Goal: Task Accomplishment & Management: Use online tool/utility

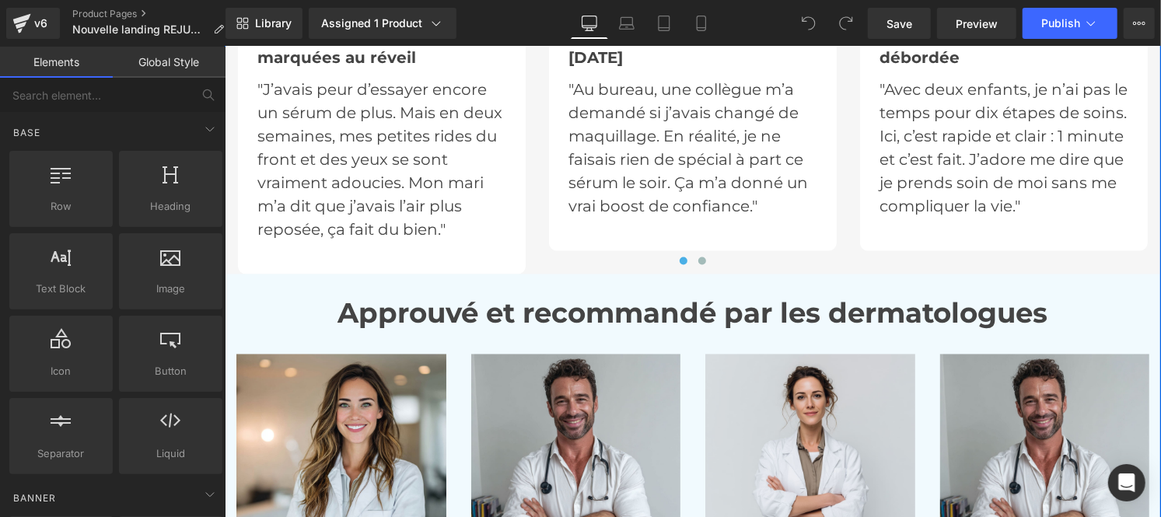
scroll to position [5237, 0]
click at [486, 315] on strong "Approuvé et recommandé par les dermatologues" at bounding box center [693, 312] width 710 height 33
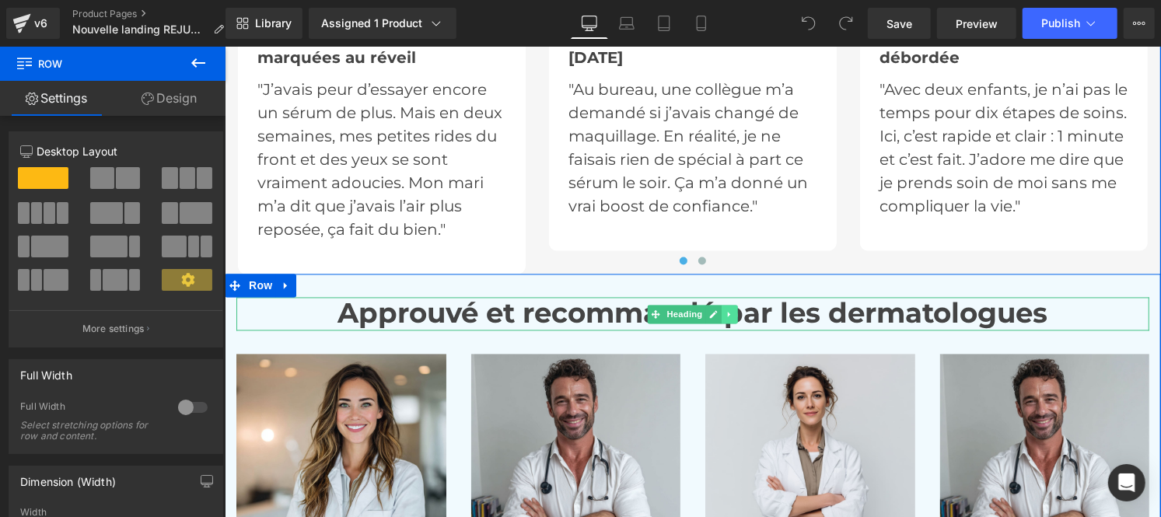
click at [725, 315] on icon at bounding box center [729, 314] width 9 height 9
click at [717, 310] on icon at bounding box center [721, 314] width 9 height 9
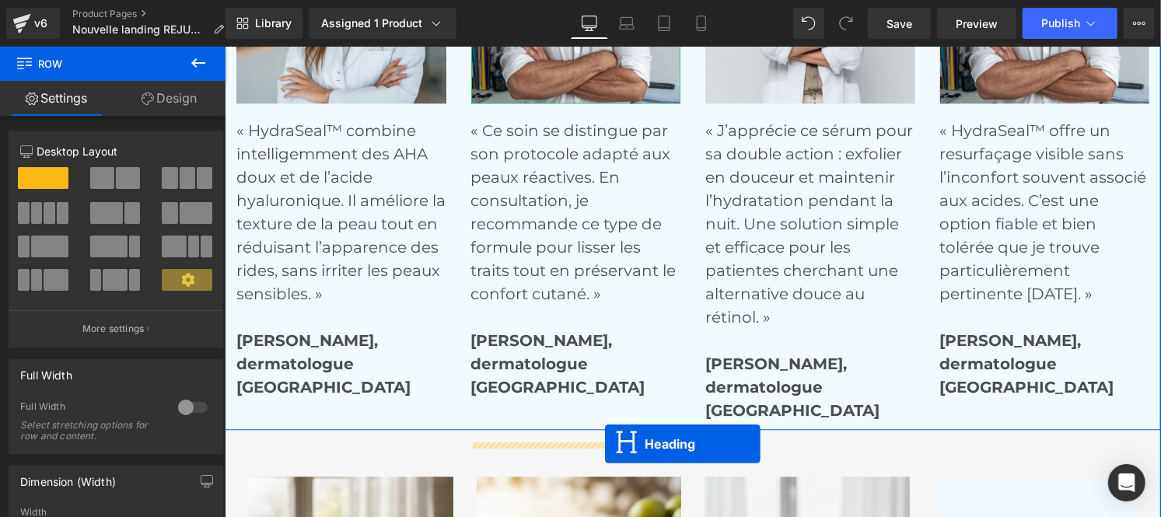
scroll to position [5768, 0]
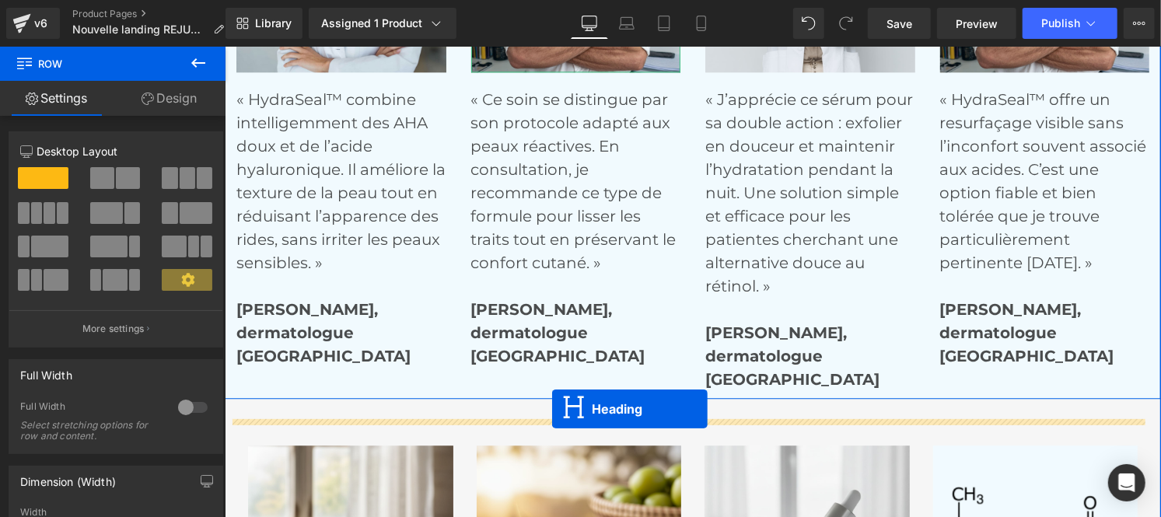
drag, startPoint x: 650, startPoint y: 127, endPoint x: 551, endPoint y: 408, distance: 298.4
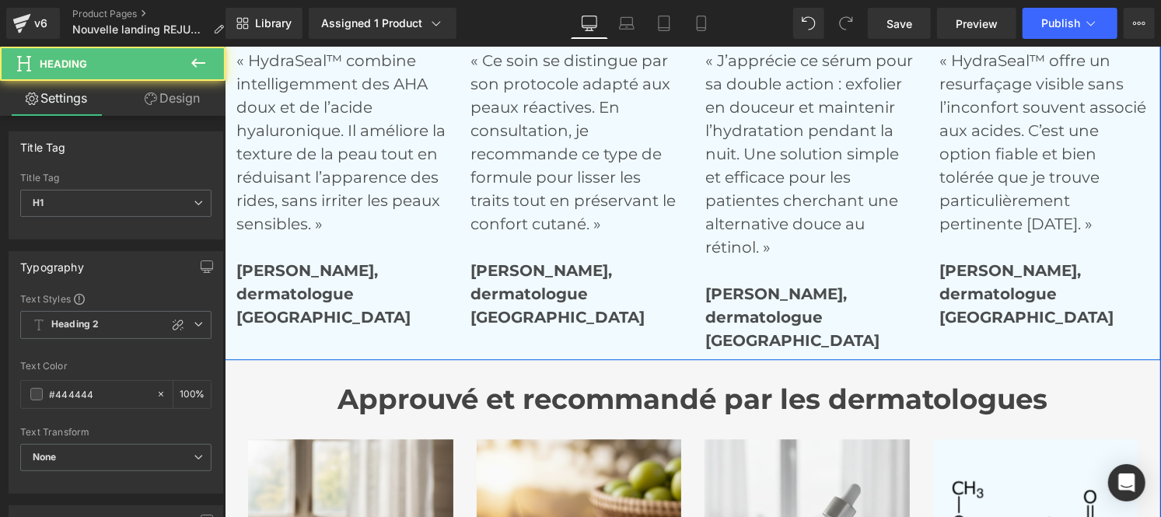
scroll to position [5729, 0]
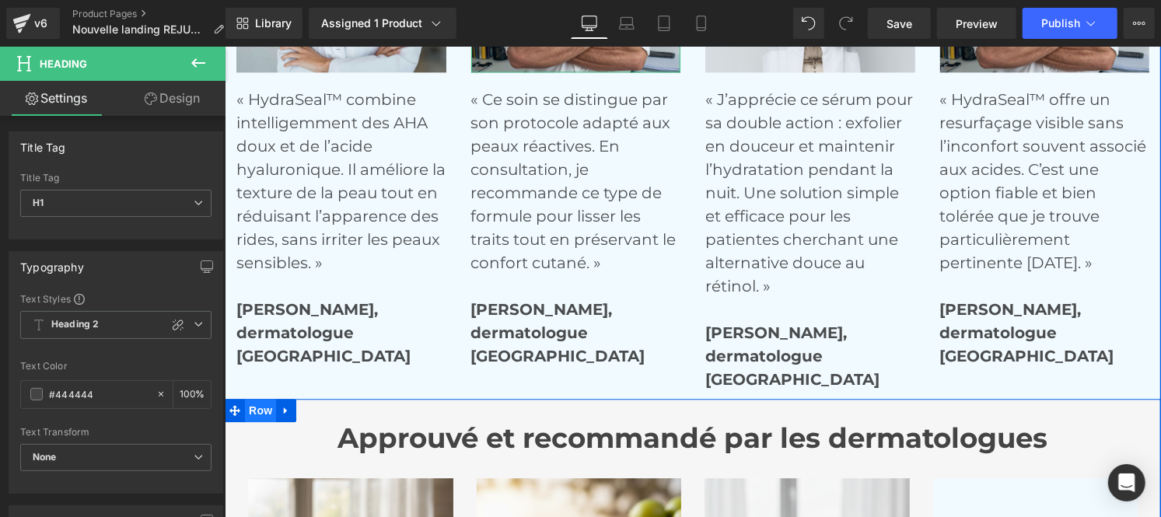
click at [250, 404] on span "Row" at bounding box center [259, 409] width 31 height 23
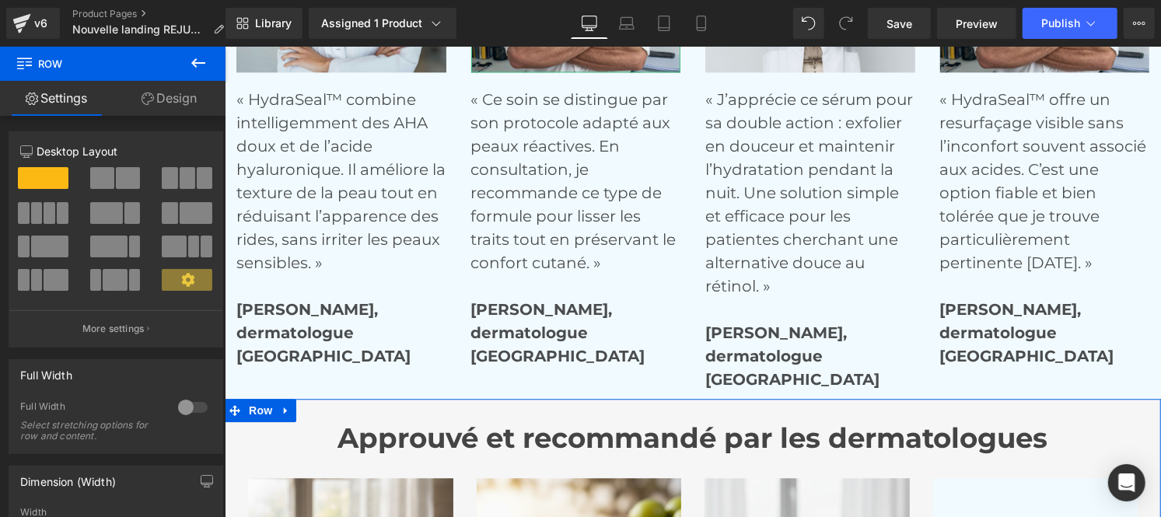
click at [167, 104] on link "Design" at bounding box center [169, 98] width 113 height 35
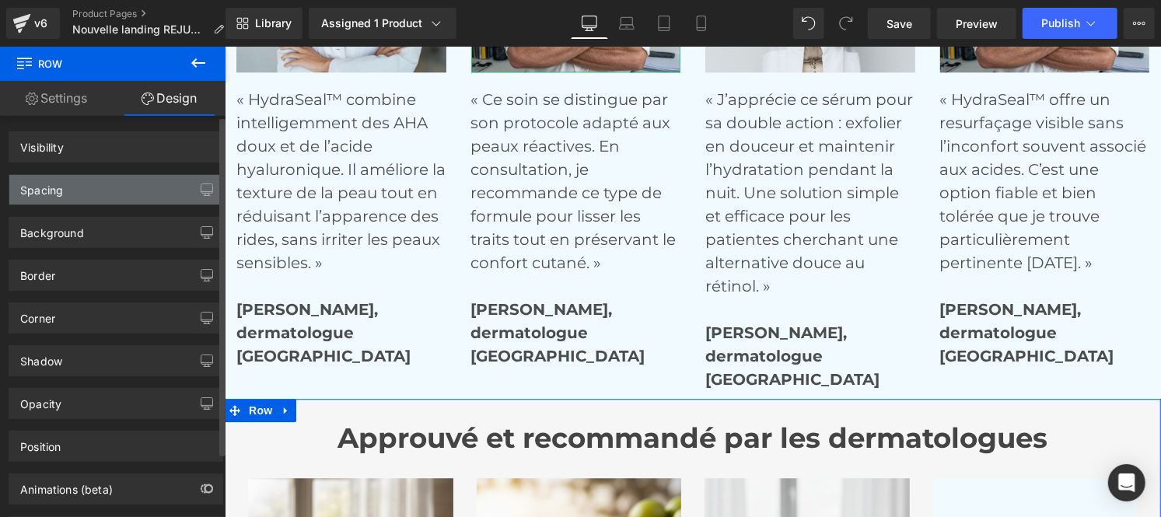
click at [78, 184] on div "Spacing" at bounding box center [115, 190] width 213 height 30
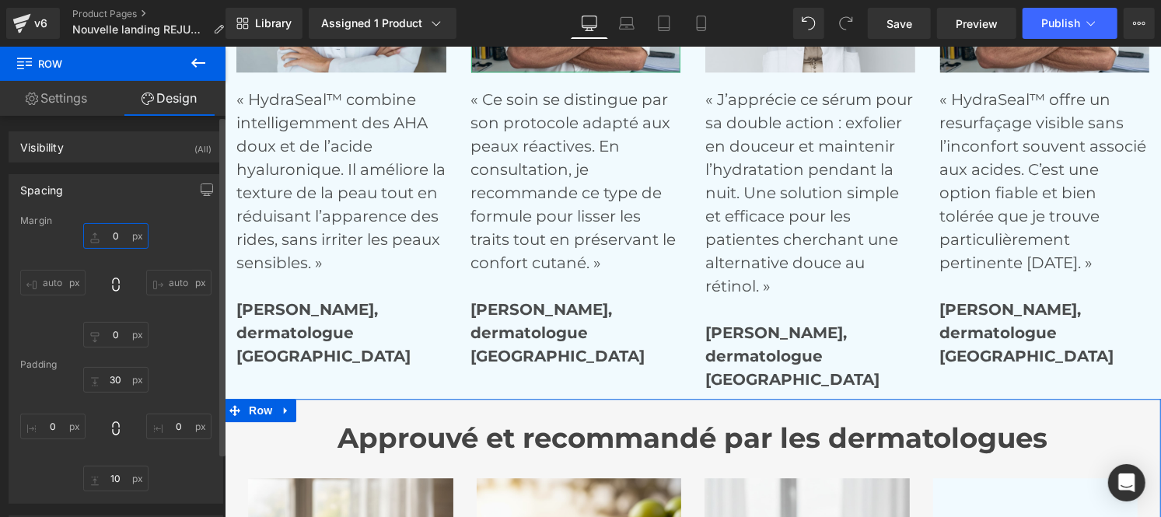
click at [117, 238] on input "0" at bounding box center [115, 236] width 65 height 26
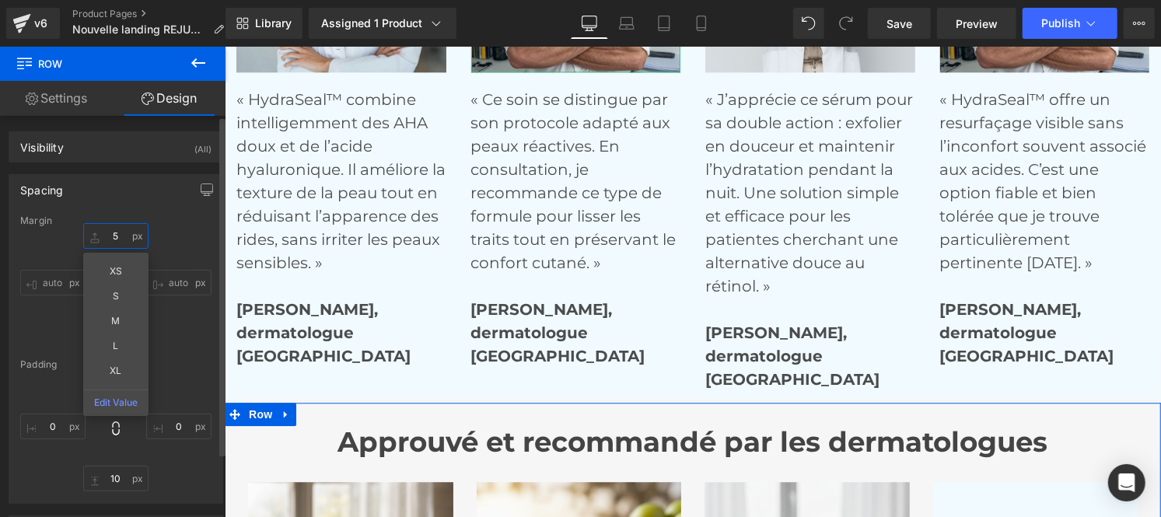
type input "50"
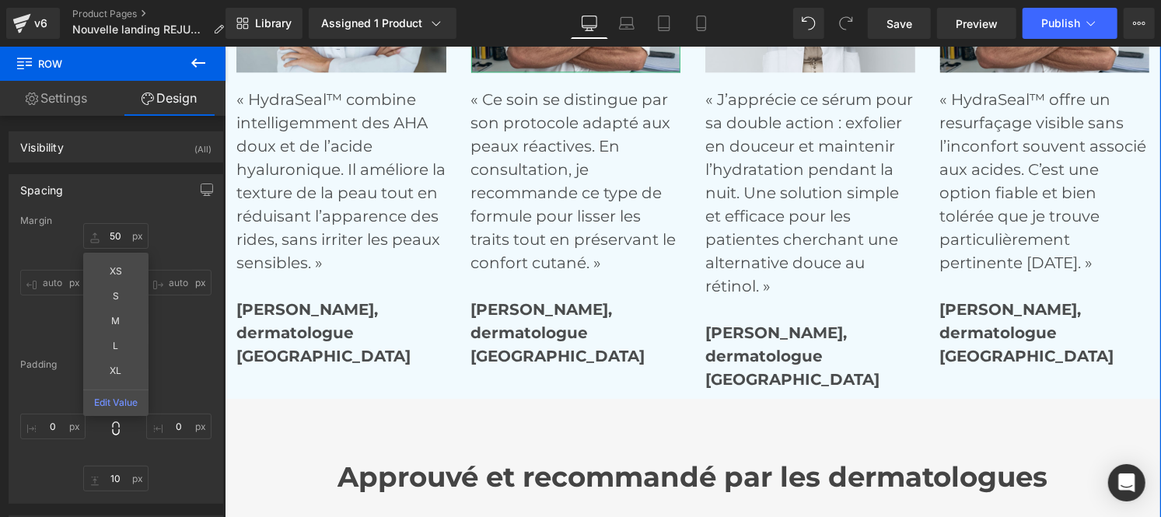
click at [649, 425] on div "Le sérum anti-âge Préféré Des québécoises Heading Icon Icon Icon Icon Icon Icon…" at bounding box center [692, 33] width 936 height 2154
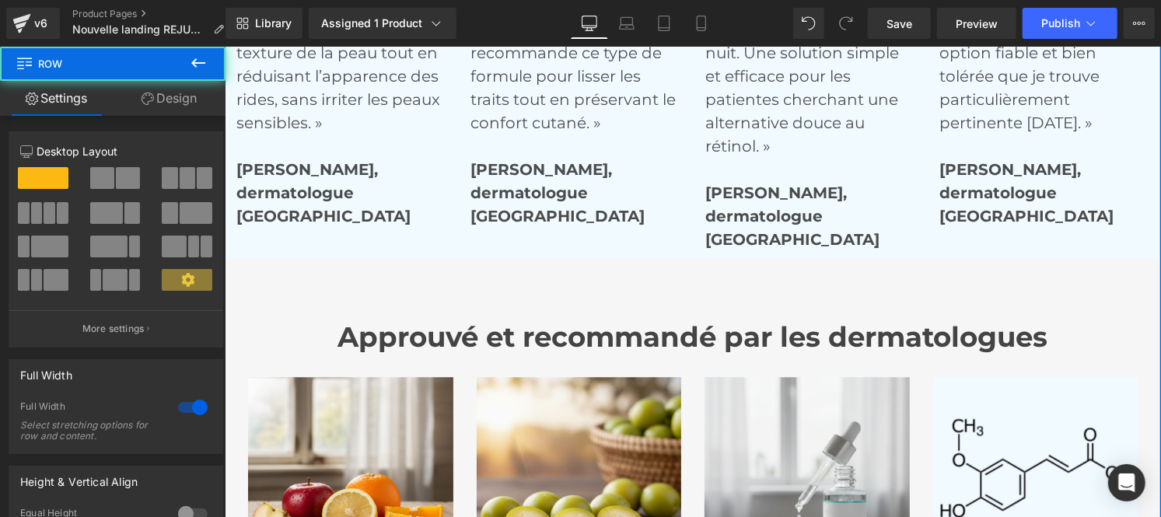
scroll to position [5870, 0]
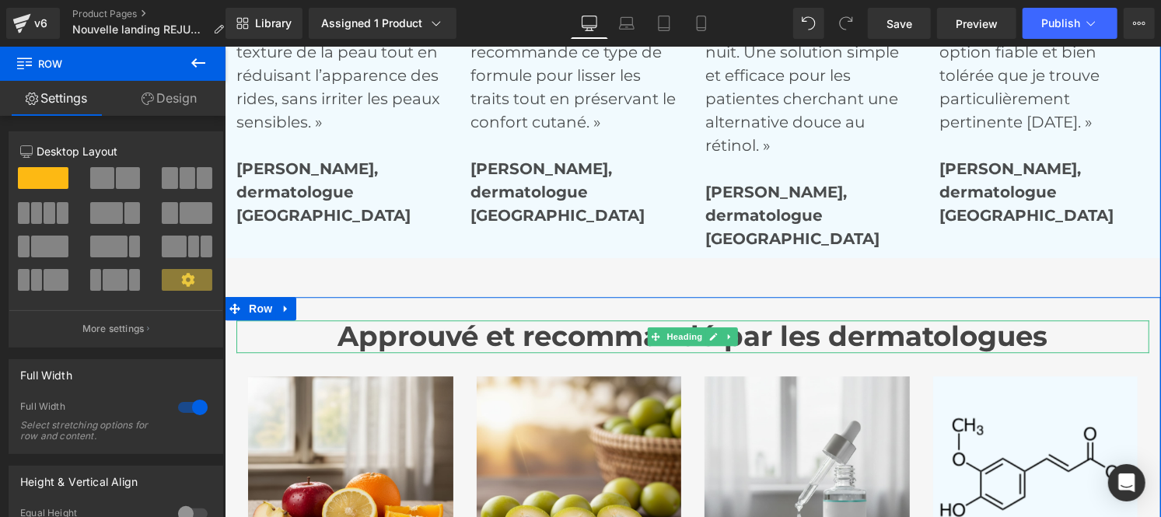
click at [310, 330] on h1 "Approuvé et recommandé par les dermatologues" at bounding box center [692, 336] width 913 height 33
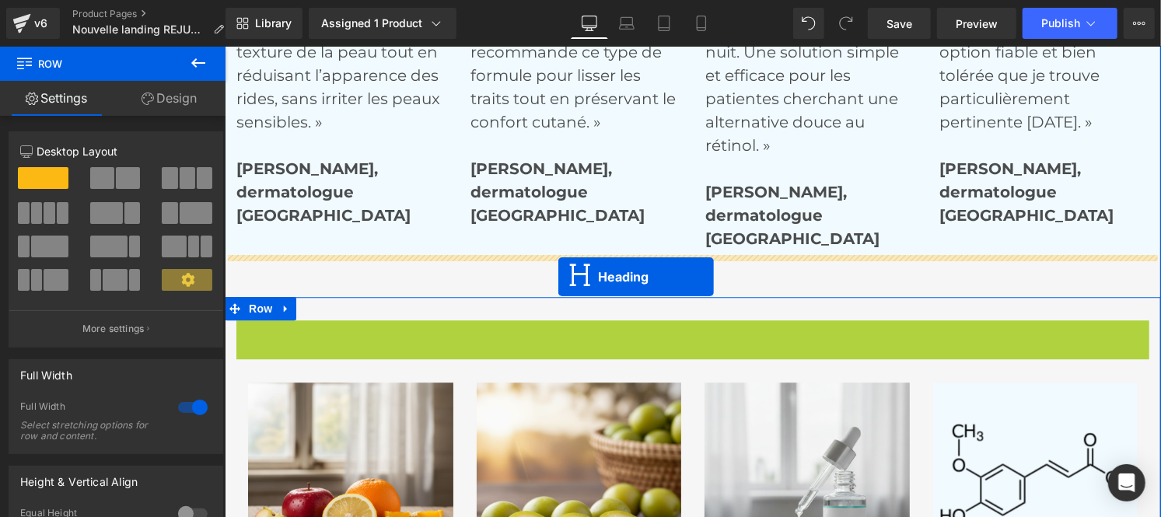
drag, startPoint x: 645, startPoint y: 334, endPoint x: 558, endPoint y: 276, distance: 104.8
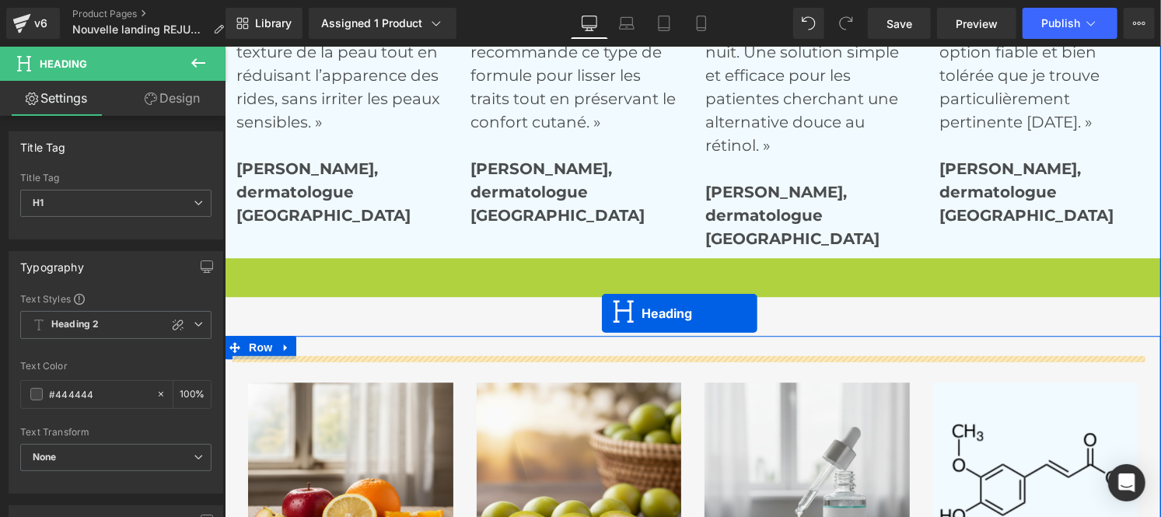
drag, startPoint x: 646, startPoint y: 274, endPoint x: 601, endPoint y: 313, distance: 59.6
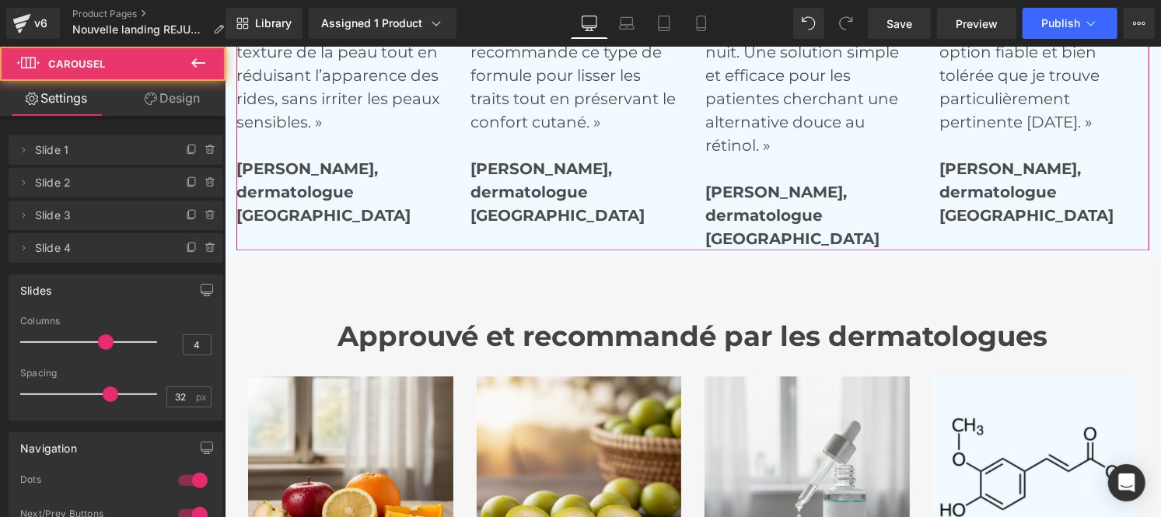
click at [163, 99] on link "Design" at bounding box center [172, 98] width 113 height 35
click at [0, 0] on div "Background" at bounding box center [0, 0] width 0 height 0
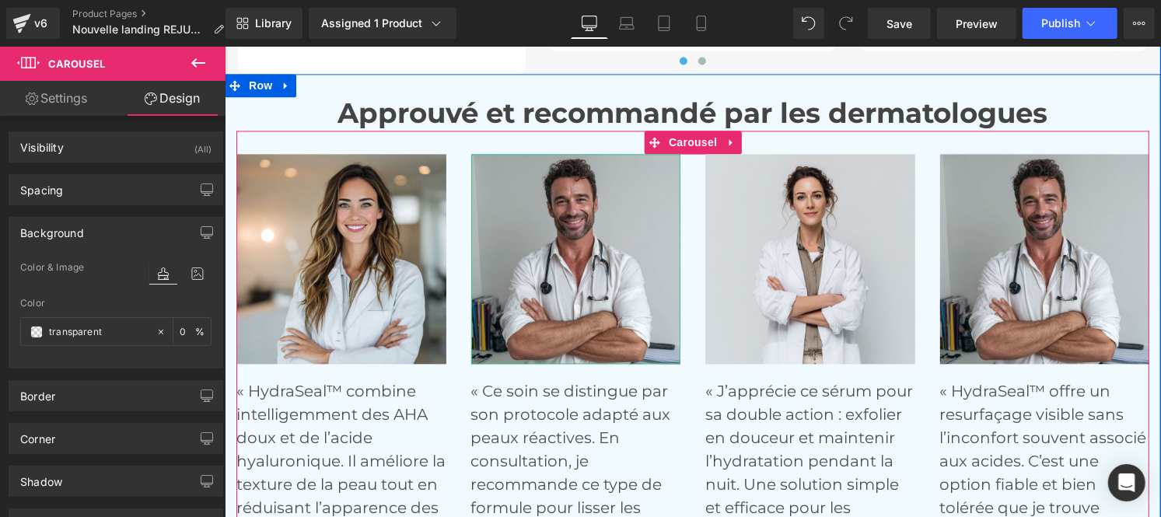
scroll to position [5434, 0]
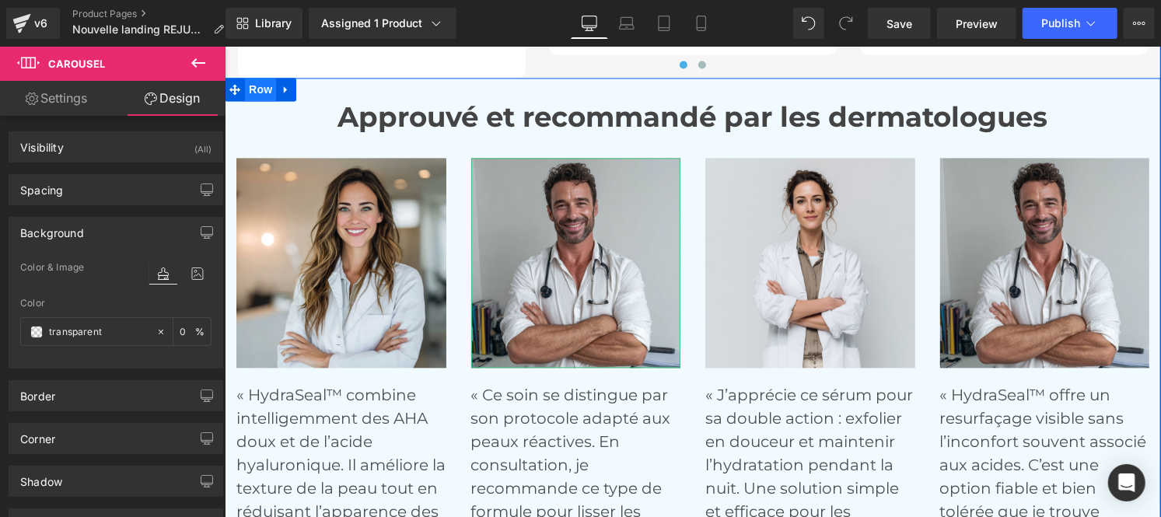
click at [252, 89] on span "Row" at bounding box center [259, 88] width 31 height 23
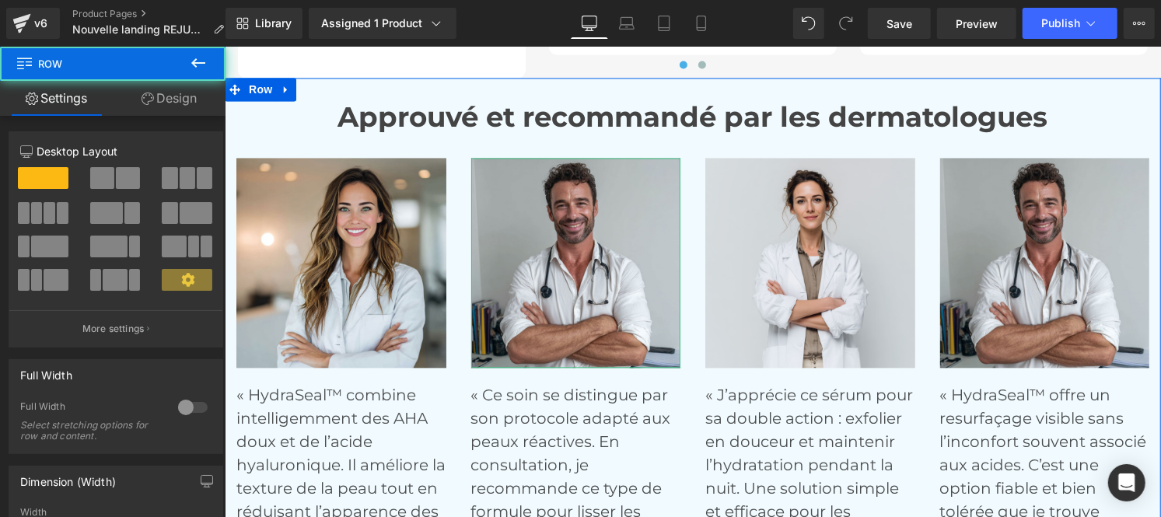
click at [171, 98] on link "Design" at bounding box center [169, 98] width 113 height 35
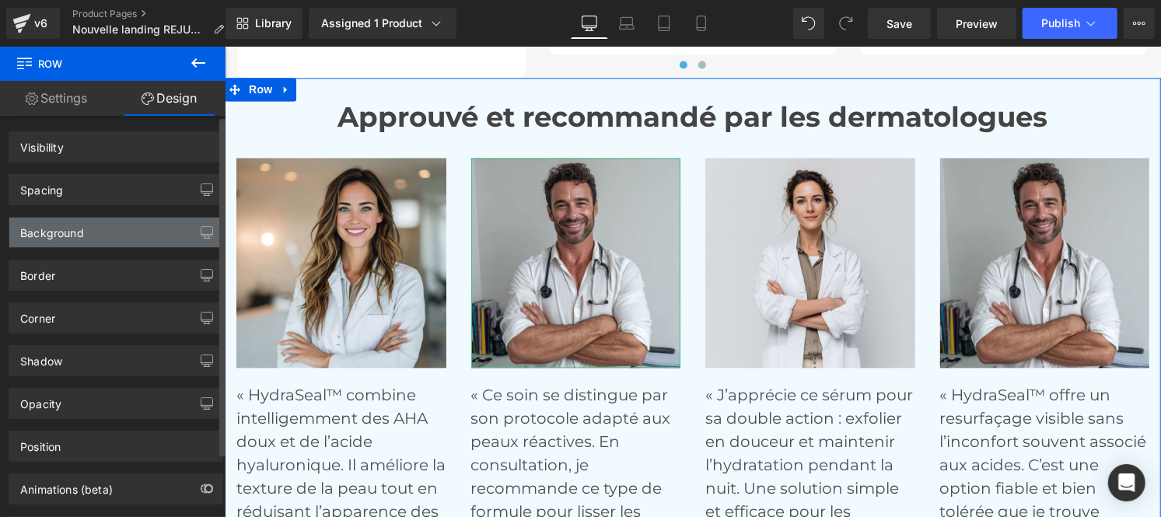
click at [51, 237] on div "Background" at bounding box center [52, 229] width 64 height 22
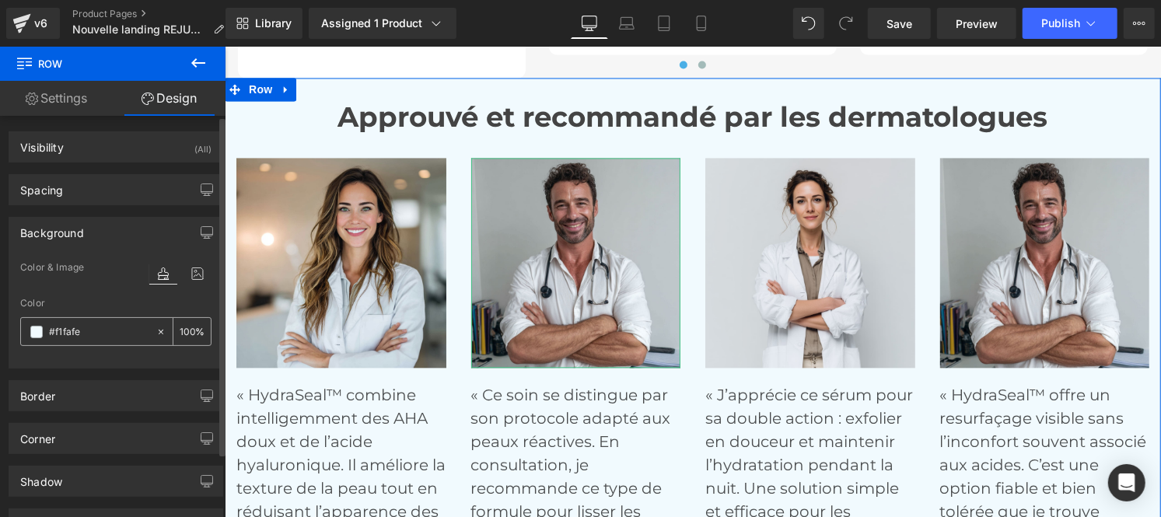
click at [100, 325] on input "text" at bounding box center [99, 332] width 100 height 17
type input "#f1fafe"
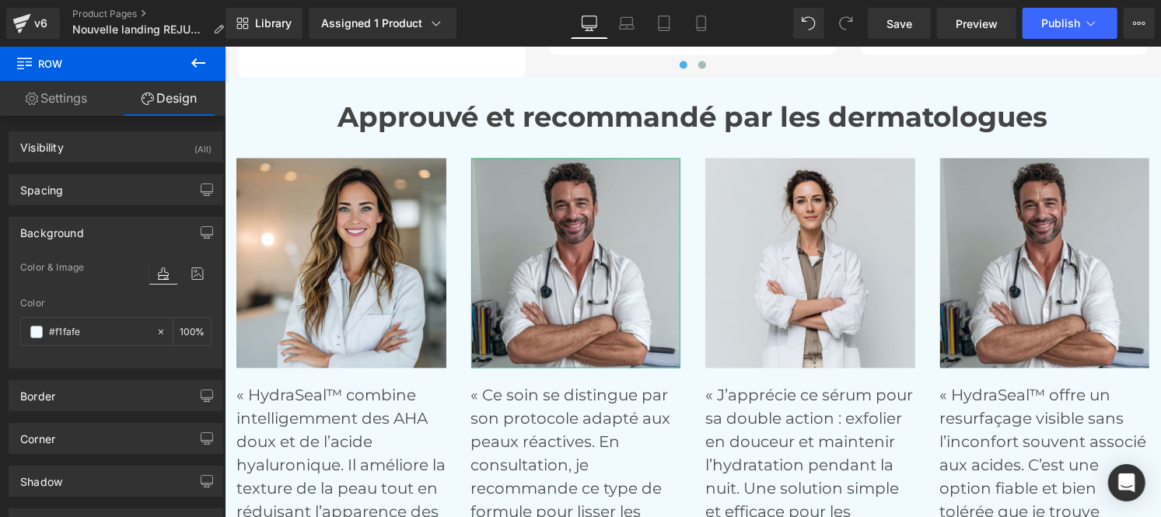
scroll to position [6010, 0]
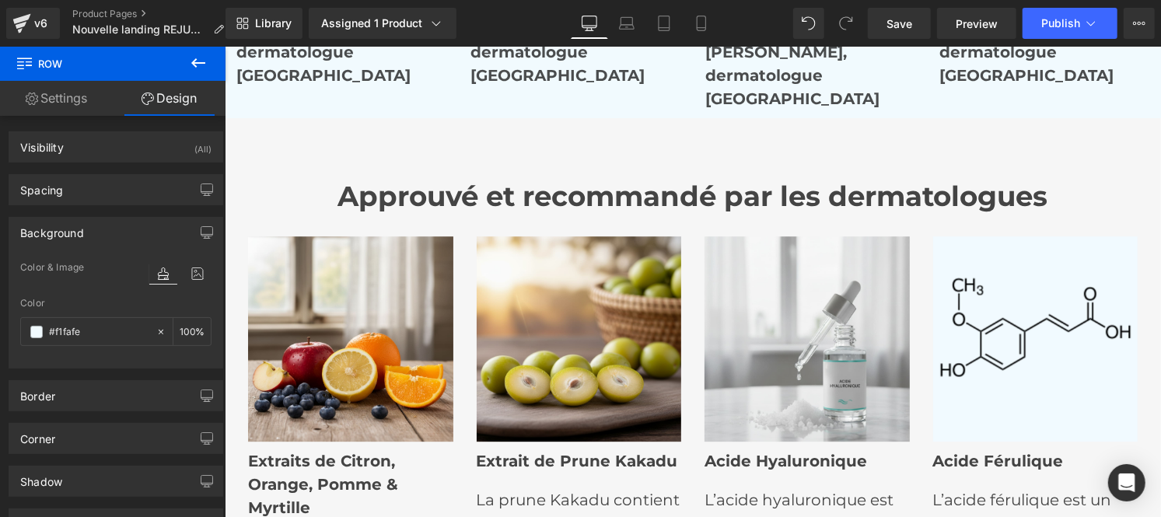
click at [288, 181] on h1 "Approuvé et recommandé par les dermatologues" at bounding box center [692, 196] width 913 height 33
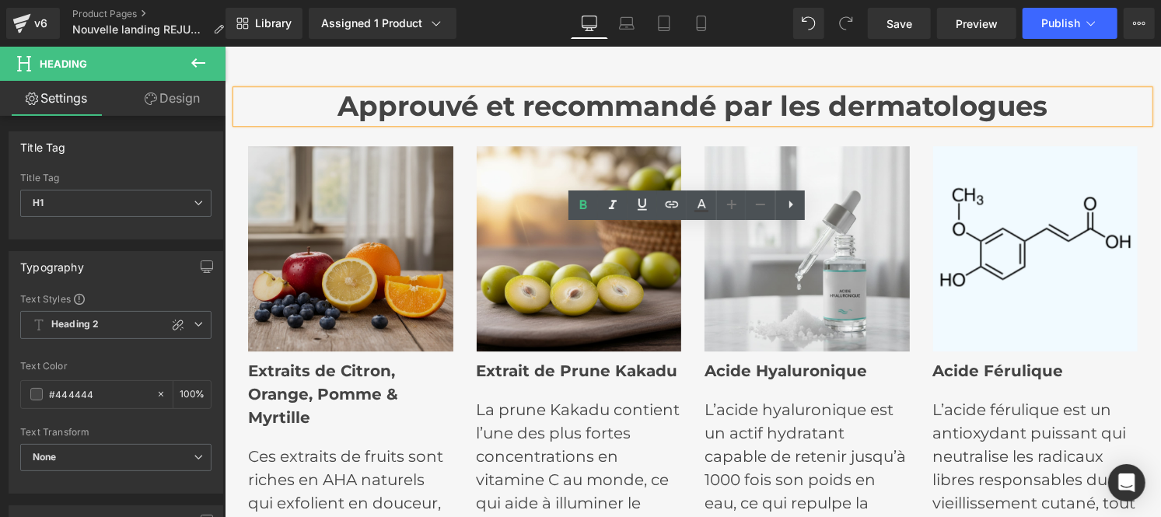
scroll to position [5838, 0]
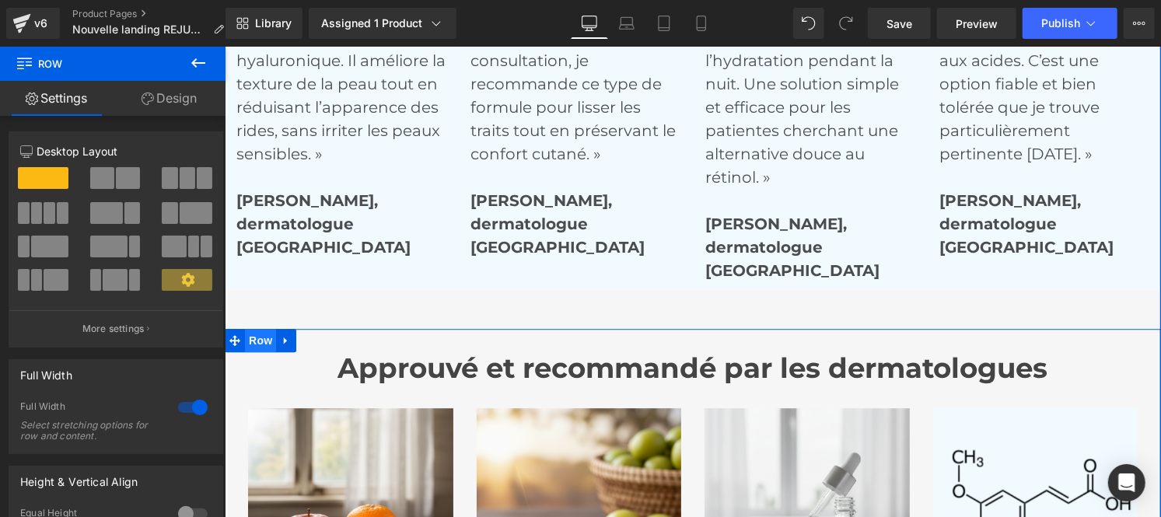
click at [256, 339] on span "Row" at bounding box center [259, 339] width 31 height 23
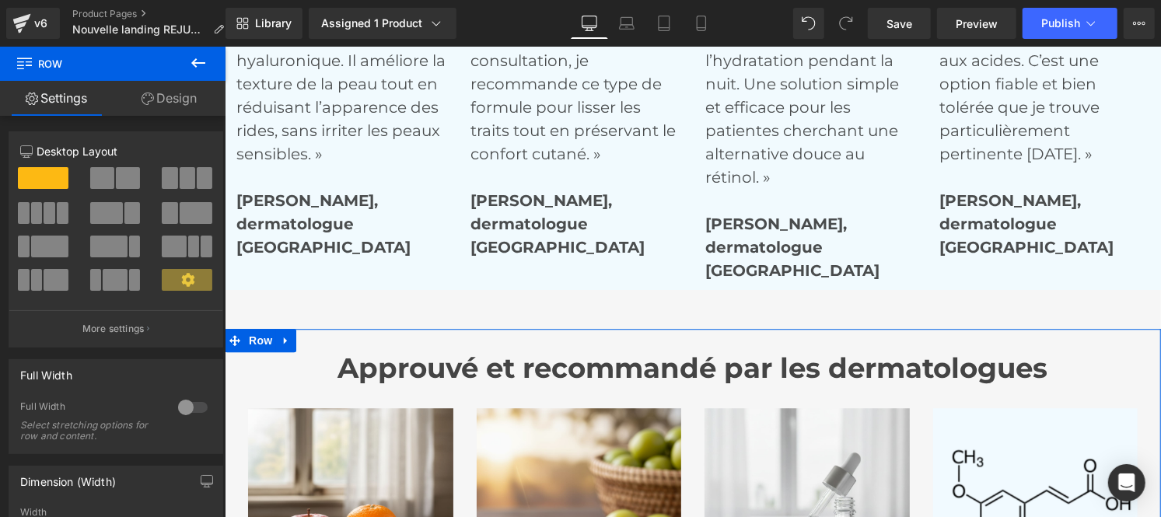
click at [162, 103] on link "Design" at bounding box center [169, 98] width 113 height 35
click at [0, 0] on div "Background" at bounding box center [0, 0] width 0 height 0
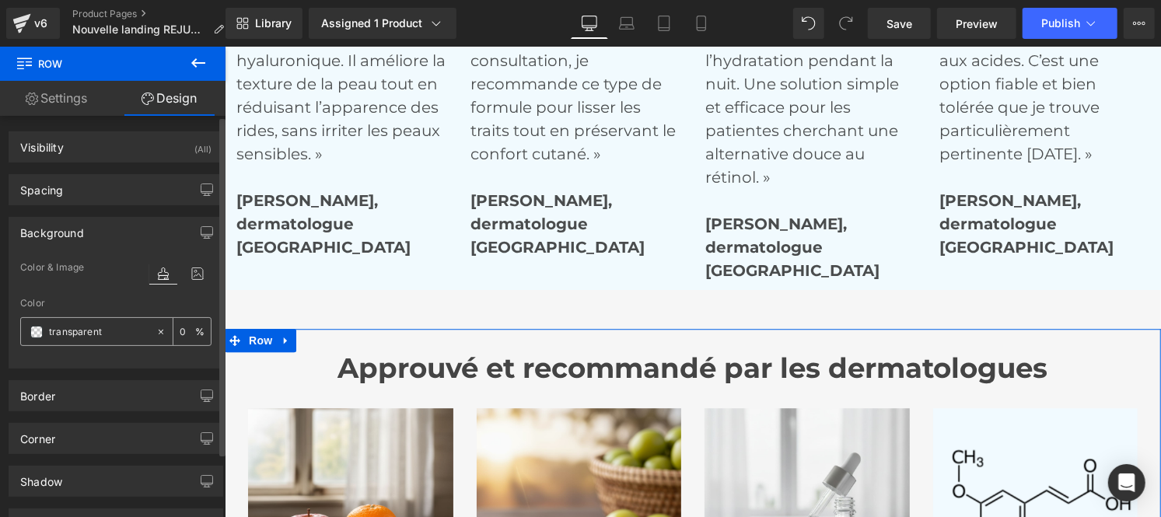
click at [96, 331] on input "transparent" at bounding box center [99, 332] width 100 height 17
paste input "#f1fafe"
type input "#f1fafe"
click at [149, 285] on div at bounding box center [180, 289] width 62 height 10
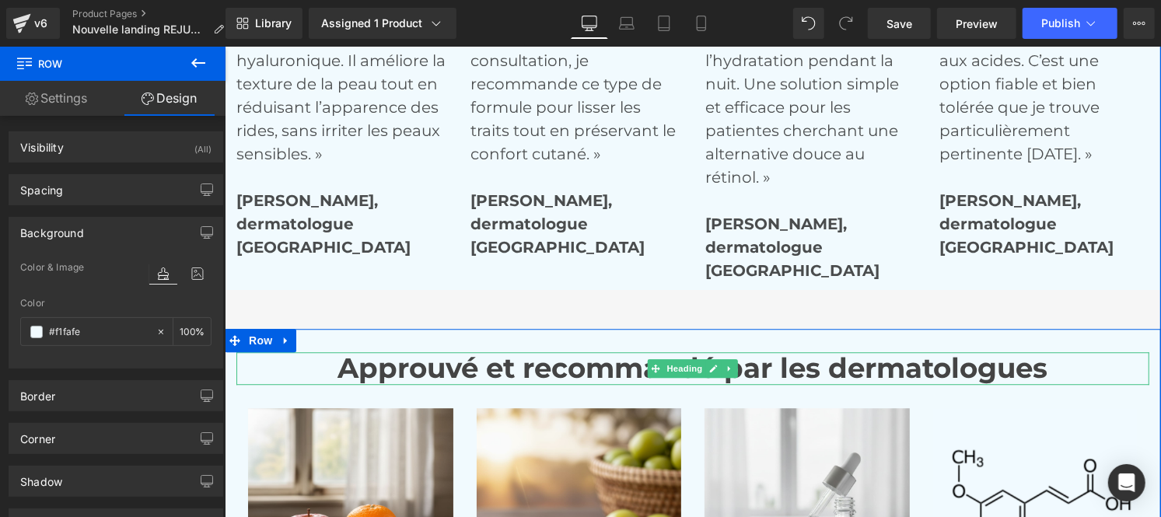
click at [444, 369] on strong "Approuvé et recommandé par les dermatologues" at bounding box center [693, 367] width 710 height 33
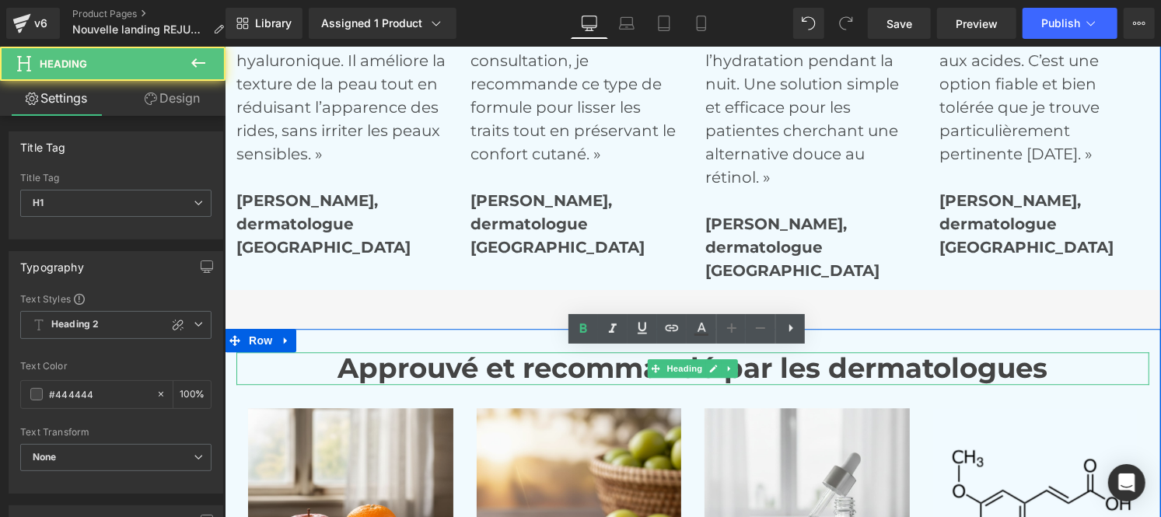
click at [324, 363] on h1 "Approuvé et recommandé par les dermatologues" at bounding box center [692, 368] width 913 height 33
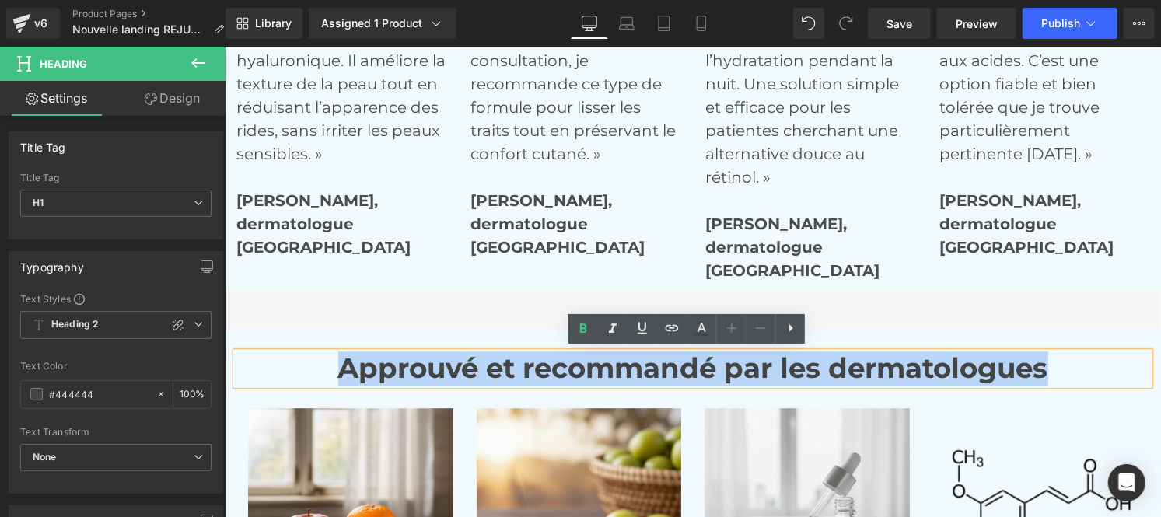
drag, startPoint x: 324, startPoint y: 363, endPoint x: 1058, endPoint y: 377, distance: 733.6
click at [1058, 377] on h1 "Approuvé et recommandé par les dermatologues" at bounding box center [692, 368] width 913 height 33
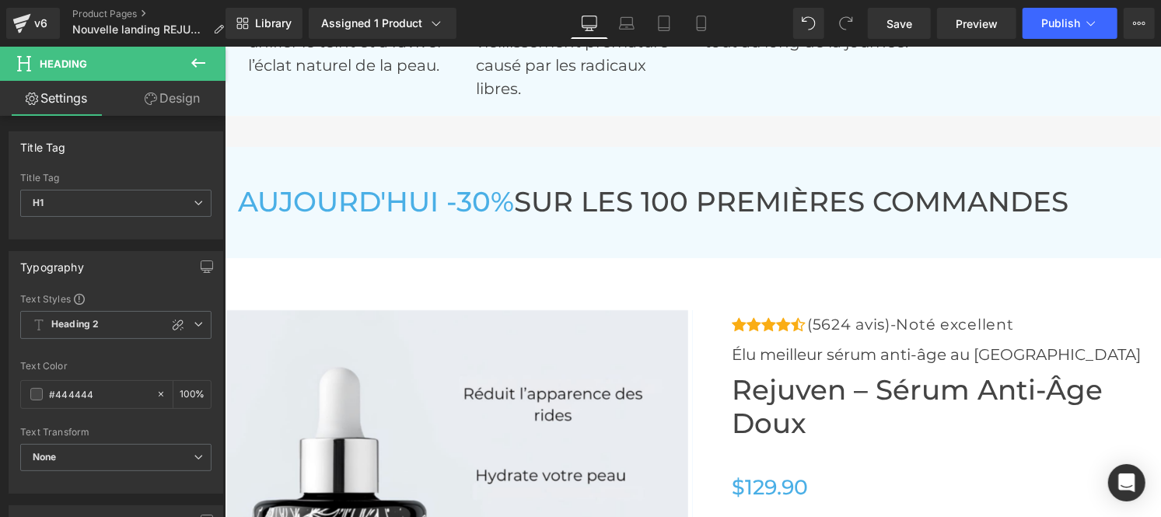
scroll to position [6725, 0]
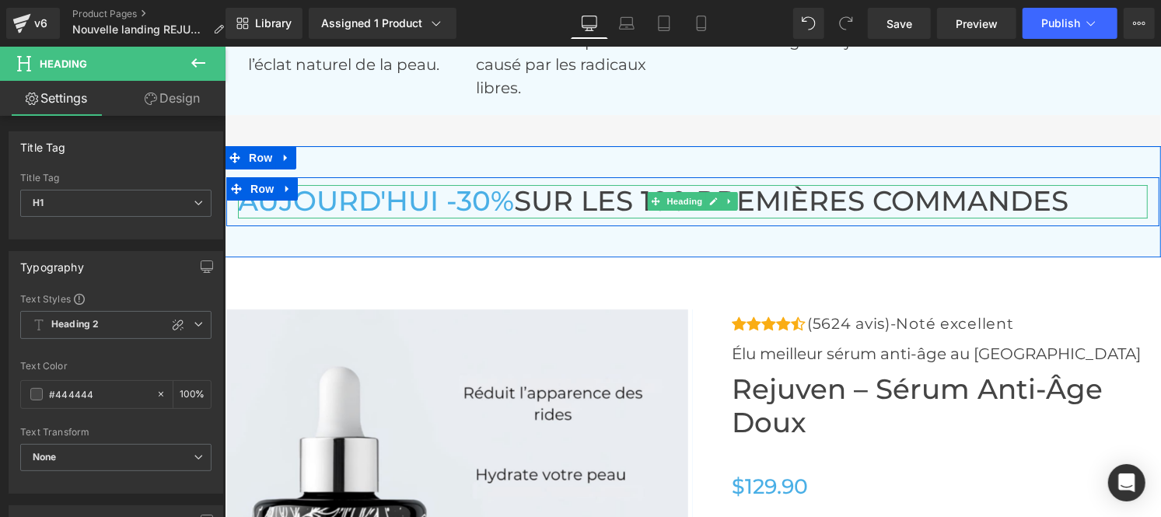
click at [533, 207] on h3 "[DATE] -30% SUR LES 100 PREMIÈRES COMMANDES" at bounding box center [692, 200] width 910 height 33
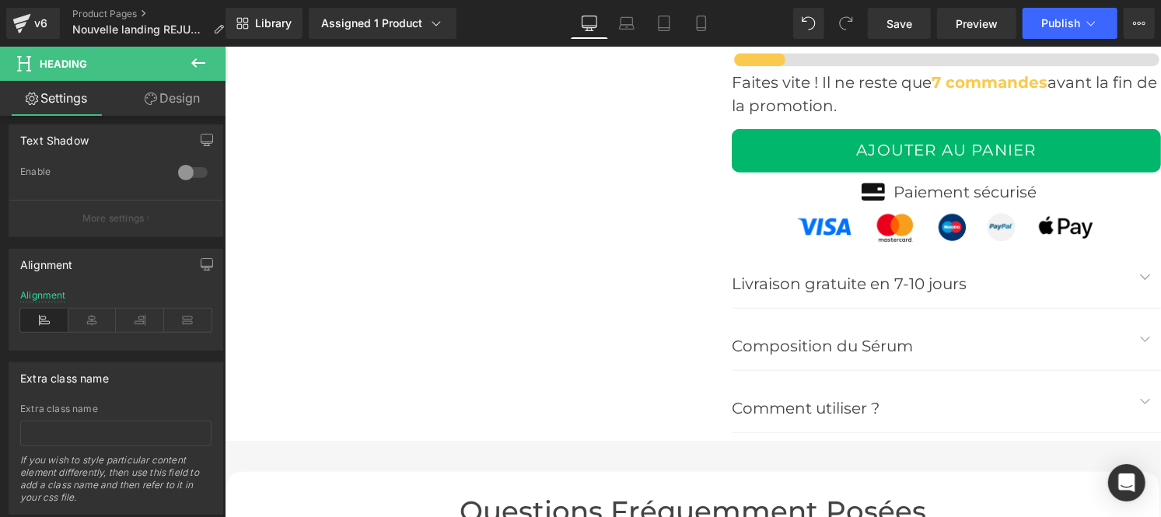
scroll to position [7644, 0]
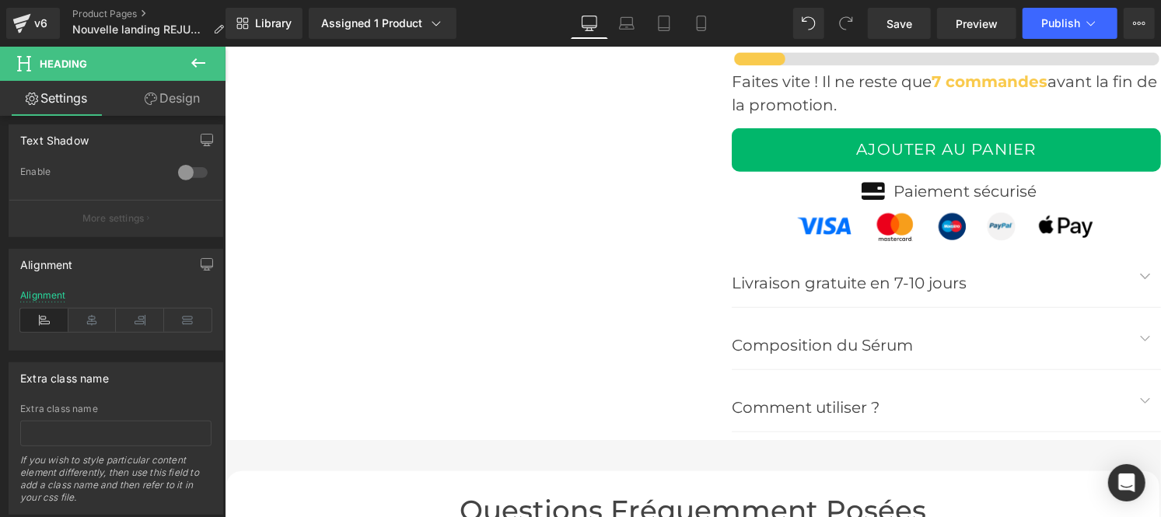
click at [891, 357] on div "Composition du Sérum Text Block" at bounding box center [930, 344] width 398 height 25
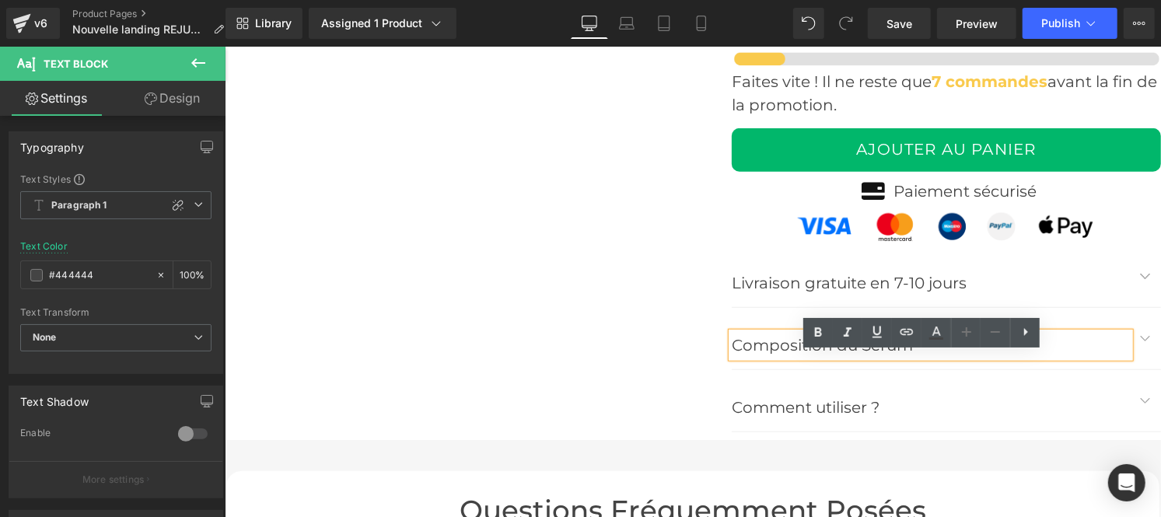
click at [1145, 341] on span "button" at bounding box center [1145, 341] width 0 height 0
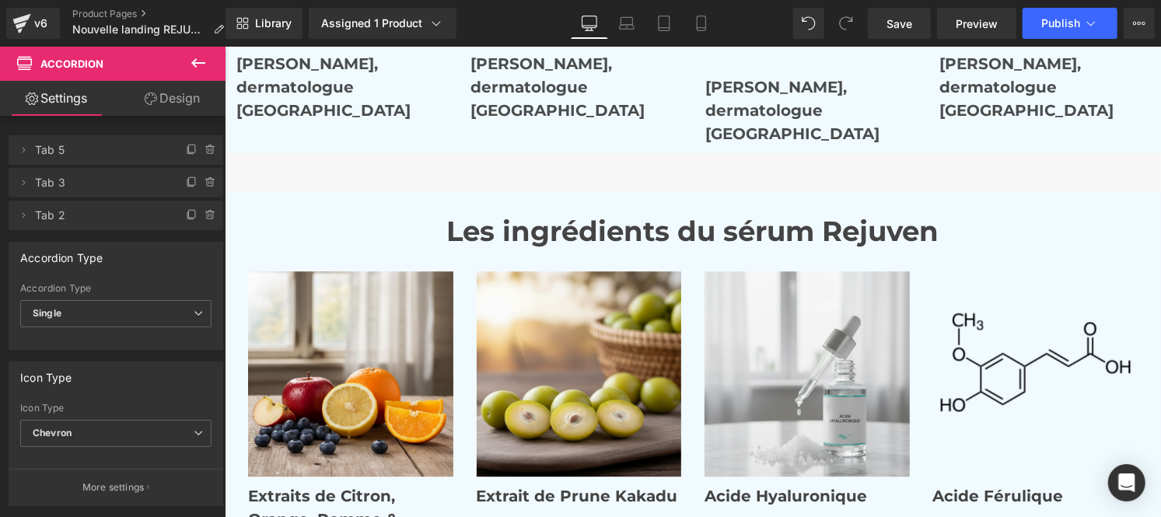
scroll to position [5983, 0]
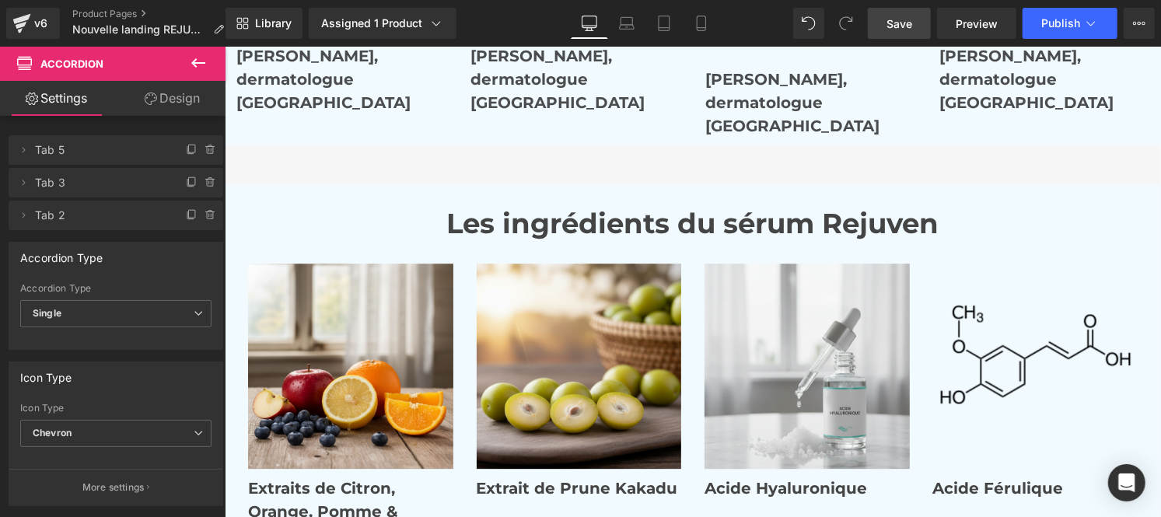
click at [892, 28] on span "Save" at bounding box center [900, 24] width 26 height 16
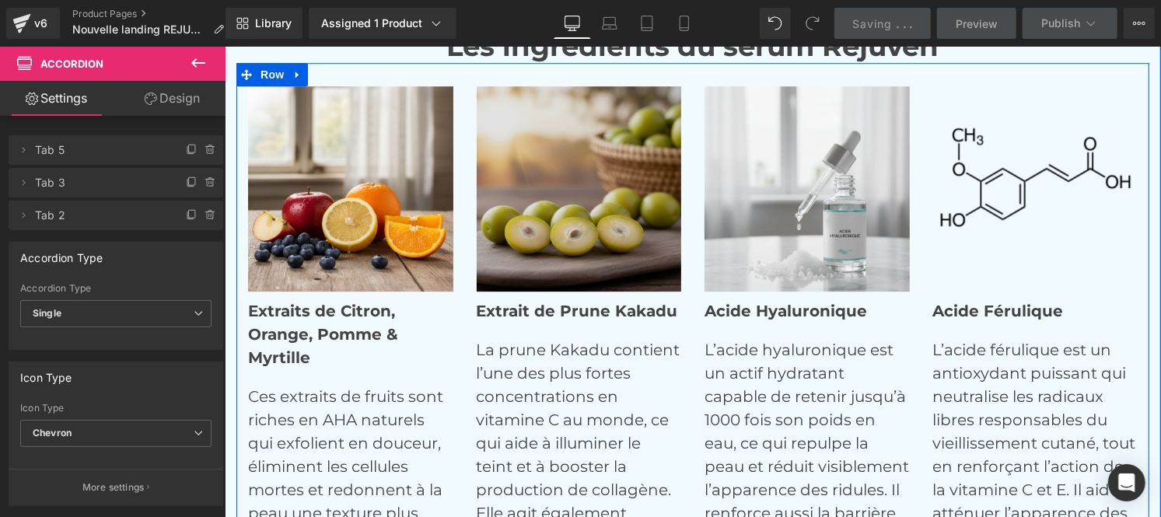
scroll to position [6158, 0]
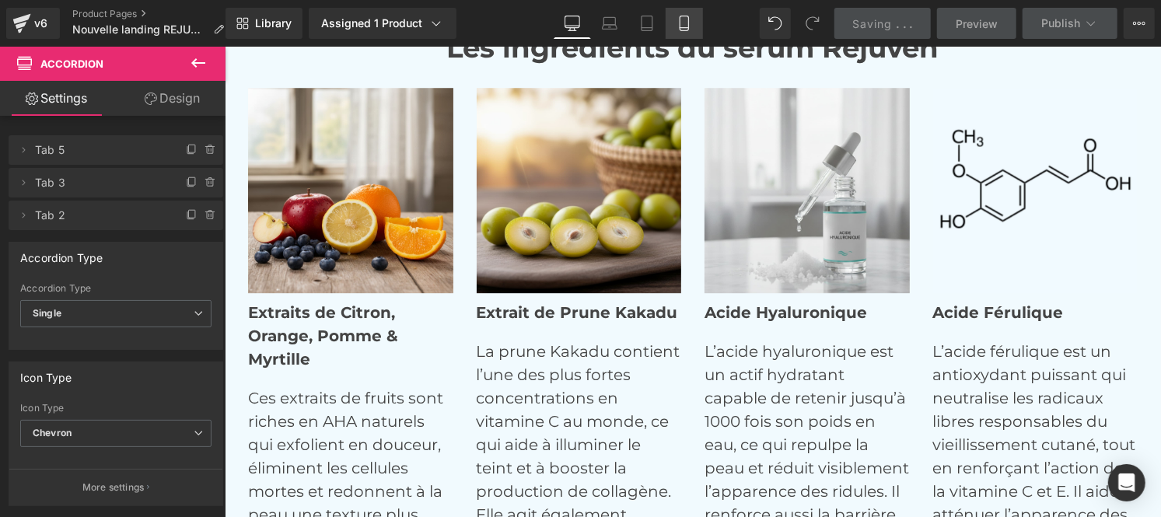
drag, startPoint x: 687, startPoint y: 25, endPoint x: 168, endPoint y: 290, distance: 582.6
click at [687, 25] on icon at bounding box center [685, 24] width 16 height 16
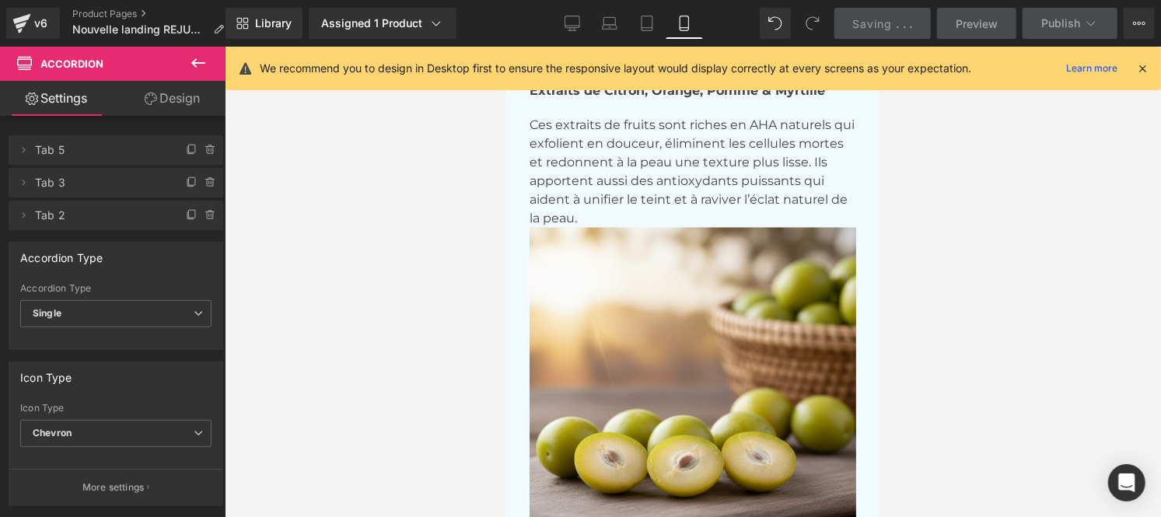
scroll to position [8465, 0]
click at [569, 17] on icon at bounding box center [572, 22] width 15 height 12
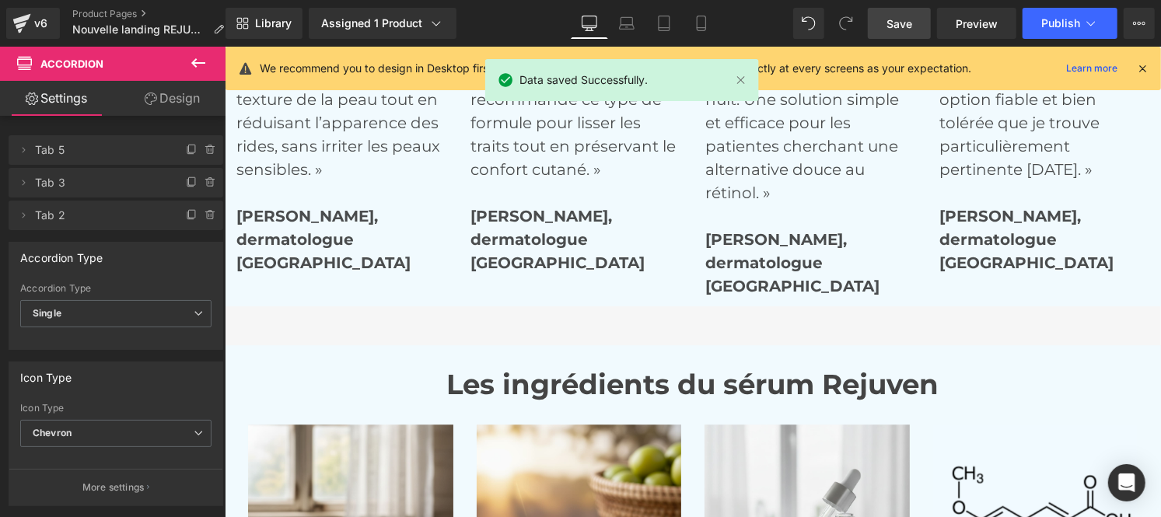
scroll to position [5822, 0]
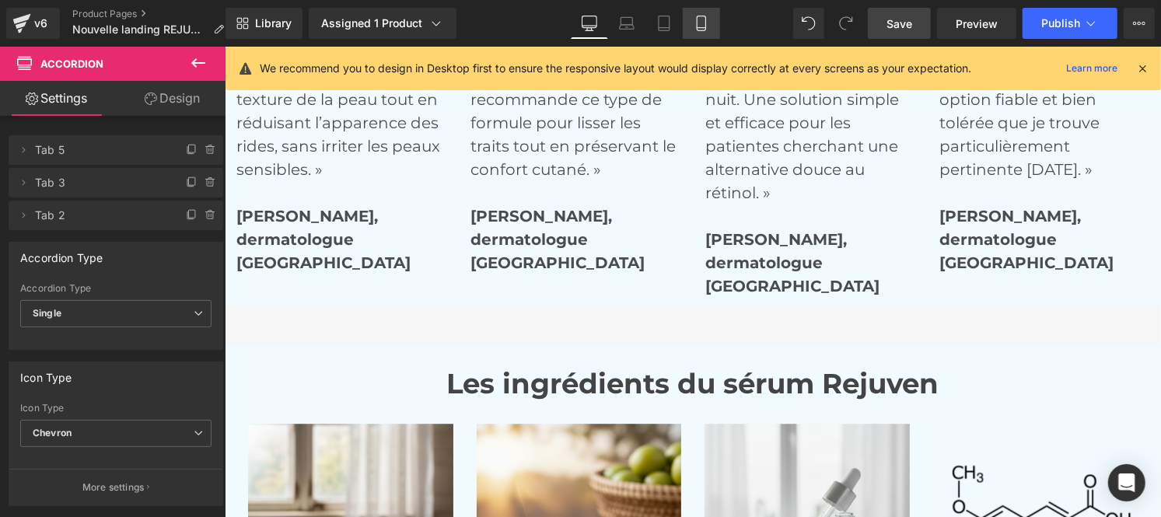
drag, startPoint x: 701, startPoint y: 25, endPoint x: 185, endPoint y: 48, distance: 516.2
click at [701, 25] on icon at bounding box center [702, 24] width 16 height 16
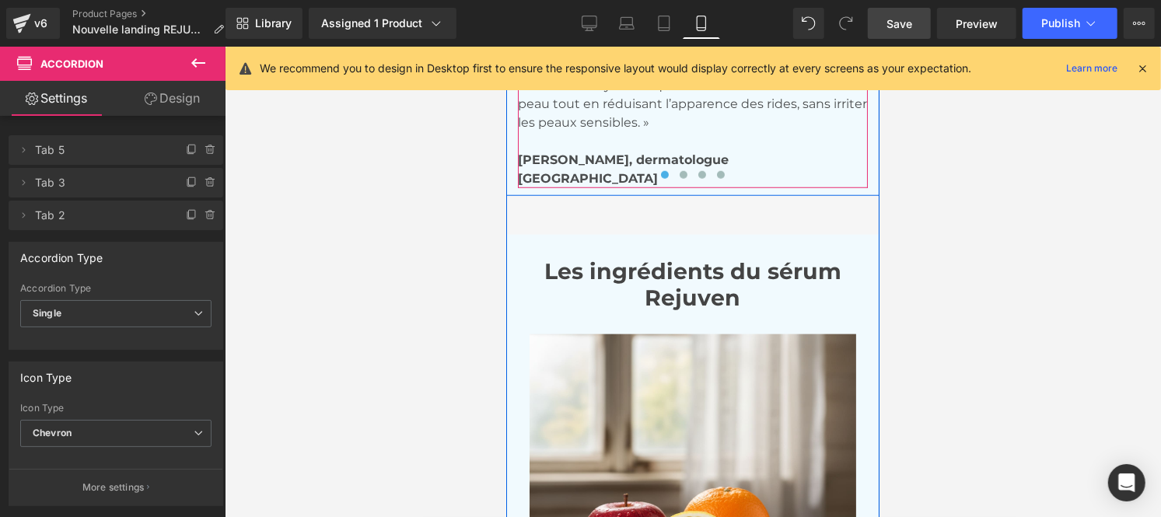
scroll to position [7897, 0]
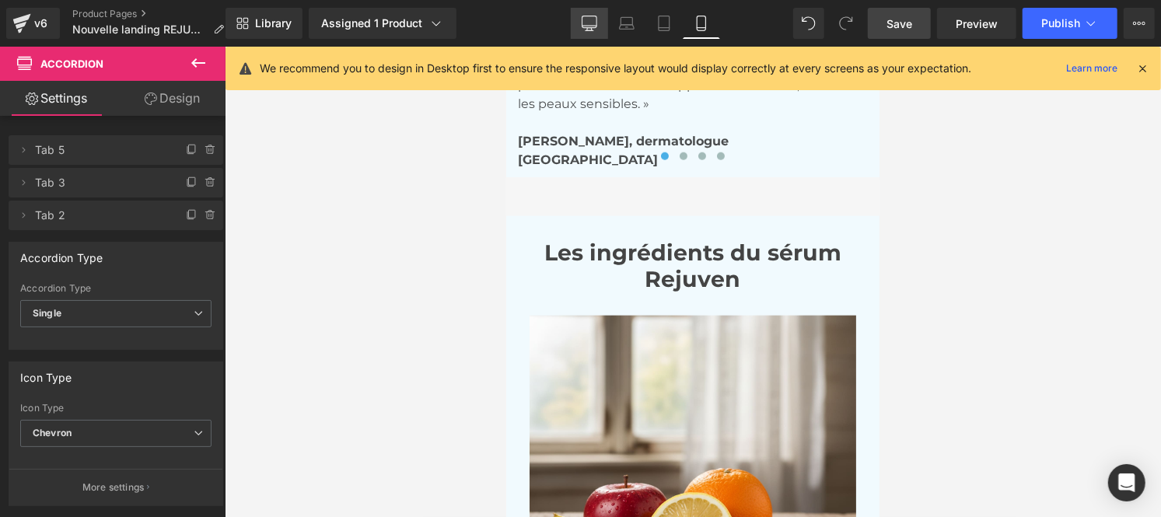
drag, startPoint x: 591, startPoint y: 27, endPoint x: 418, endPoint y: 185, distance: 234.0
click at [591, 27] on icon at bounding box center [589, 22] width 15 height 12
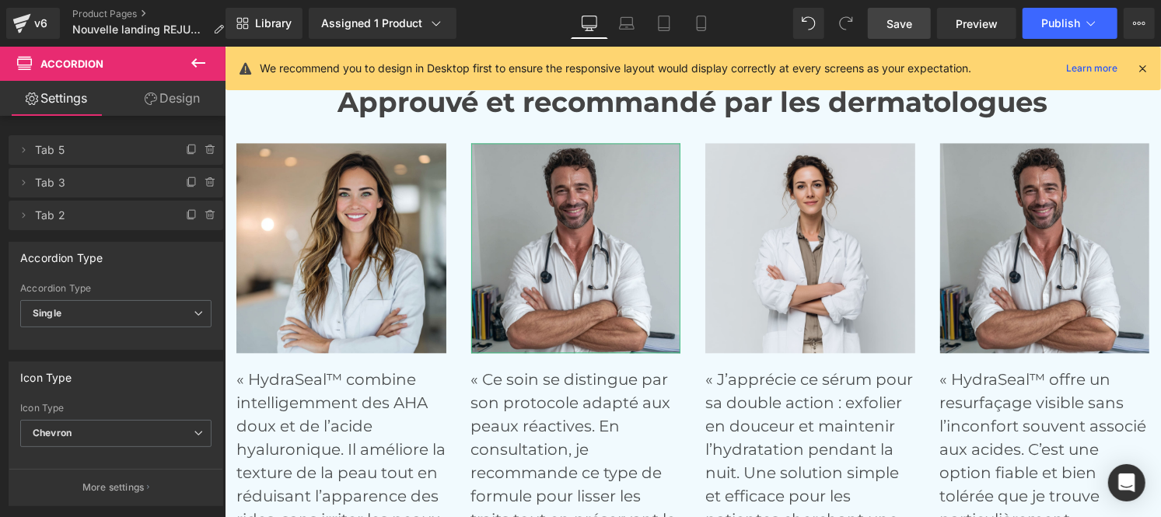
scroll to position [5449, 0]
click at [224, 46] on div at bounding box center [224, 46] width 0 height 0
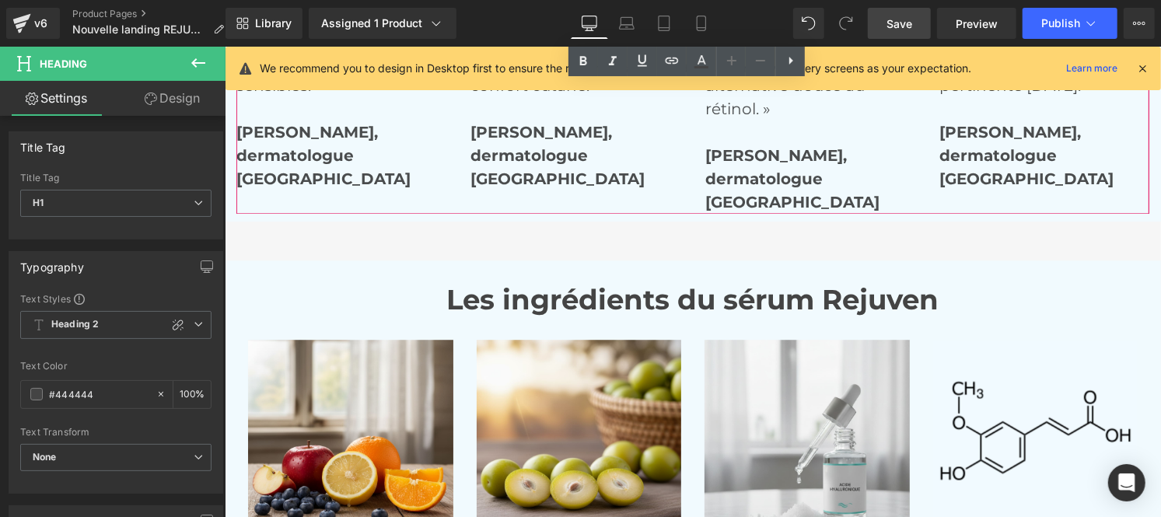
scroll to position [5927, 0]
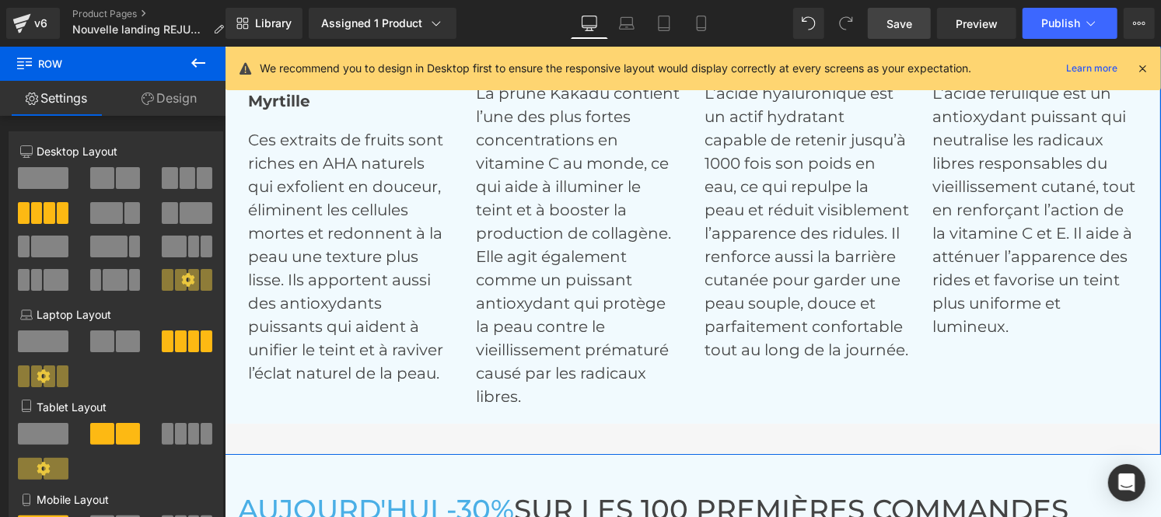
scroll to position [5392, 0]
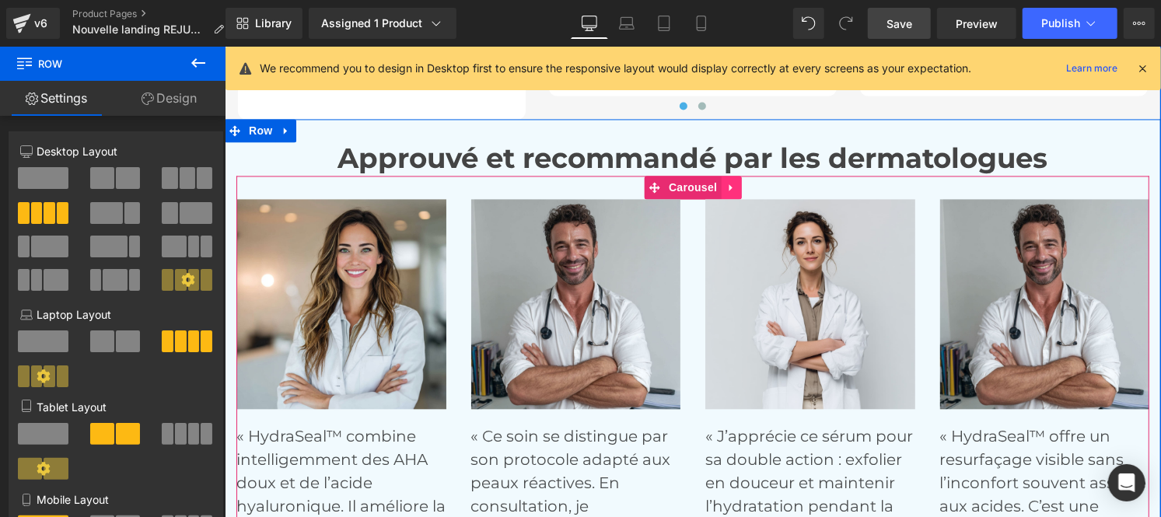
click at [725, 188] on icon at bounding box center [730, 187] width 11 height 12
click at [715, 181] on icon at bounding box center [720, 186] width 11 height 11
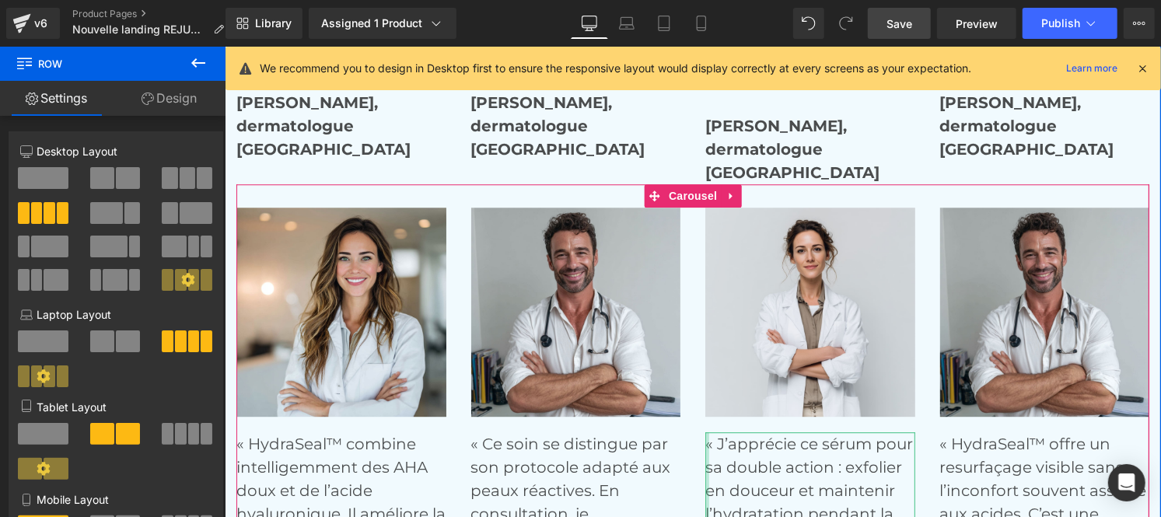
scroll to position [5935, 0]
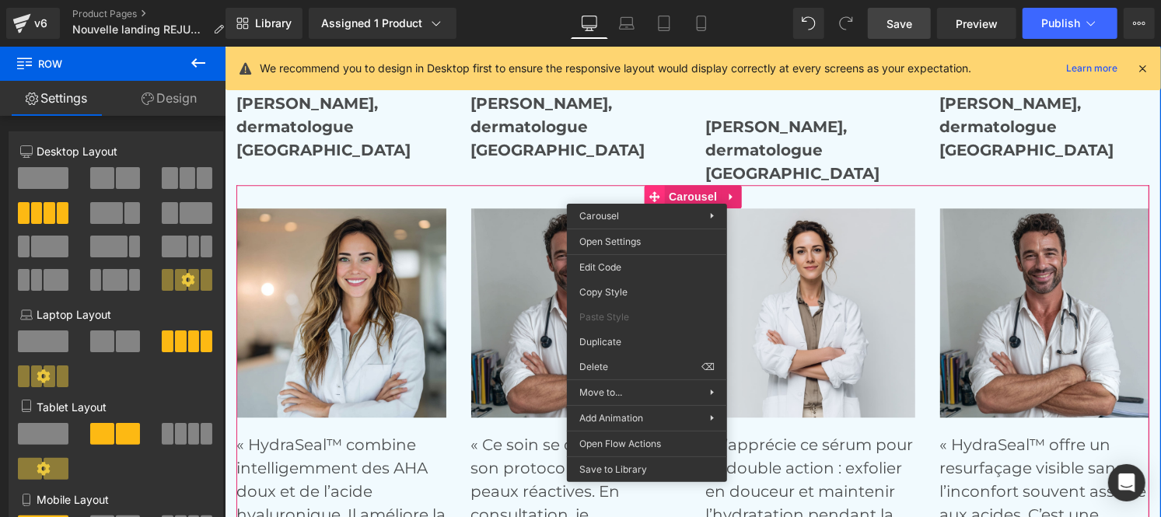
click at [649, 194] on div "Image « HydraSeal™ combine intelligemment des AHA doux et de l’acide hyaluroniq…" at bounding box center [692, 460] width 913 height 552
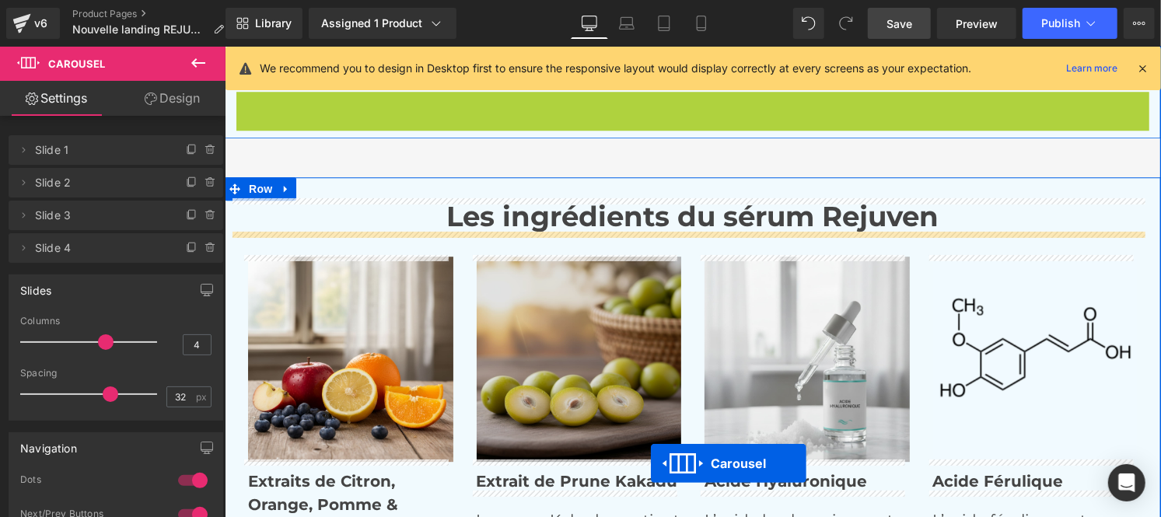
scroll to position [6044, 0]
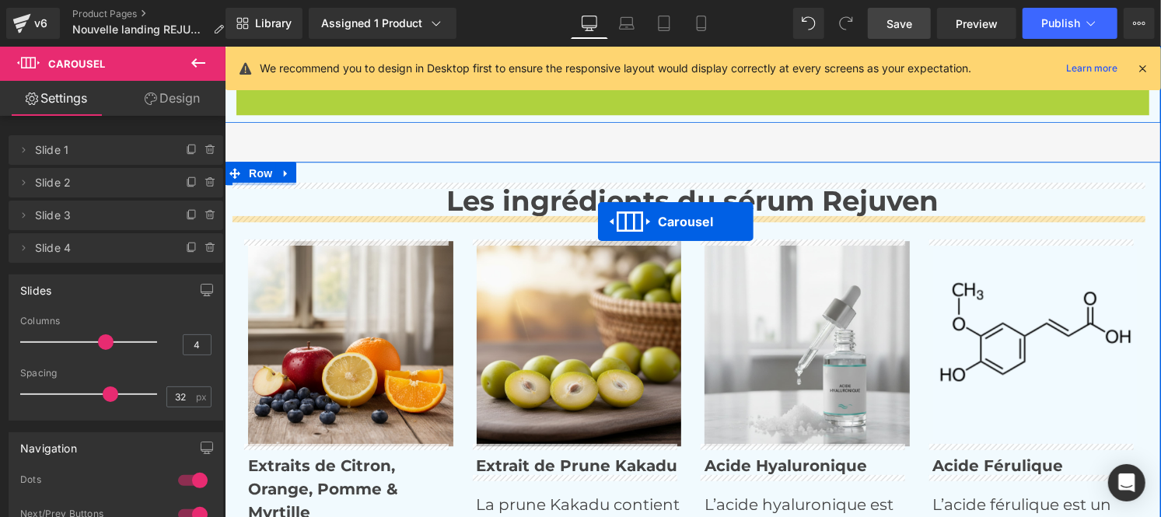
drag, startPoint x: 649, startPoint y: 194, endPoint x: 597, endPoint y: 221, distance: 58.1
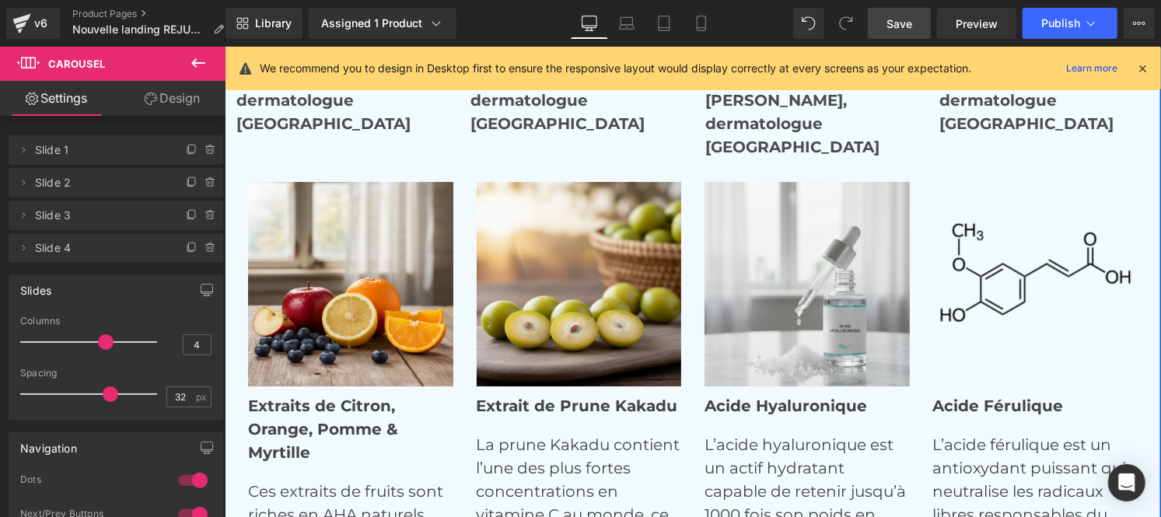
scroll to position [6617, 0]
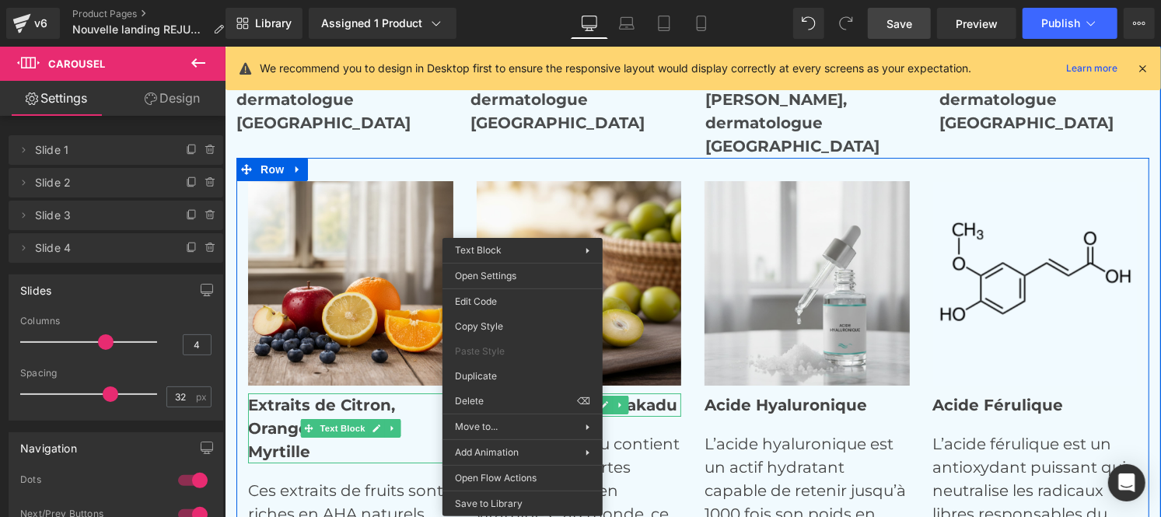
click at [271, 422] on strong "Extraits de Citron, Orange, Pomme & Myrtille" at bounding box center [322, 427] width 150 height 65
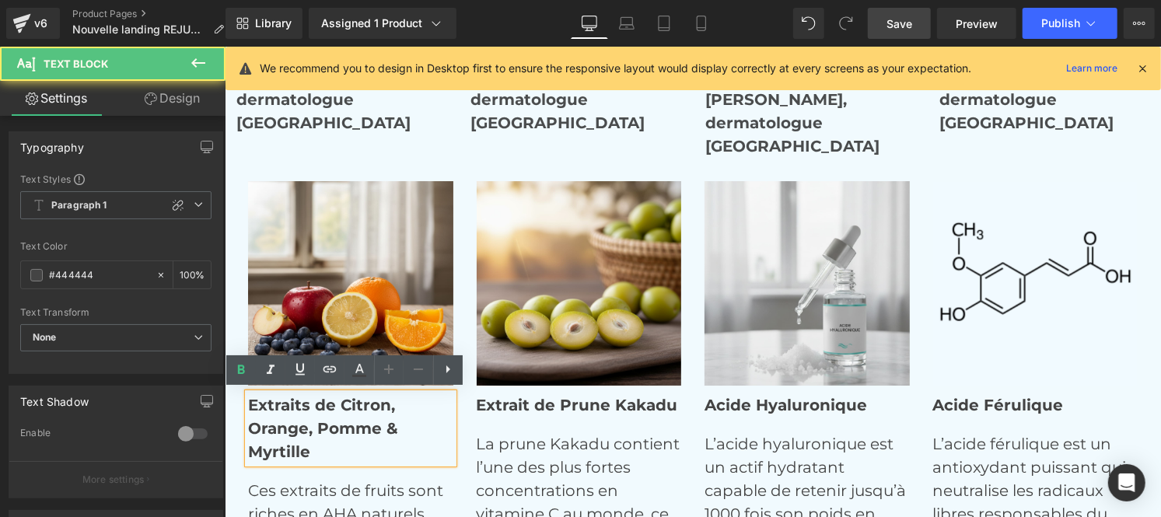
click at [271, 422] on strong "Extraits de Citron, Orange, Pomme & Myrtille" at bounding box center [322, 427] width 150 height 65
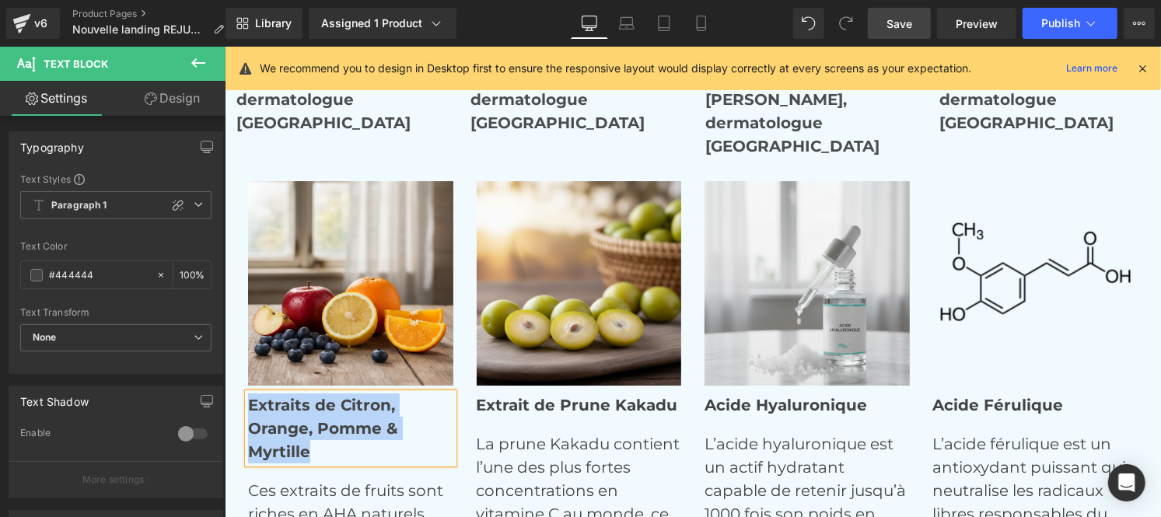
copy strong "Extraits de Citron, Orange, Pomme & Myrtille"
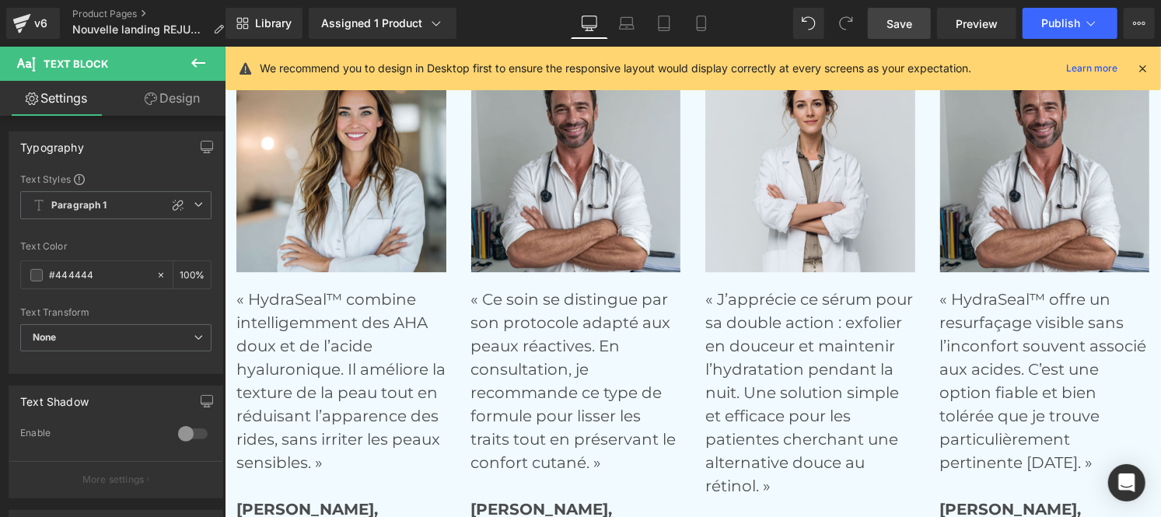
scroll to position [6183, 0]
click at [281, 339] on p "« HydraSeal™ combine intelligemment des AHA doux et de l’acide hyaluronique. Il…" at bounding box center [341, 416] width 210 height 257
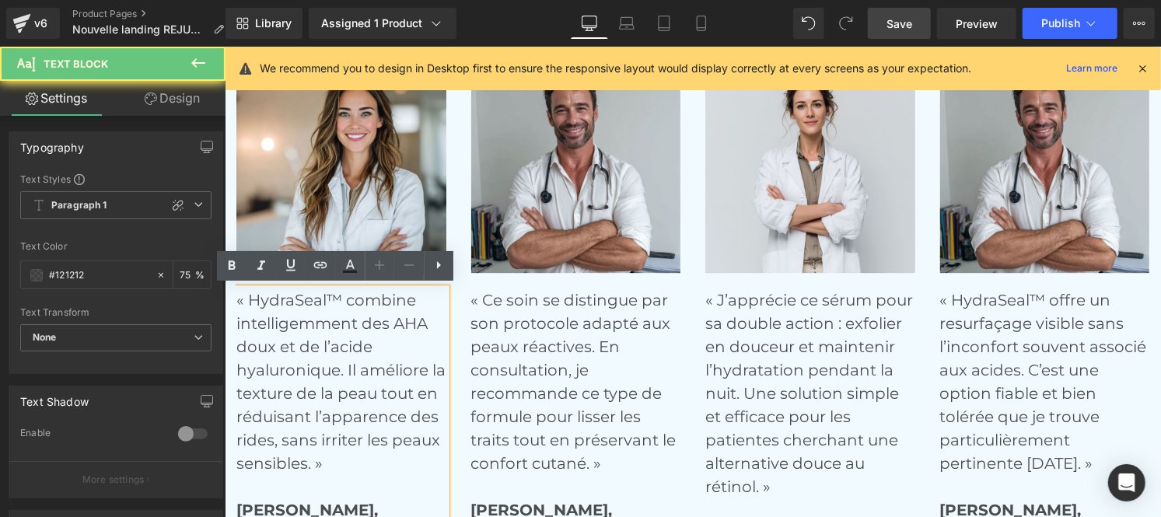
click at [281, 339] on p "« HydraSeal™ combine intelligemment des AHA doux et de l’acide hyaluronique. Il…" at bounding box center [341, 416] width 210 height 257
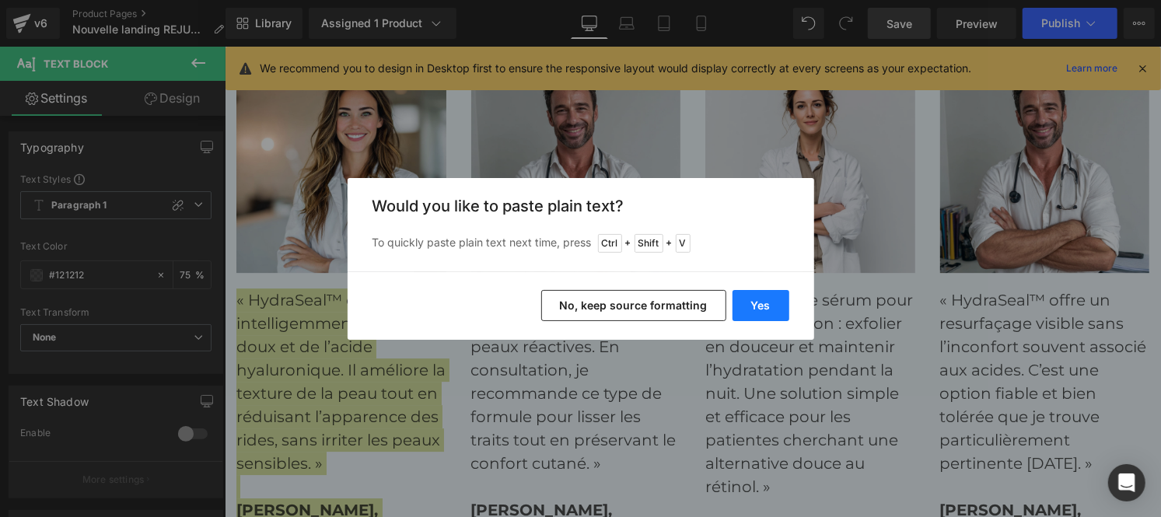
drag, startPoint x: 765, startPoint y: 311, endPoint x: 744, endPoint y: 305, distance: 21.2
click at [744, 305] on button "Yes" at bounding box center [761, 305] width 57 height 31
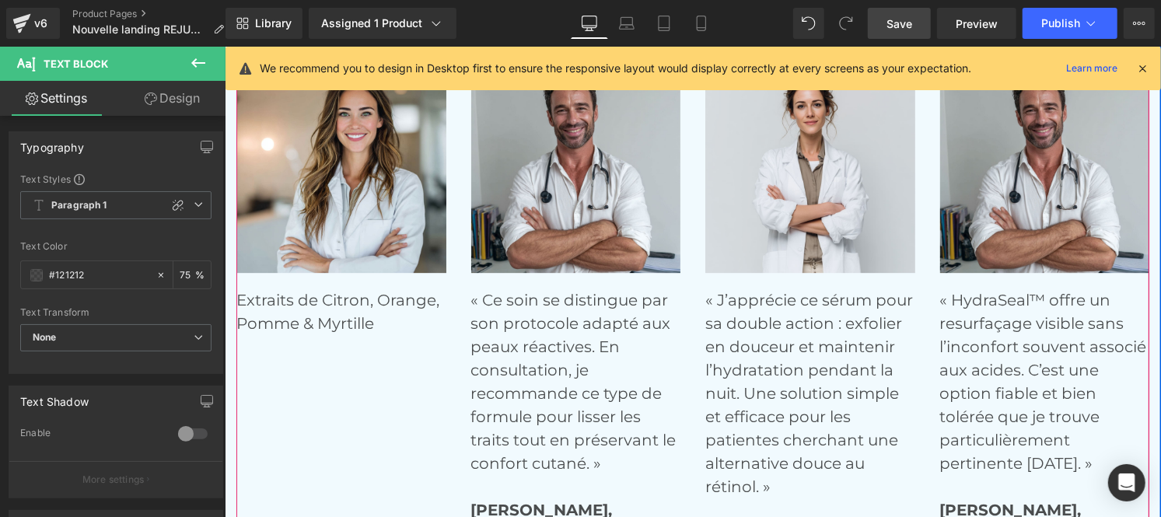
click at [292, 380] on div "Image Extraits de Citron, Orange, Pomme & Myrtille Text Block Image « Ce soin s…" at bounding box center [705, 326] width 938 height 529
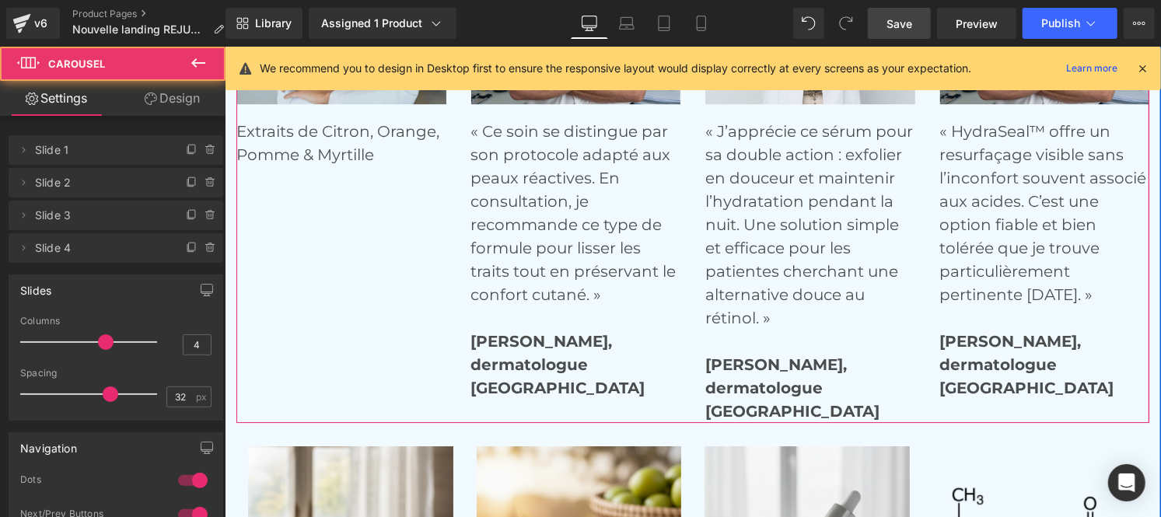
scroll to position [6353, 0]
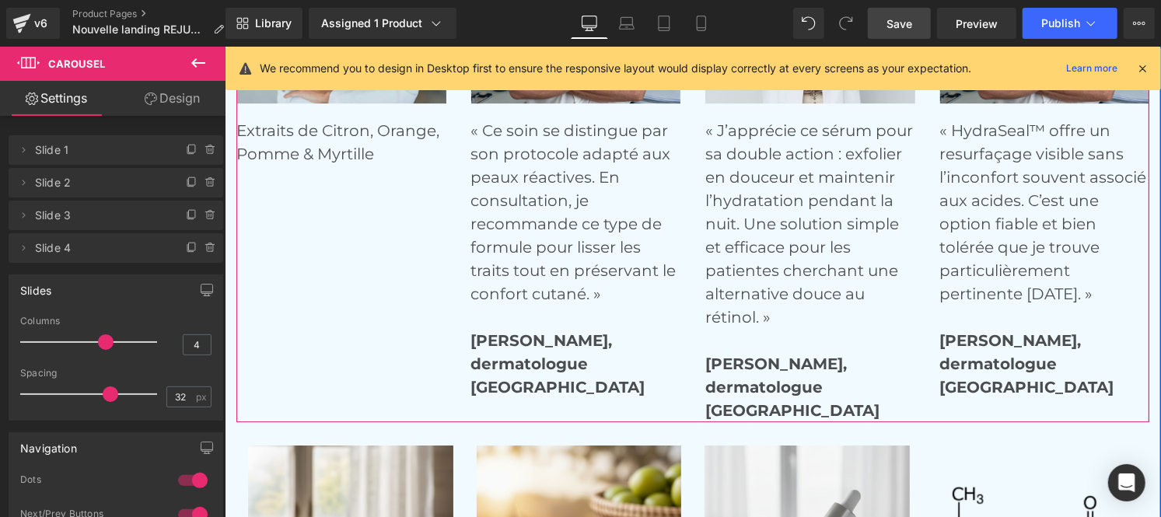
click at [338, 173] on div "Image Extraits de Citron, Orange, Pomme & Myrtille Text Block Image « Ce soin s…" at bounding box center [705, 157] width 938 height 529
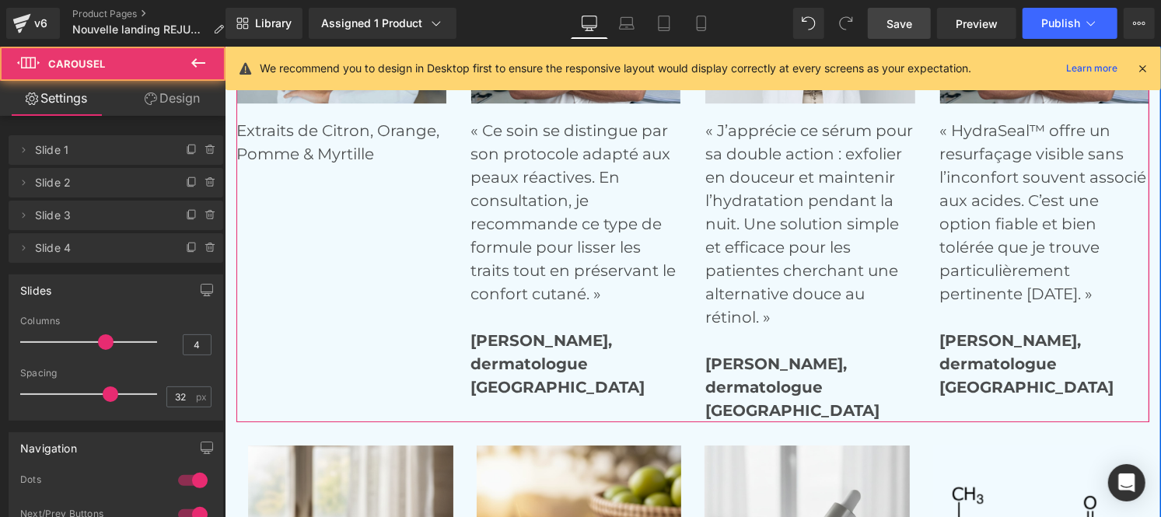
click at [360, 369] on div "Image Extraits de Citron, Orange, Pomme & Myrtille Text Block Image « Ce soin s…" at bounding box center [705, 157] width 938 height 529
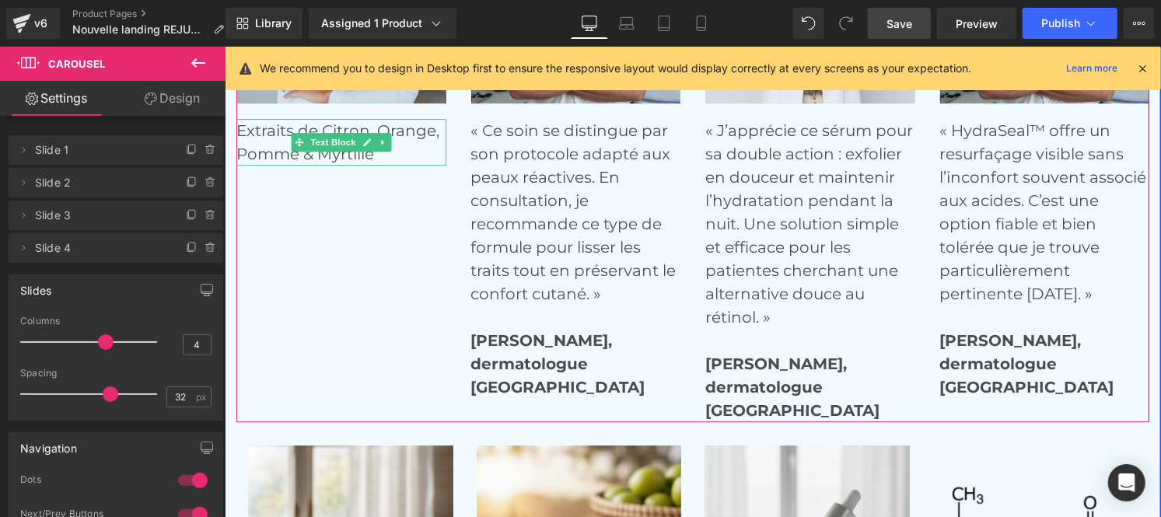
click at [295, 151] on p "Extraits de Citron, Orange, Pomme & Myrtille" at bounding box center [341, 141] width 210 height 47
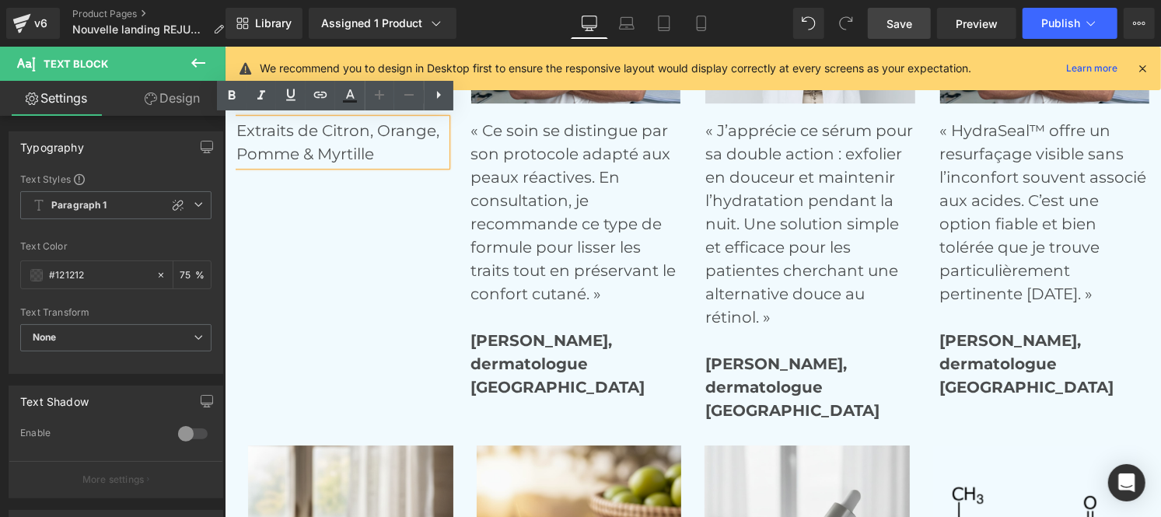
click at [394, 189] on div "Image Extraits de Citron, Orange, Pomme & Myrtille Text Block Image « Ce soin s…" at bounding box center [705, 157] width 938 height 529
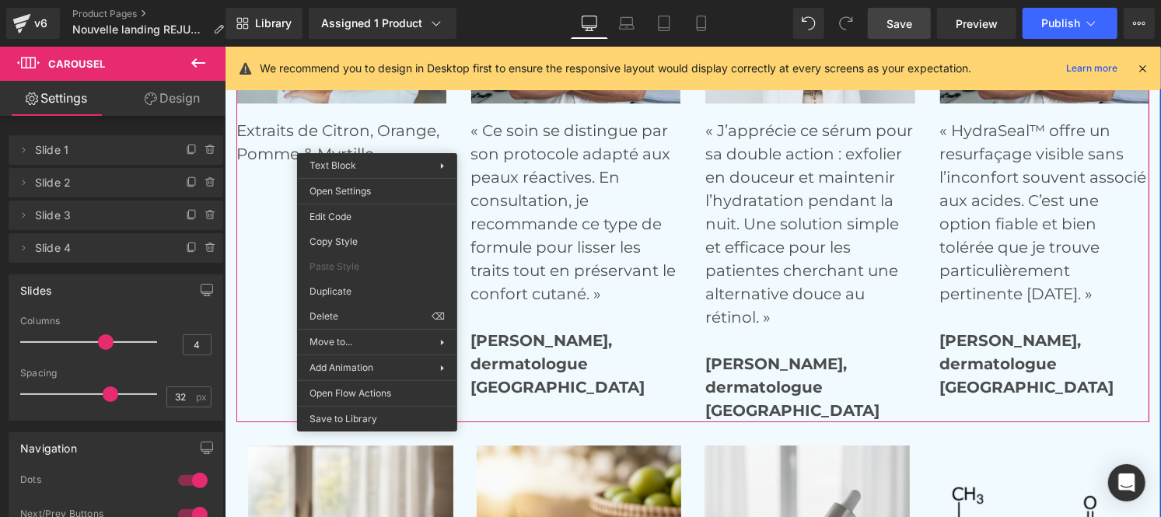
click at [372, 135] on div "Extraits de Citron, Orange, Pomme & Myrtille Text Block" at bounding box center [341, 141] width 210 height 47
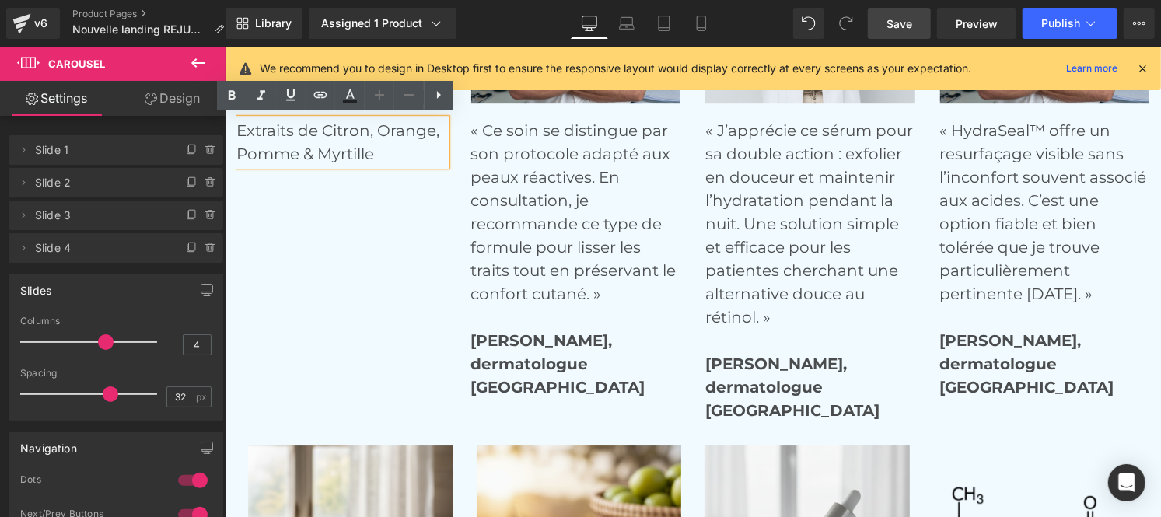
click at [390, 189] on div "Image Extraits de Citron, Orange, Pomme & Myrtille Text Block Image « Ce soin s…" at bounding box center [705, 157] width 938 height 529
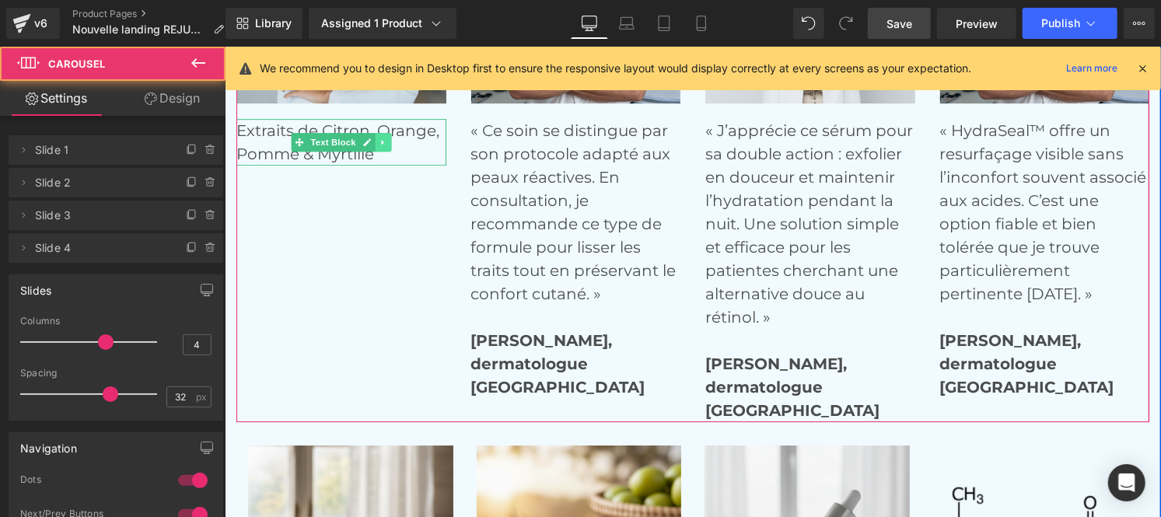
click at [378, 138] on icon at bounding box center [382, 141] width 9 height 9
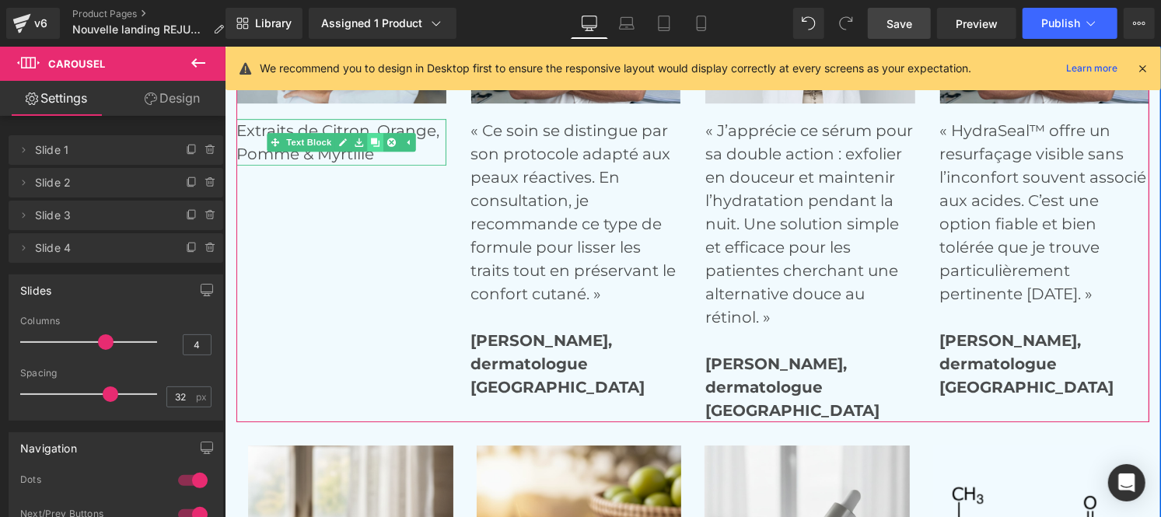
click at [370, 137] on icon at bounding box center [374, 141] width 9 height 9
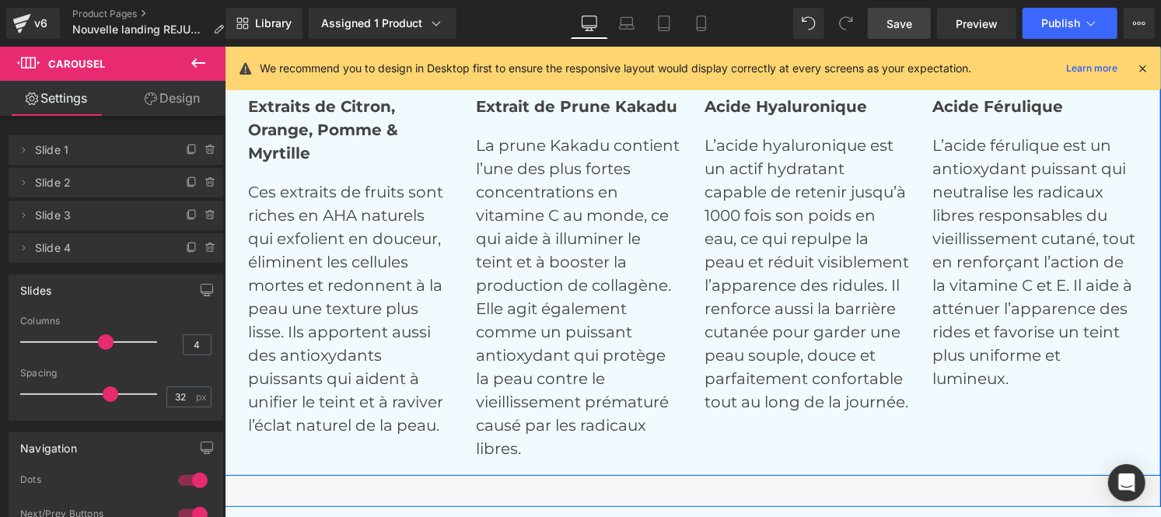
scroll to position [6954, 0]
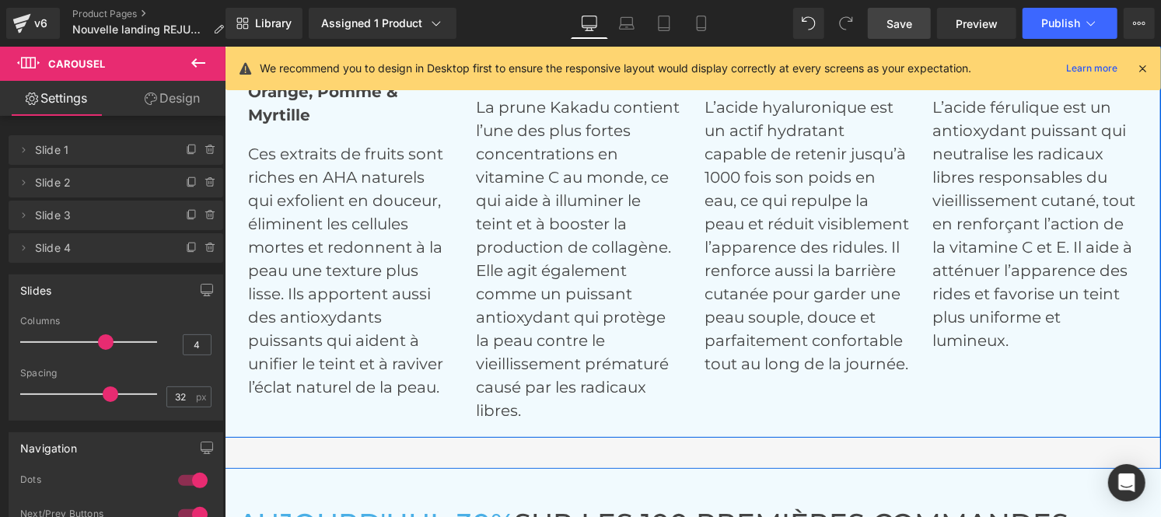
click at [311, 220] on p "Ces extraits de fruits sont riches en AHA naturels qui exfolient en douceur, él…" at bounding box center [349, 270] width 205 height 257
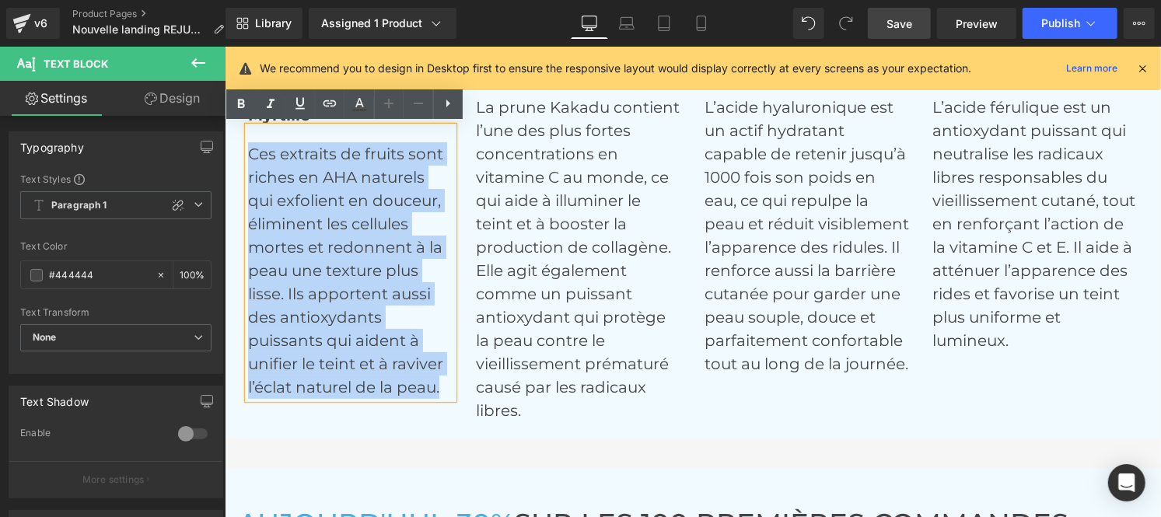
copy p "Ces extraits de fruits sont riches en AHA naturels qui exfolient en douceur, él…"
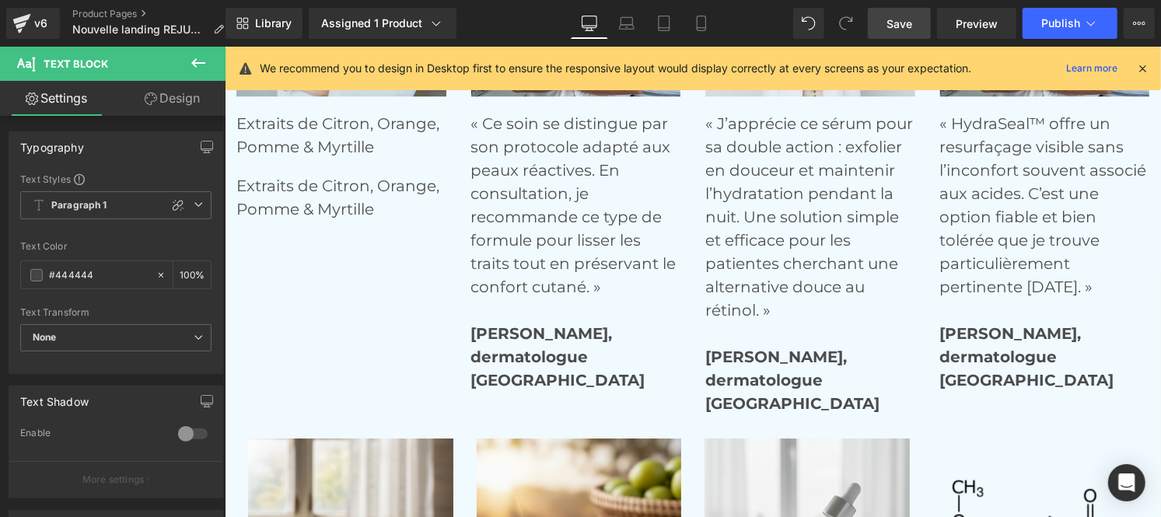
scroll to position [6344, 0]
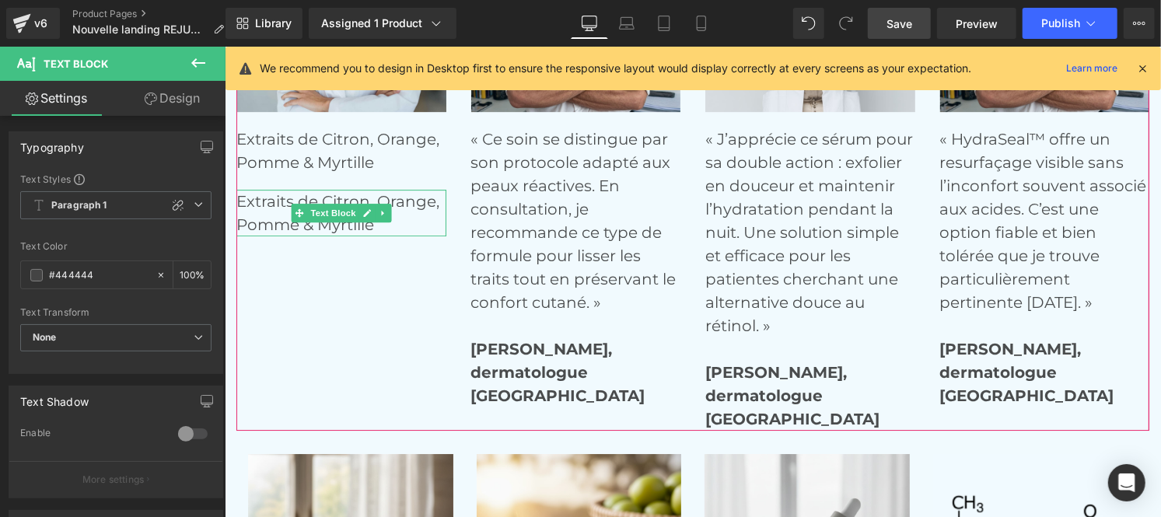
click at [294, 208] on icon at bounding box center [298, 212] width 9 height 9
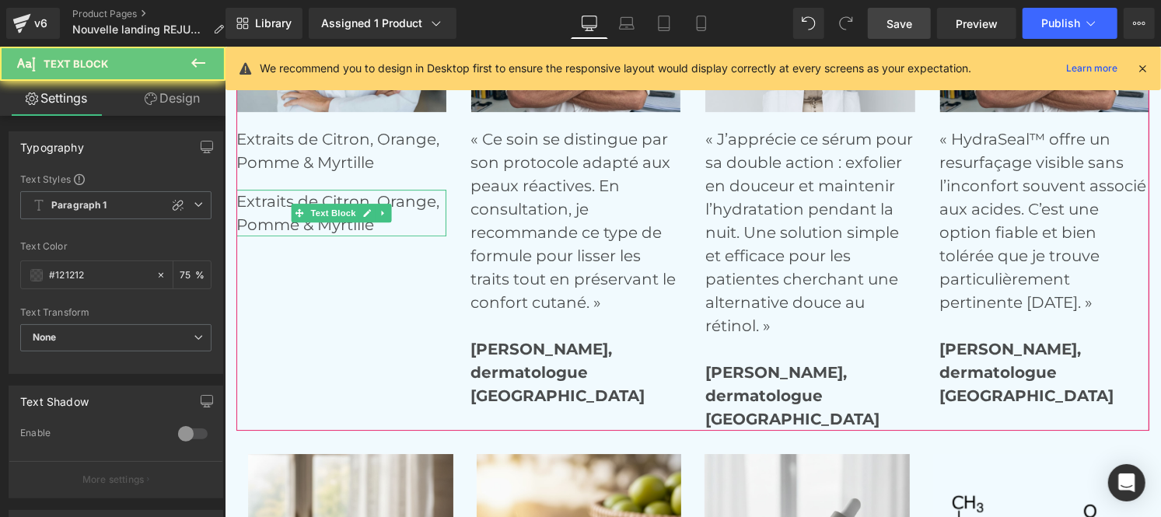
click at [242, 196] on p "Extraits de Citron, Orange, Pomme & Myrtille" at bounding box center [341, 212] width 210 height 47
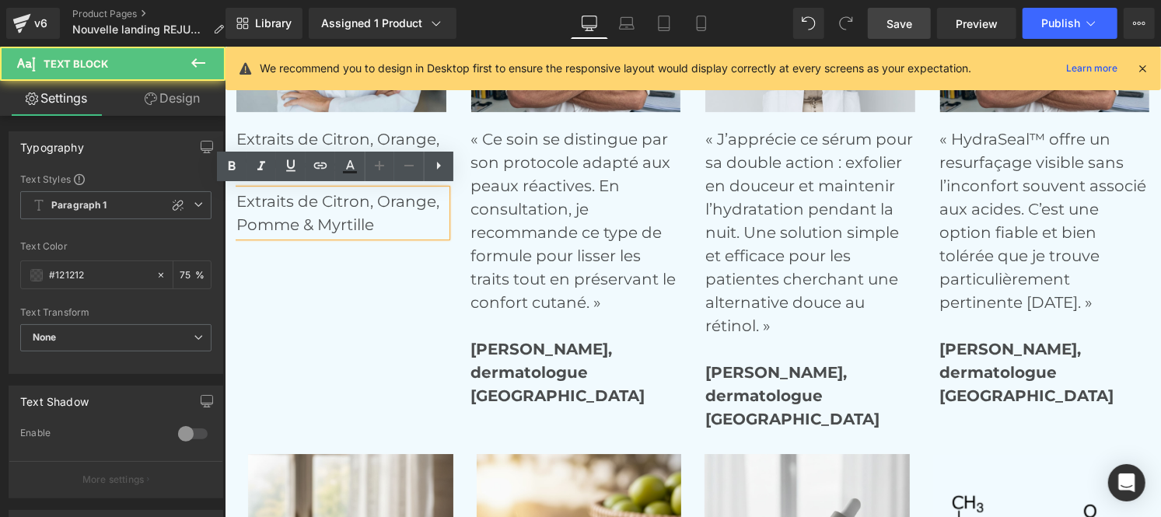
click at [242, 196] on p "Extraits de Citron, Orange, Pomme & Myrtille" at bounding box center [341, 212] width 210 height 47
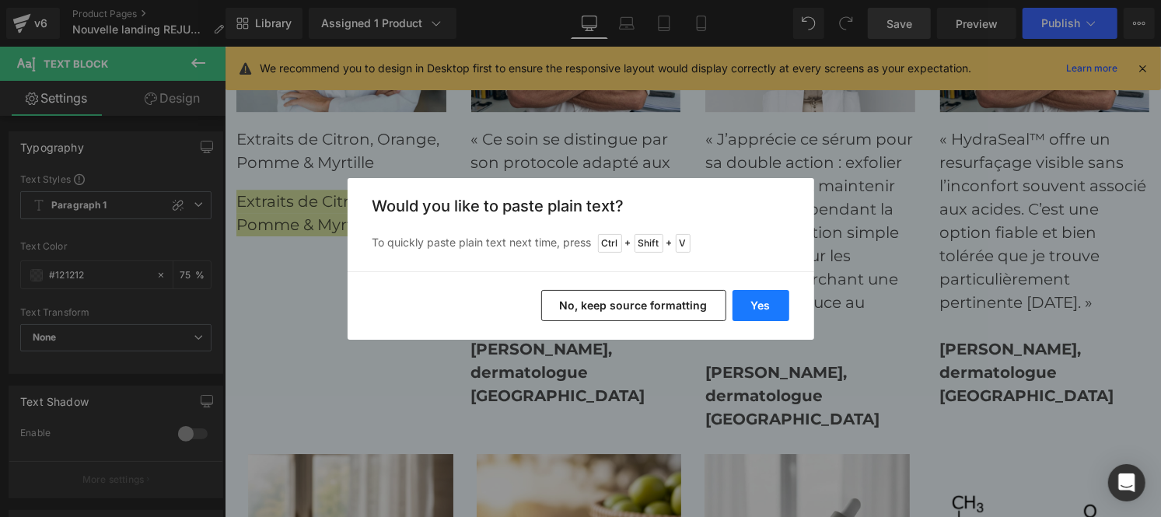
drag, startPoint x: 768, startPoint y: 292, endPoint x: 745, endPoint y: 301, distance: 24.4
click at [745, 301] on button "Yes" at bounding box center [761, 305] width 57 height 31
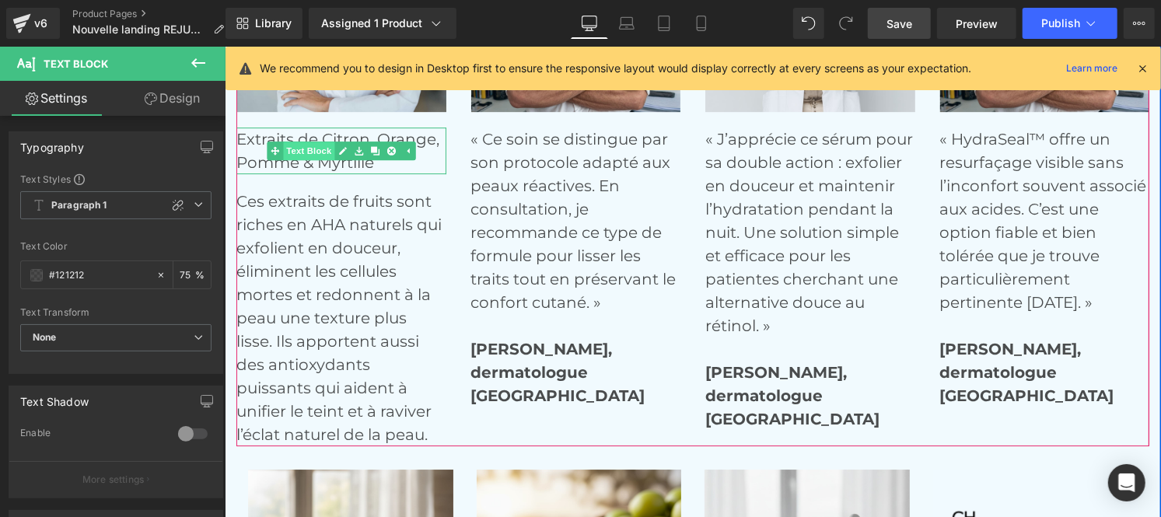
click at [276, 152] on div "Extraits de Citron, Orange, Pomme & Myrtille Text Block" at bounding box center [341, 150] width 210 height 47
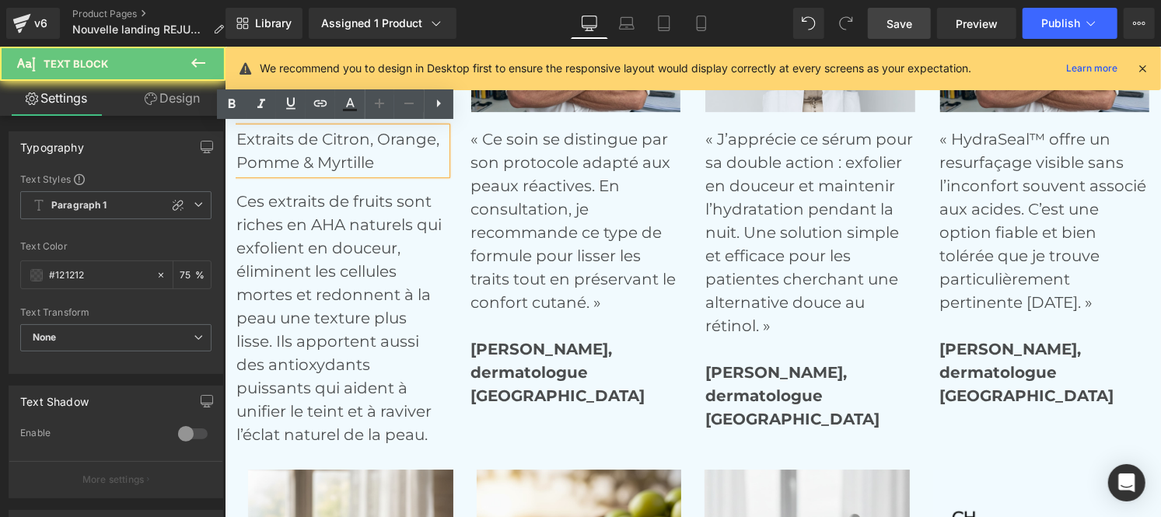
click at [248, 151] on p "Extraits de Citron, Orange, Pomme & Myrtille" at bounding box center [341, 150] width 210 height 47
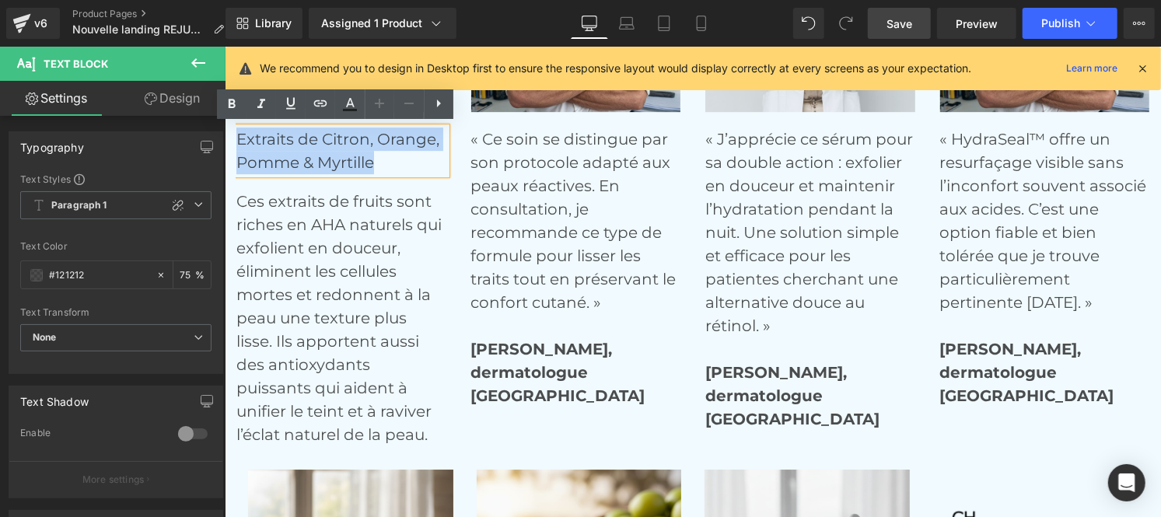
drag, startPoint x: 231, startPoint y: 135, endPoint x: 377, endPoint y: 152, distance: 147.3
click at [377, 152] on p "Extraits de Citron, Orange, Pomme & Myrtille" at bounding box center [341, 150] width 210 height 47
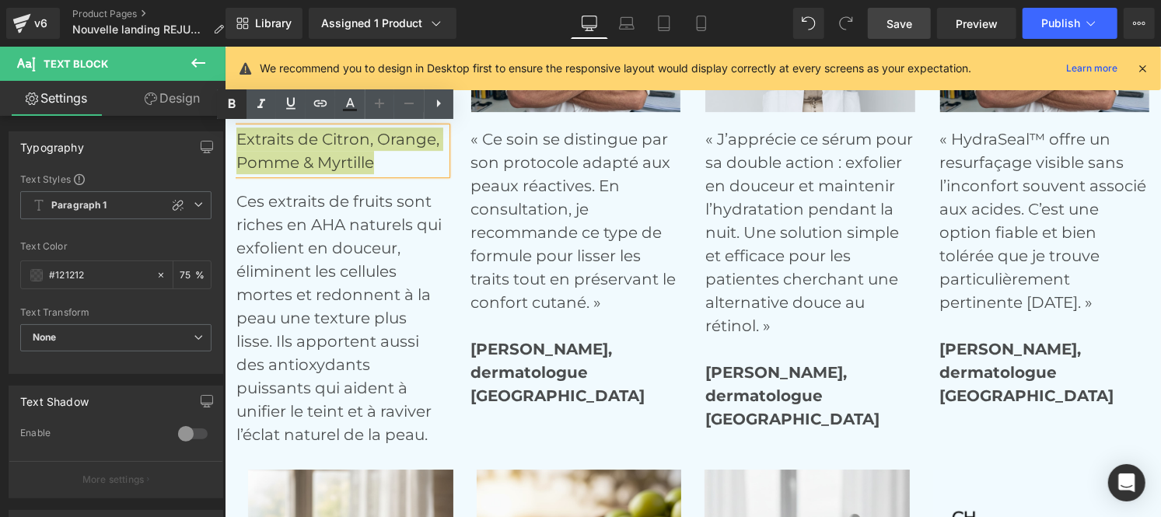
click at [227, 111] on icon at bounding box center [231, 104] width 19 height 19
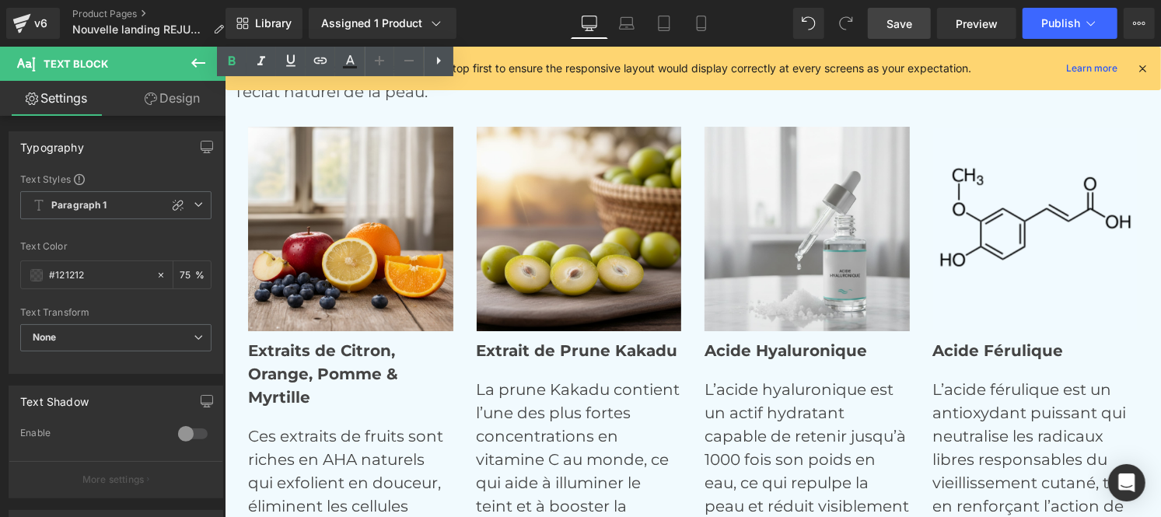
scroll to position [6716, 0]
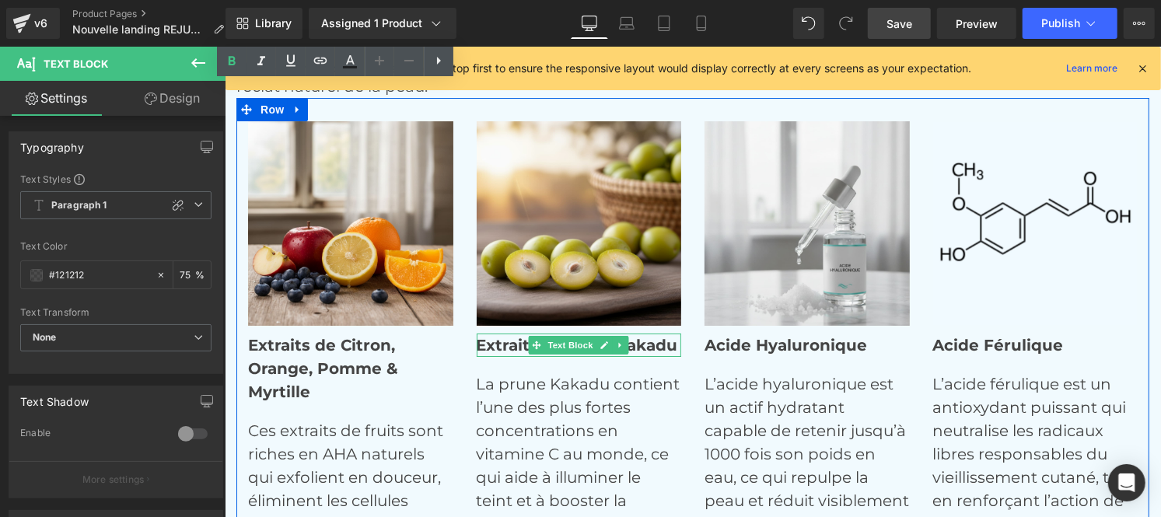
click at [504, 346] on strong "Extrait de Prune Kakadu" at bounding box center [576, 344] width 201 height 19
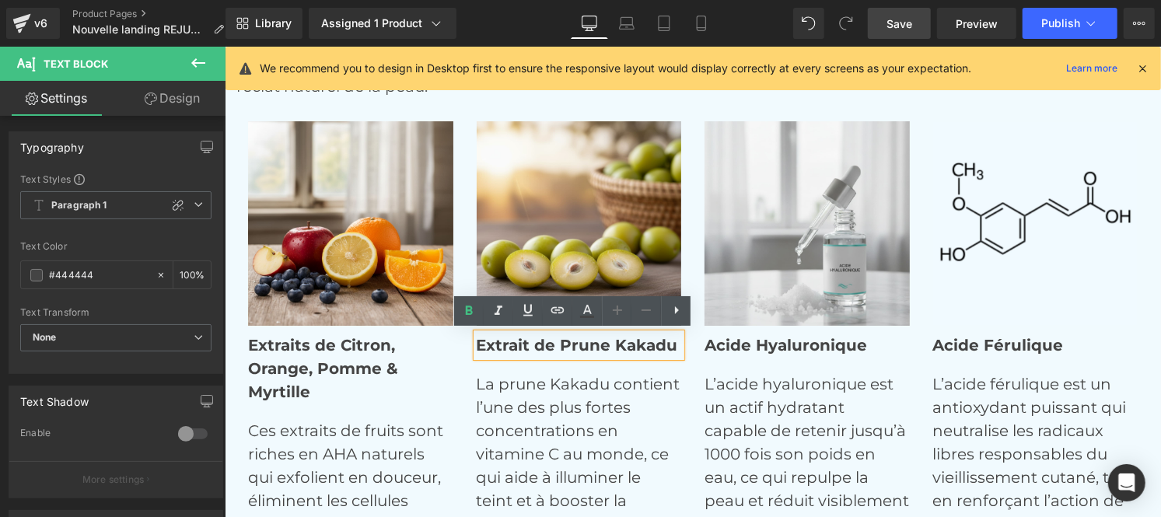
drag, startPoint x: 617, startPoint y: 346, endPoint x: 674, endPoint y: 350, distance: 56.9
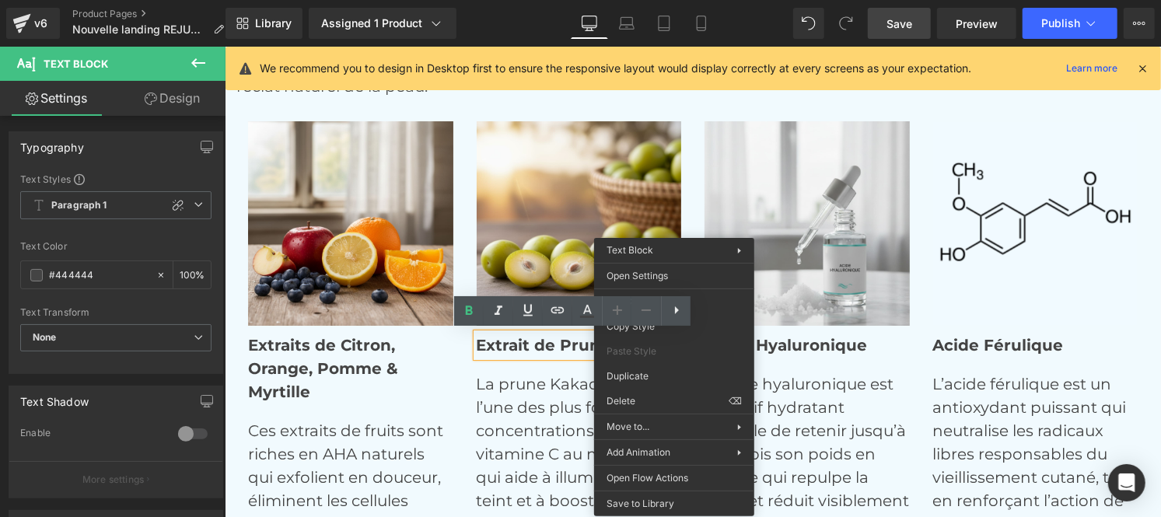
click at [524, 345] on strong "Extrait de Prune Kakadu" at bounding box center [576, 344] width 201 height 19
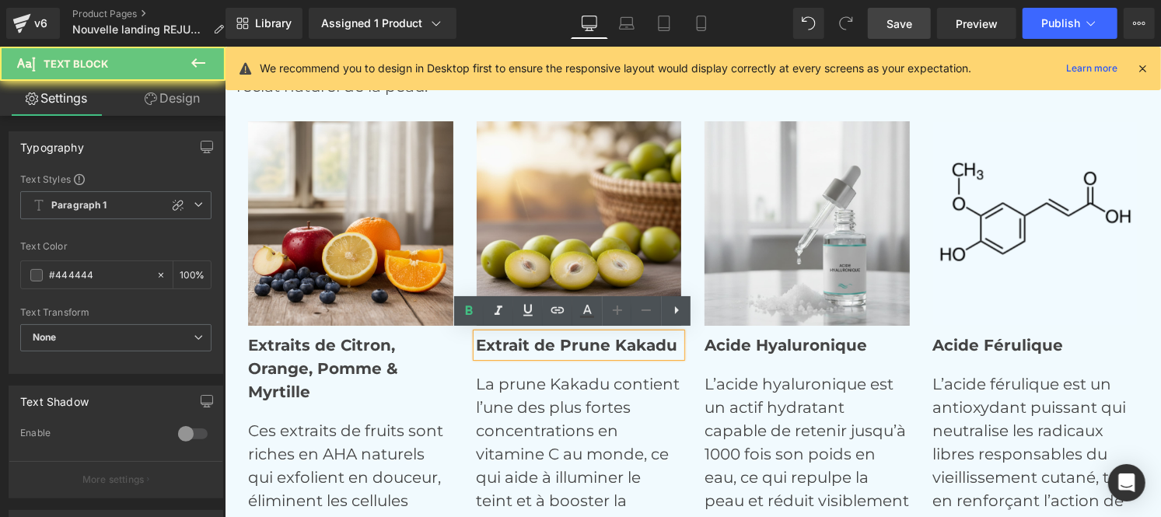
click at [519, 344] on strong "Extrait de Prune Kakadu" at bounding box center [576, 344] width 201 height 19
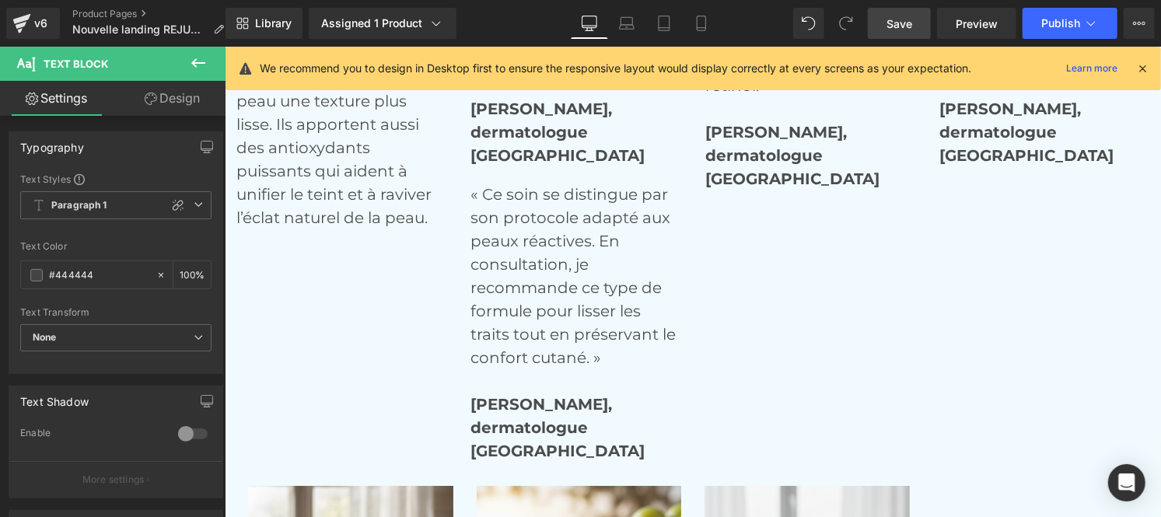
scroll to position [6581, 0]
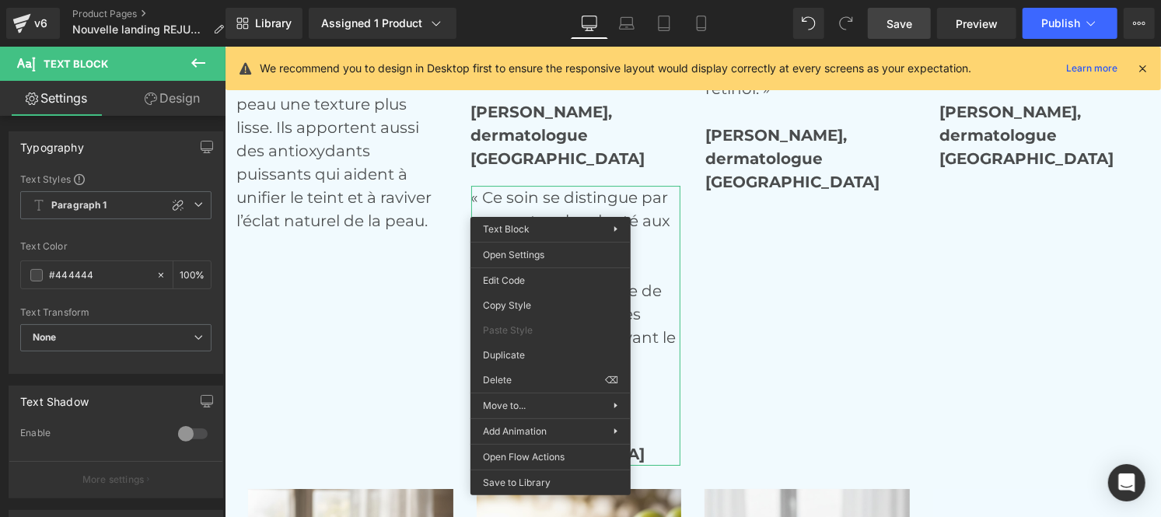
click at [520, 191] on p "« Ce soin se distingue par son protocole adapté aux peaux réactives. En consult…" at bounding box center [576, 313] width 210 height 257
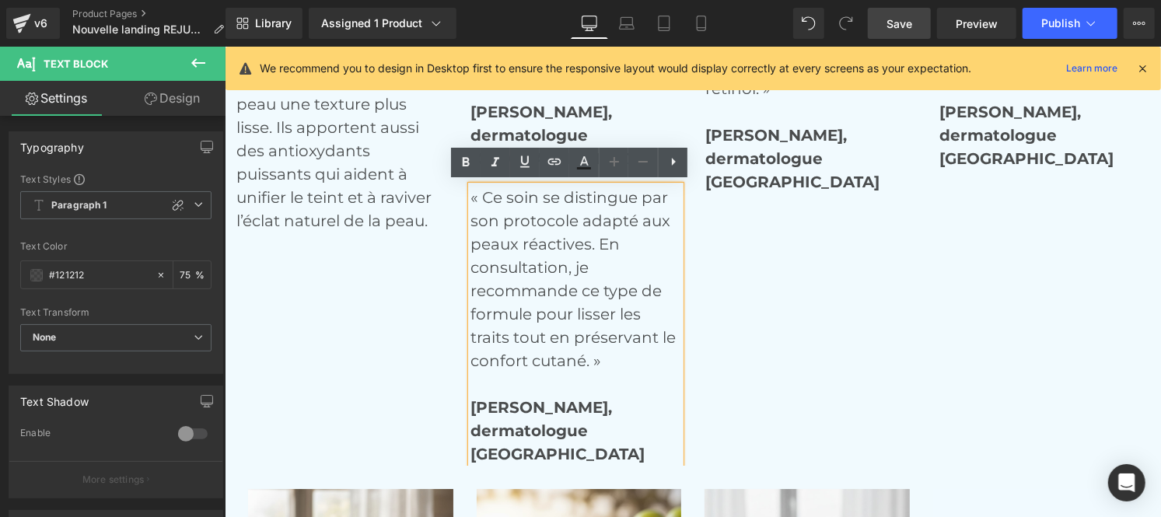
click at [706, 245] on div "Image Extraits de Citron, Orange, Pomme & Myrtille Text Block Ces extraits de f…" at bounding box center [705, 64] width 938 height 801
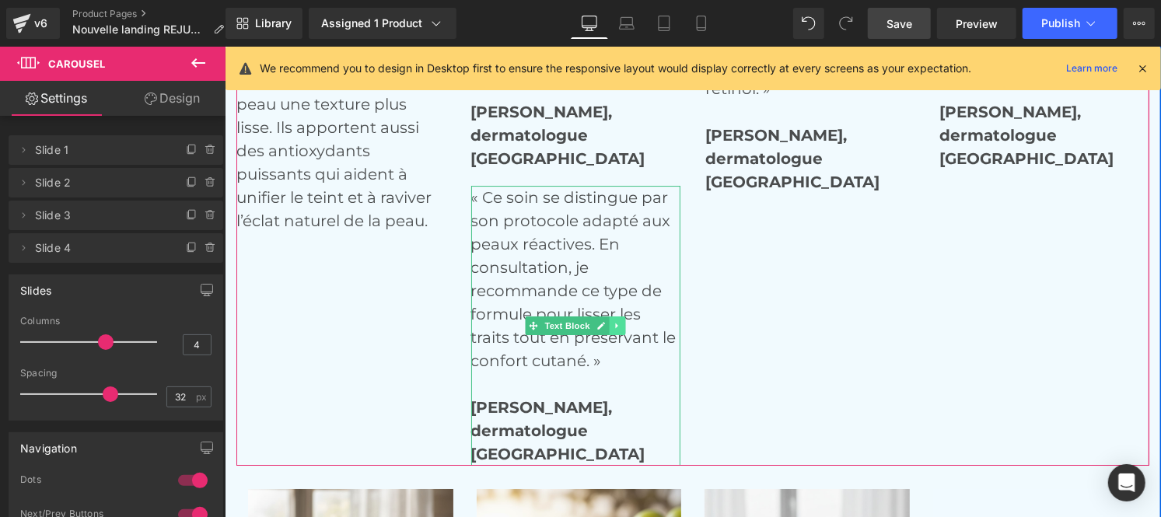
click at [615, 322] on icon at bounding box center [616, 324] width 2 height 5
click at [617, 318] on link at bounding box center [625, 325] width 16 height 19
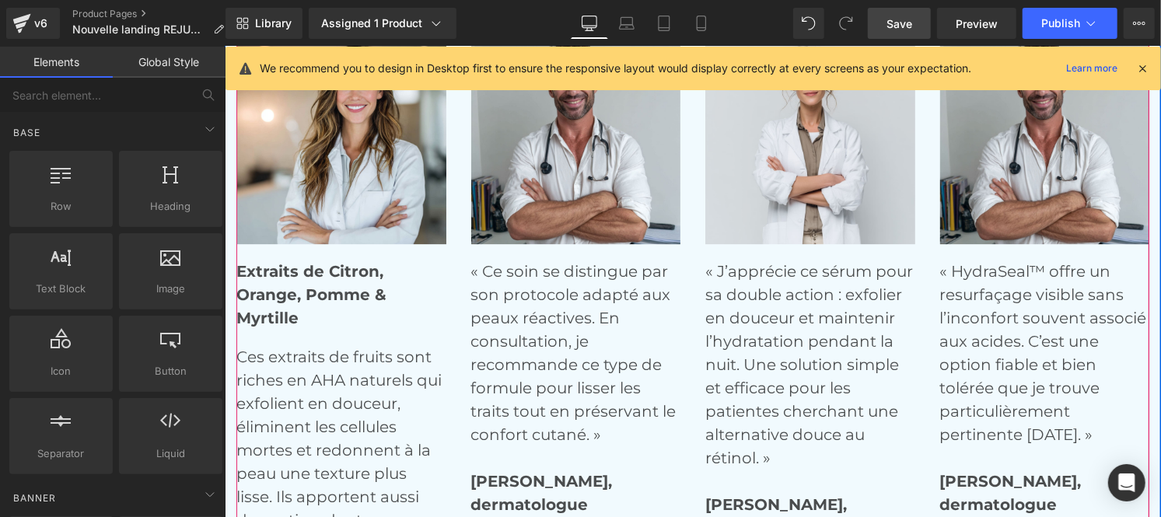
scroll to position [6210, 0]
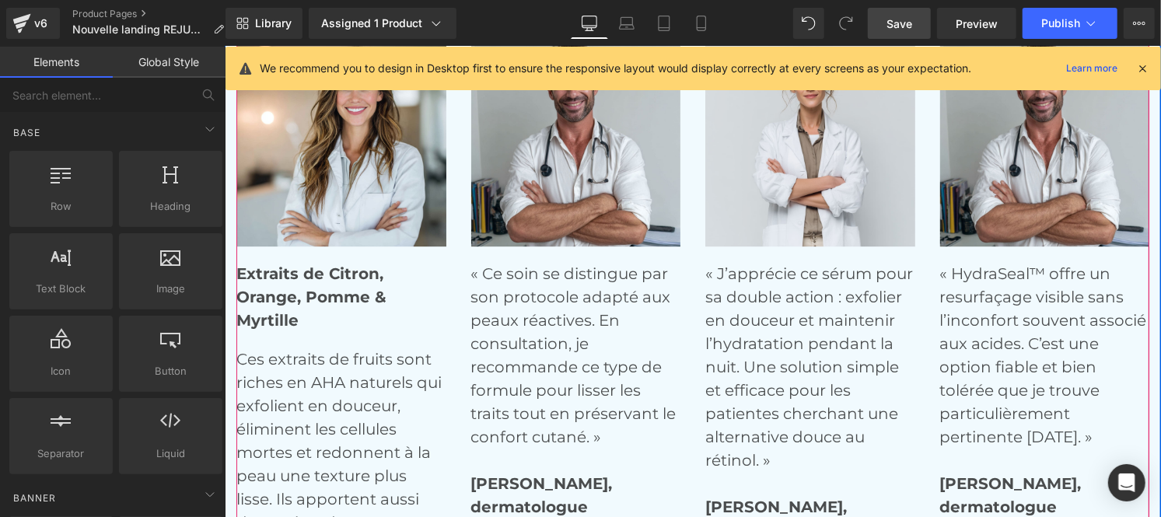
click at [523, 320] on p "« Ce soin se distingue par son protocole adapté aux peaux réactives. En consult…" at bounding box center [576, 389] width 210 height 257
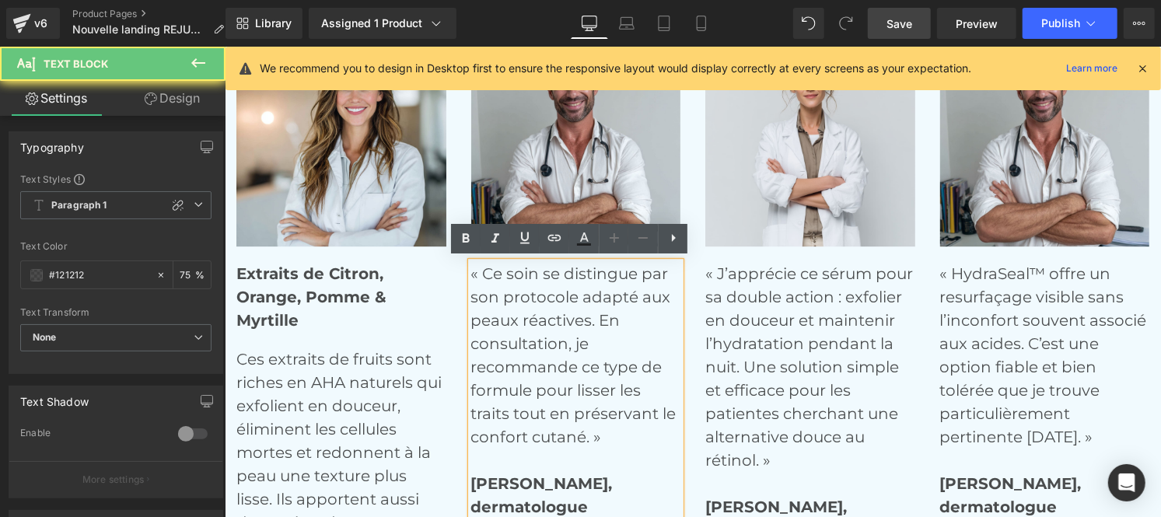
click at [523, 320] on p "« Ce soin se distingue par son protocole adapté aux peaux réactives. En consult…" at bounding box center [576, 389] width 210 height 257
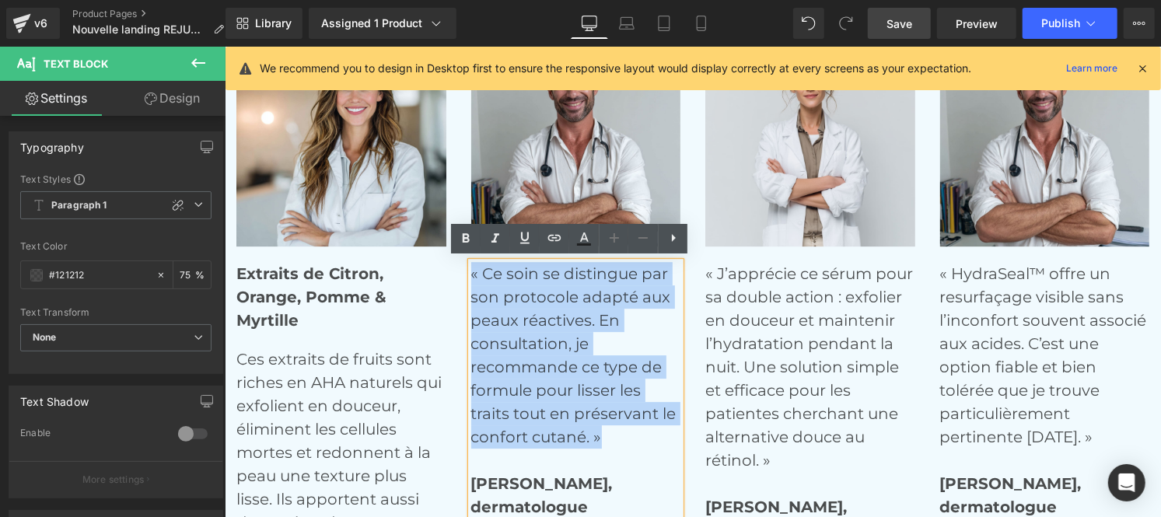
drag, startPoint x: 580, startPoint y: 415, endPoint x: 464, endPoint y: 278, distance: 179.4
click at [471, 278] on p "« Ce soin se distingue par son protocole adapté aux peaux réactives. En consult…" at bounding box center [576, 389] width 210 height 257
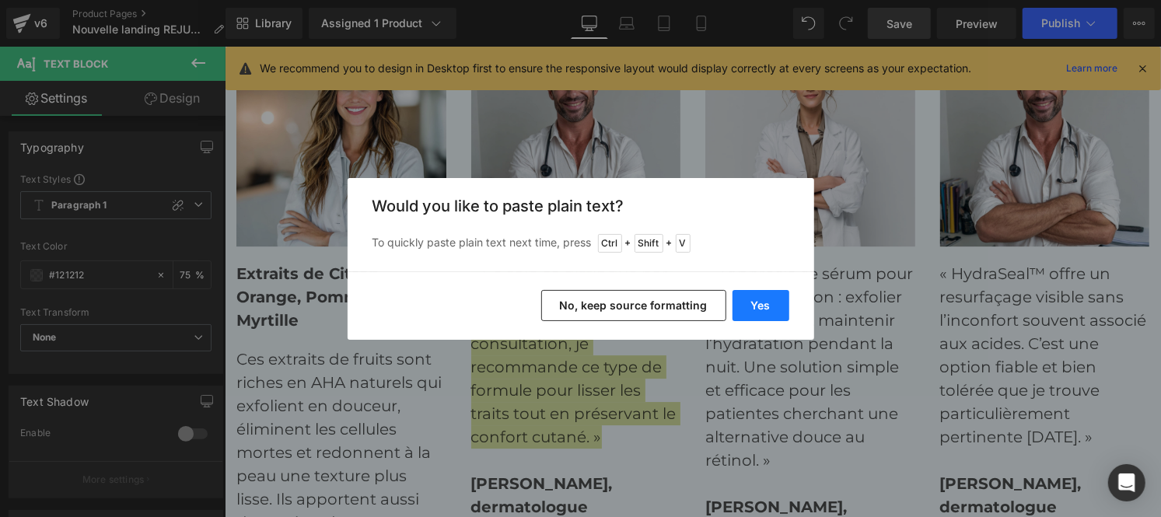
drag, startPoint x: 760, startPoint y: 306, endPoint x: 740, endPoint y: 306, distance: 20.2
click at [740, 306] on button "Yes" at bounding box center [761, 305] width 57 height 31
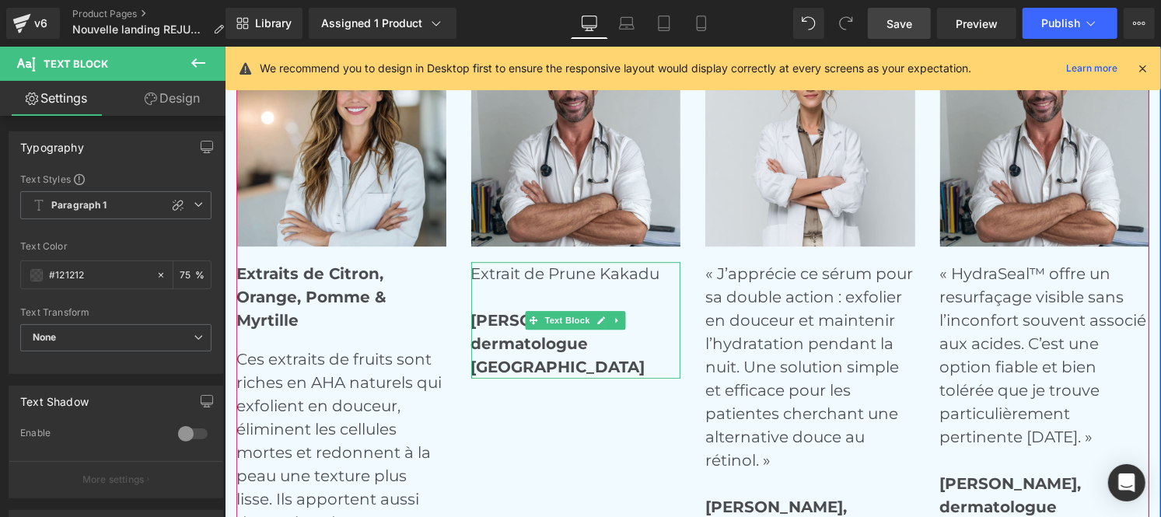
click at [509, 351] on p "Extrait de Prune Kakadu [PERSON_NAME], dermatologue" at bounding box center [576, 307] width 210 height 93
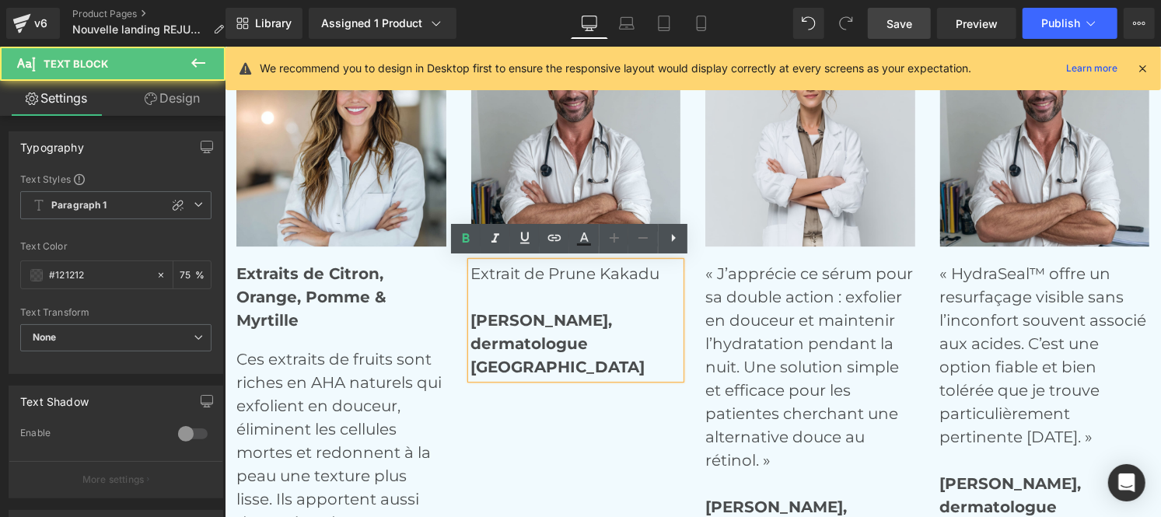
drag, startPoint x: 558, startPoint y: 361, endPoint x: 462, endPoint y: 317, distance: 106.1
click at [471, 317] on div "Extrait de Prune Kakadu [PERSON_NAME], dermatologue [GEOGRAPHIC_DATA]" at bounding box center [576, 319] width 210 height 117
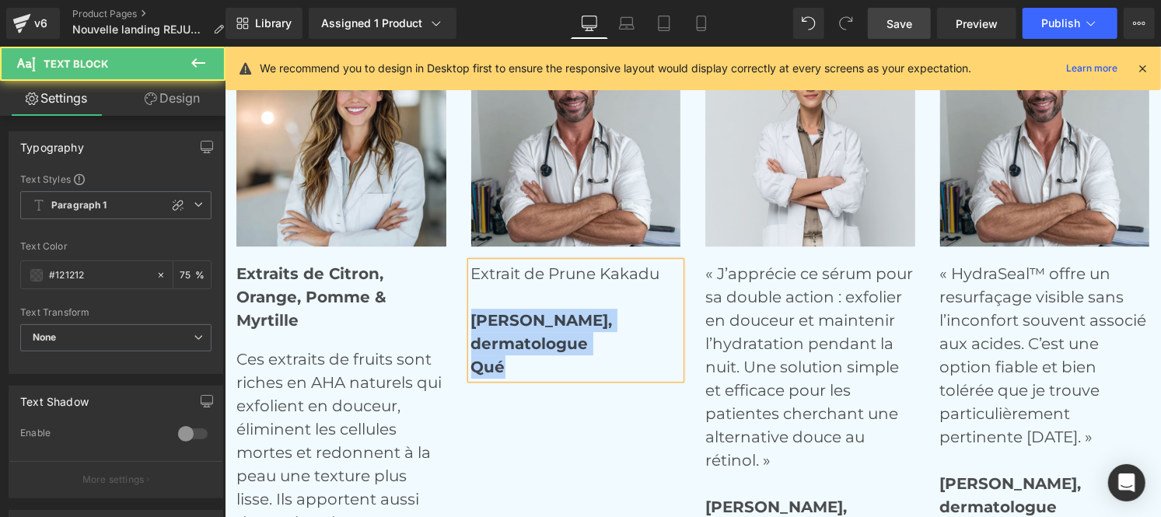
drag, startPoint x: 506, startPoint y: 327, endPoint x: 553, endPoint y: 368, distance: 62.3
click at [553, 368] on div "Extrait de Prune Kakadu [PERSON_NAME], dermatologue Qué" at bounding box center [576, 319] width 210 height 117
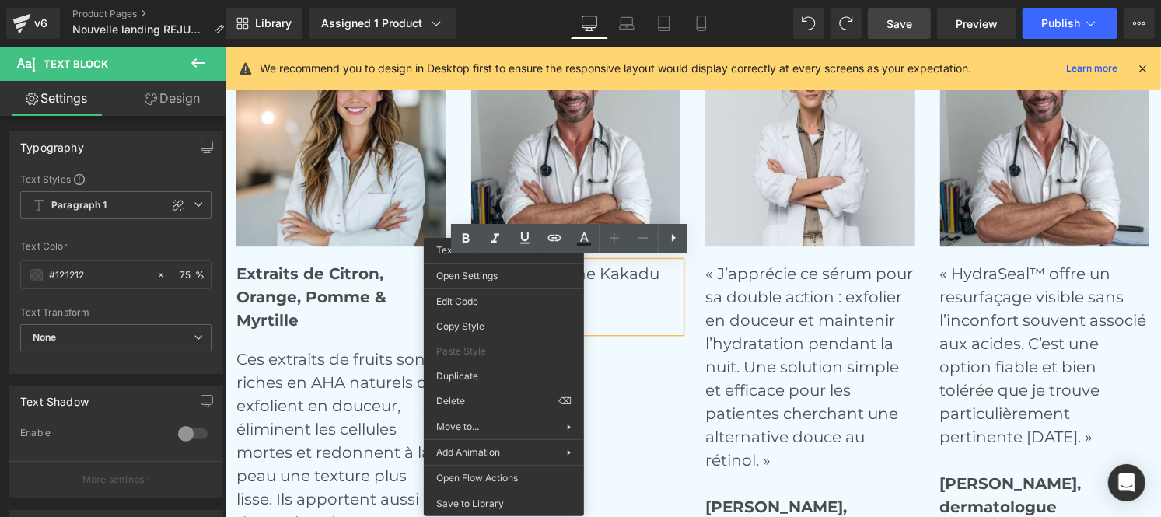
click at [618, 313] on p "Extrait de Prune Kakadu" at bounding box center [576, 296] width 210 height 70
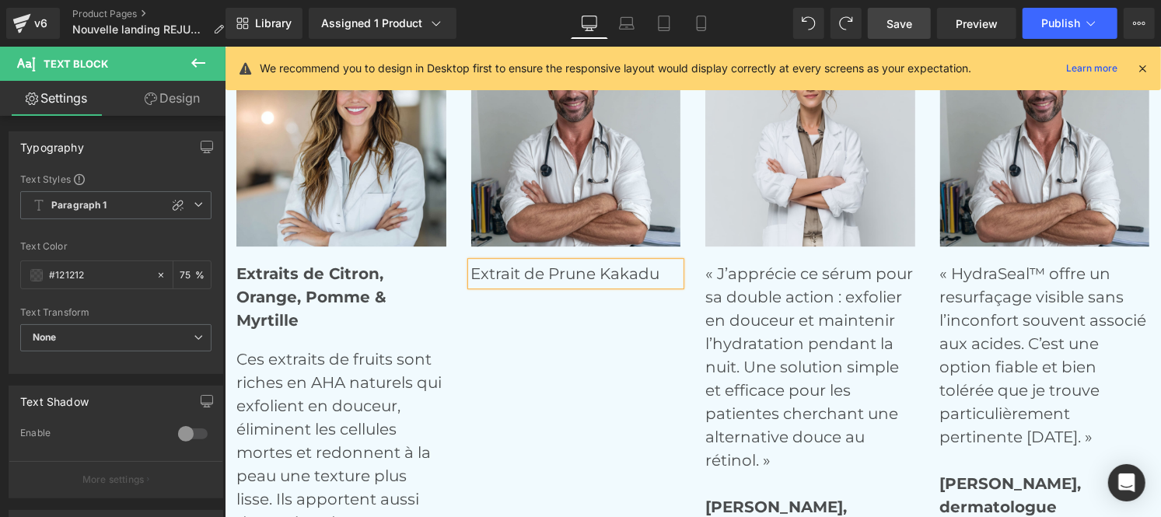
click at [567, 355] on div "Image Extraits de Citron, Orange, Pomme & Myrtille Text Block Ces extraits de f…" at bounding box center [705, 320] width 938 height 568
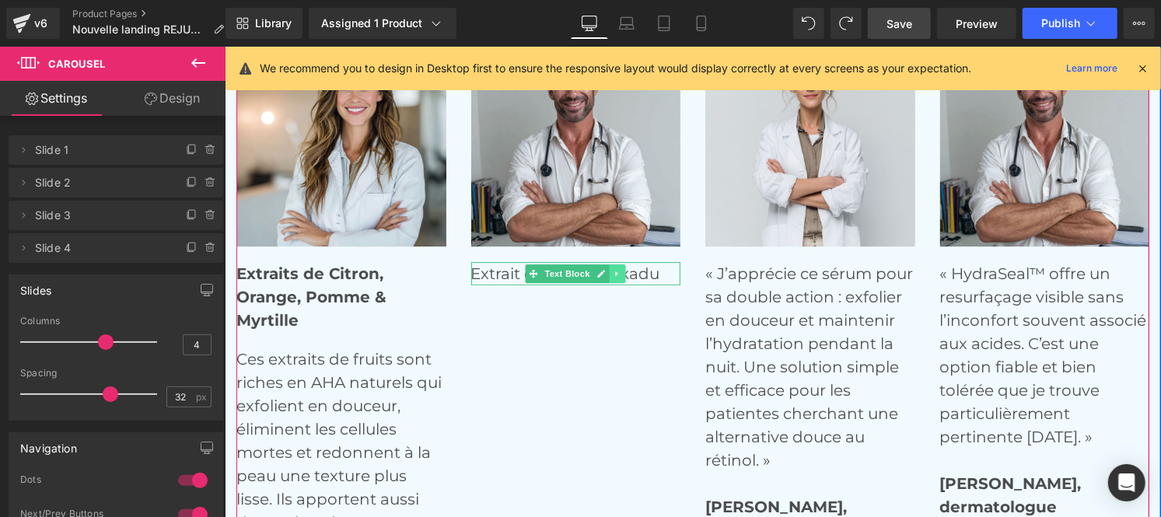
click at [613, 275] on icon at bounding box center [617, 272] width 9 height 9
click at [604, 275] on link at bounding box center [608, 273] width 16 height 19
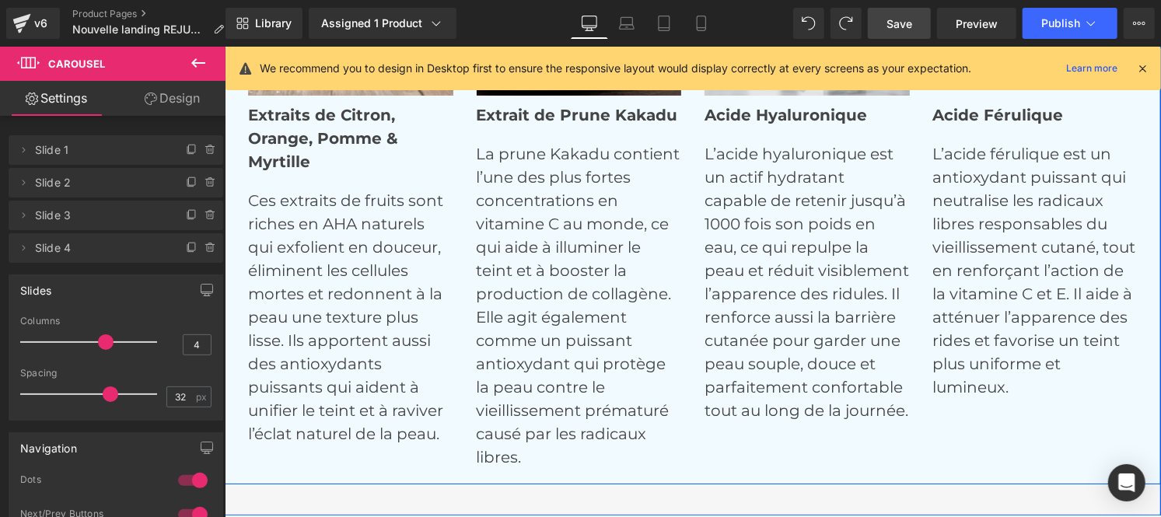
scroll to position [6947, 0]
click at [535, 272] on p "La prune Kakadu contient l’une des plus fortes concentrations en vitamine C au …" at bounding box center [578, 304] width 205 height 327
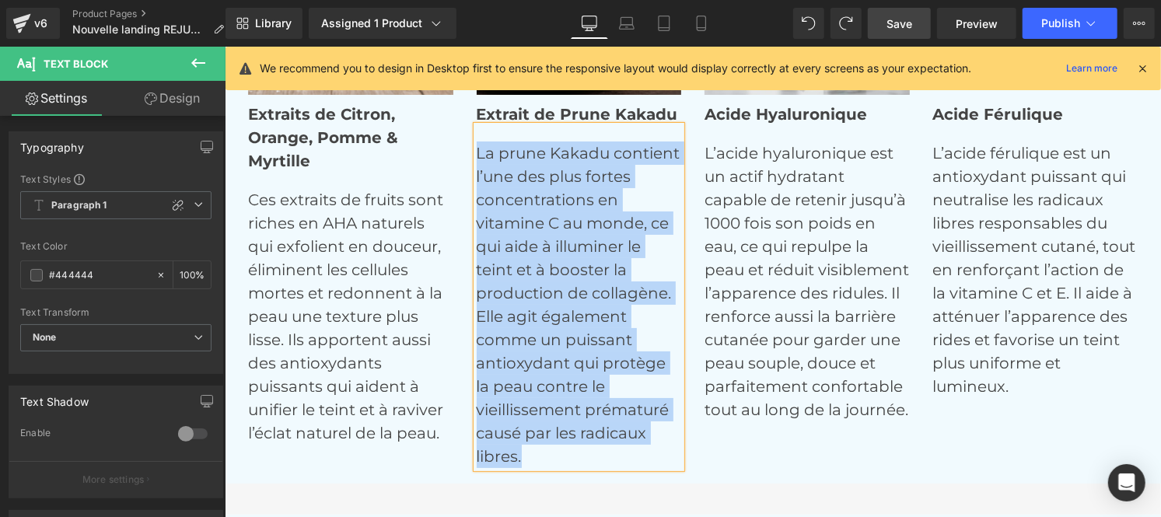
copy p "La prune Kakadu contient l’une des plus fortes concentrations en vitamine C au …"
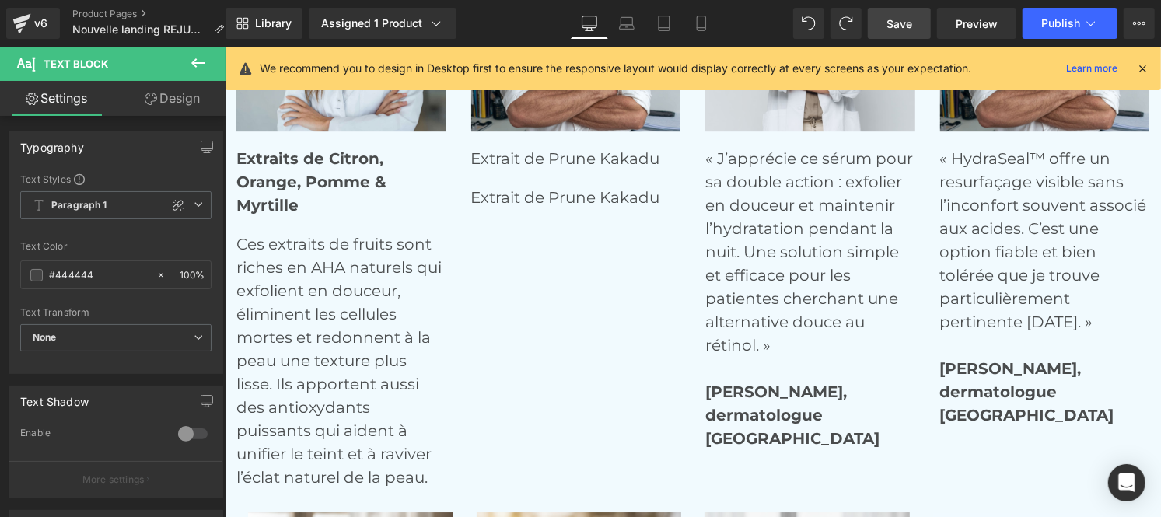
scroll to position [6324, 0]
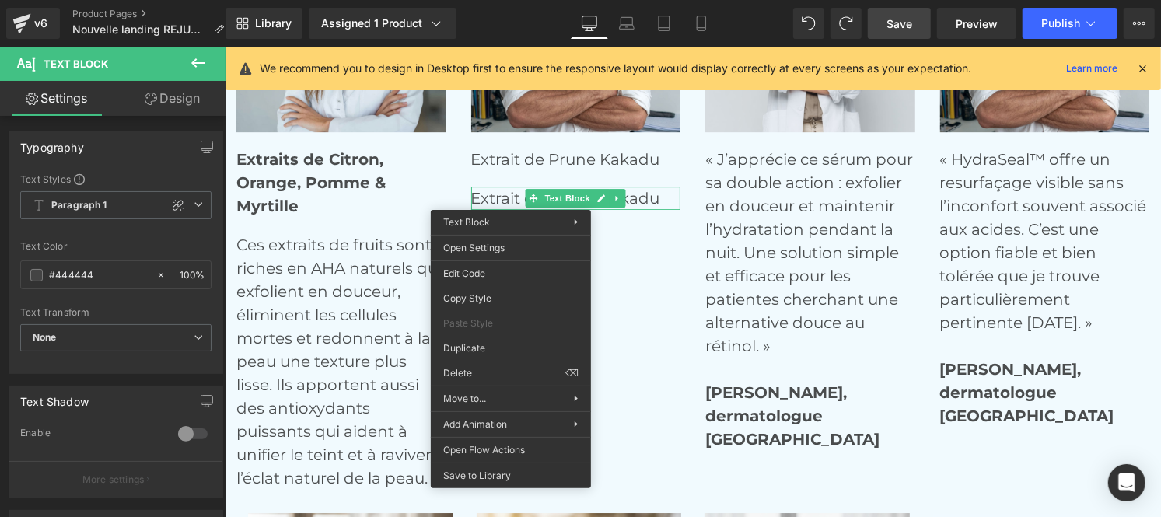
click at [510, 198] on p "Extrait de Prune Kakadu" at bounding box center [576, 197] width 210 height 23
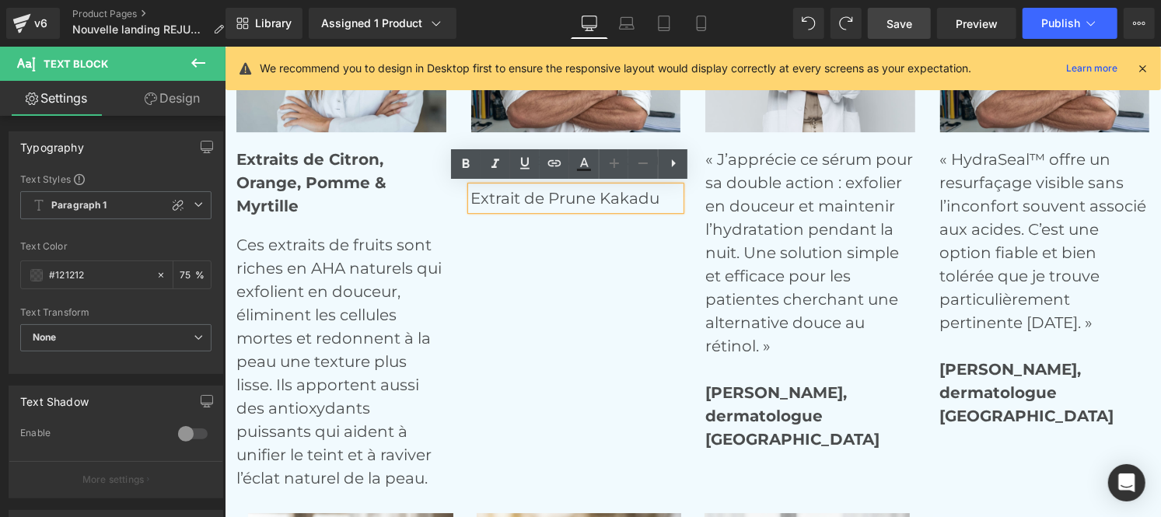
click at [504, 198] on p "Extrait de Prune Kakadu" at bounding box center [576, 197] width 210 height 23
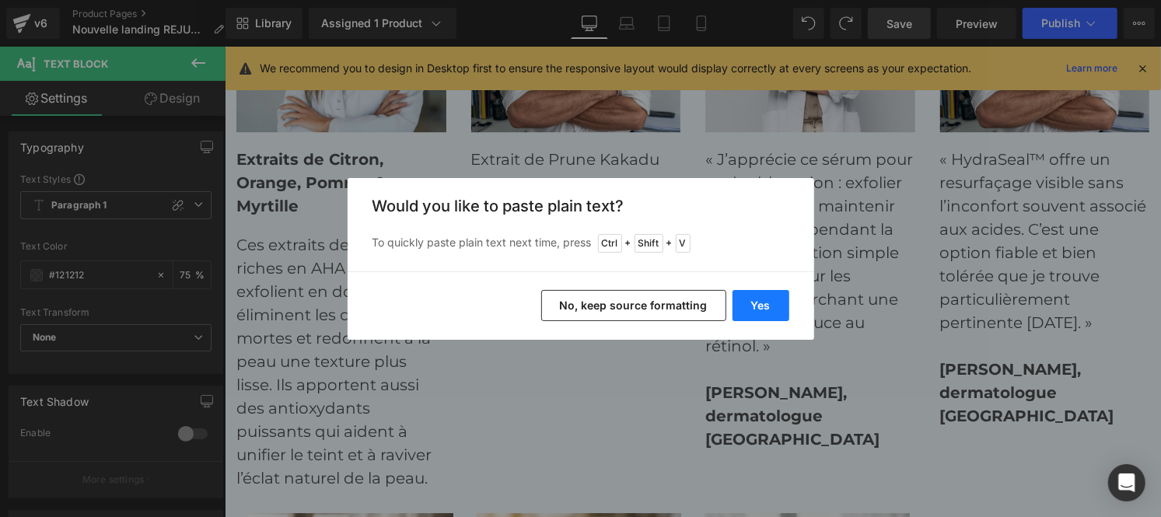
drag, startPoint x: 772, startPoint y: 313, endPoint x: 751, endPoint y: 313, distance: 21.0
click at [751, 313] on button "Yes" at bounding box center [761, 305] width 57 height 31
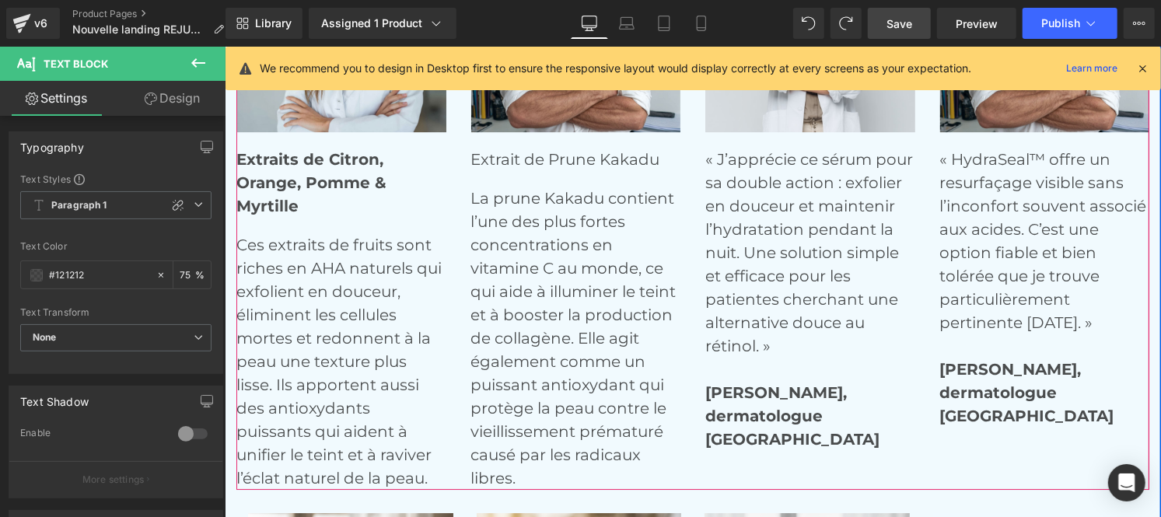
click at [494, 160] on div "Extrait de Prune Kakadu Text Block" at bounding box center [576, 158] width 210 height 23
click at [474, 157] on p "Extrait de Prune Kakadu" at bounding box center [576, 158] width 210 height 23
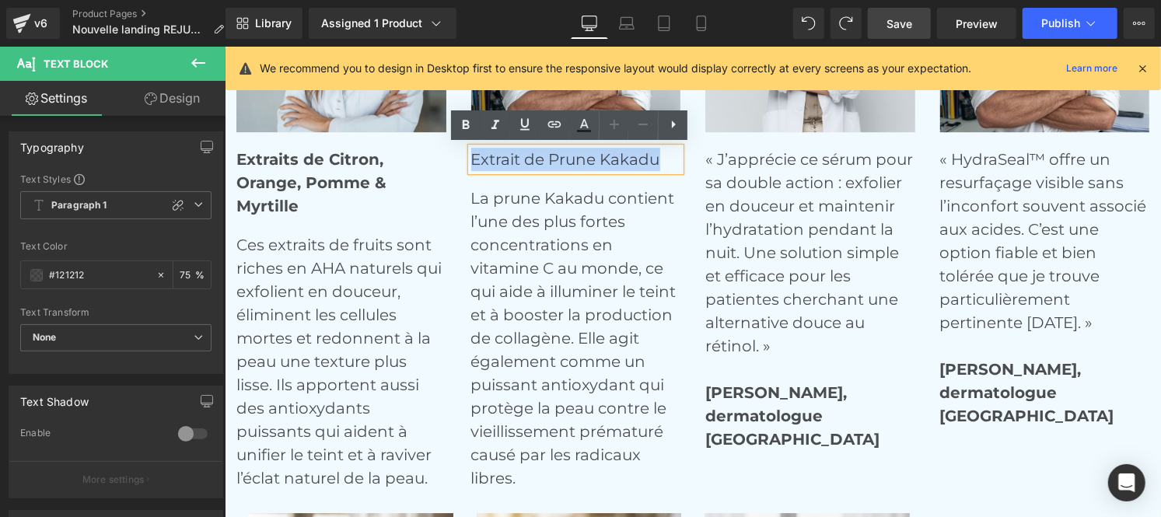
drag, startPoint x: 464, startPoint y: 156, endPoint x: 665, endPoint y: 161, distance: 200.7
click at [665, 161] on p "Extrait de Prune Kakadu" at bounding box center [576, 158] width 210 height 23
click at [463, 129] on icon at bounding box center [466, 125] width 19 height 19
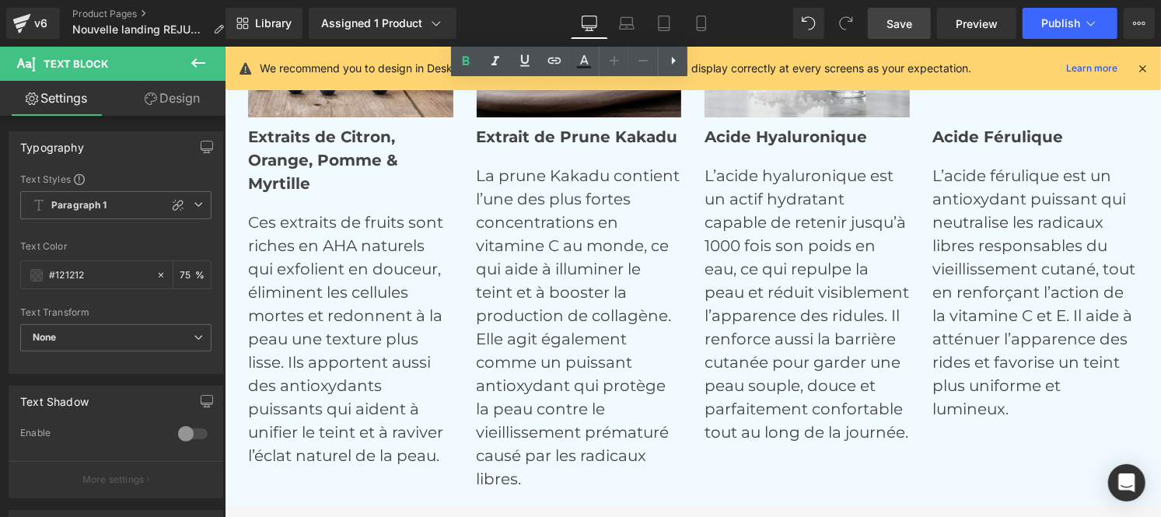
scroll to position [6936, 0]
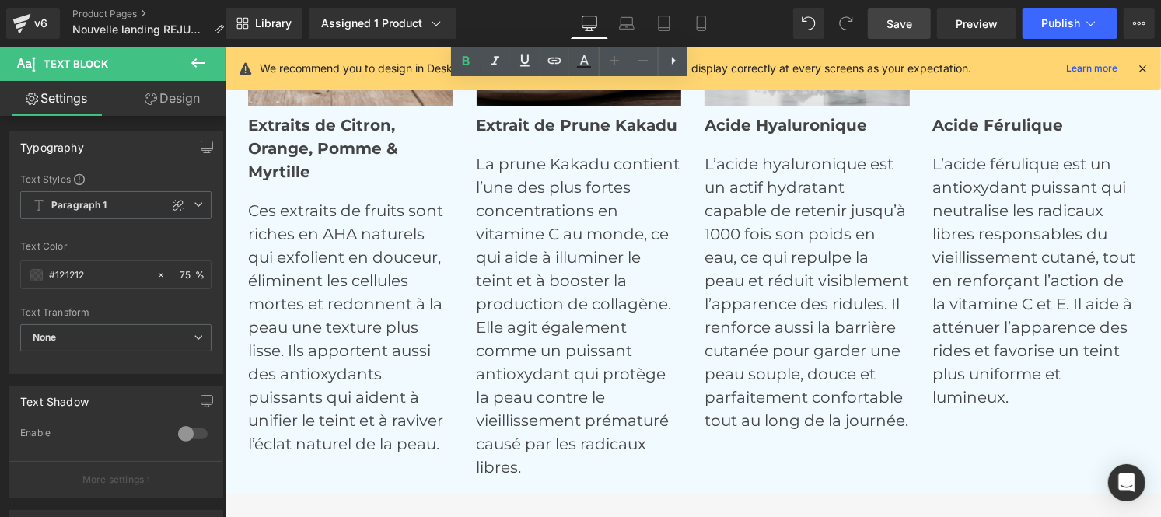
click at [721, 197] on p "L’acide hyaluronique est un actif hydratant capable de retenir jusqu’à 1000 foi…" at bounding box center [806, 292] width 205 height 280
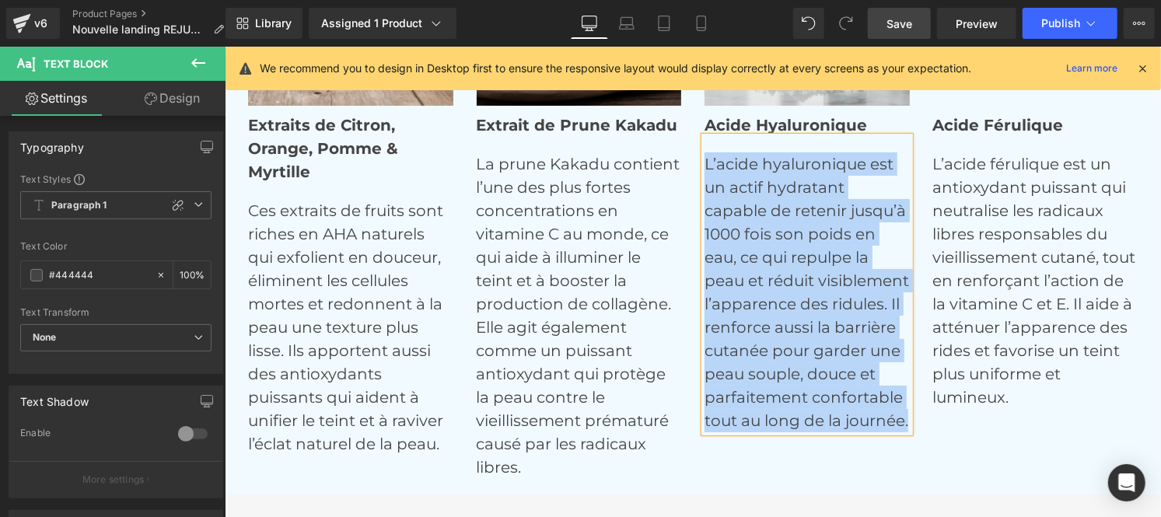
copy p "L’acide hyaluronique est un actif hydratant capable de retenir jusqu’à 1000 foi…"
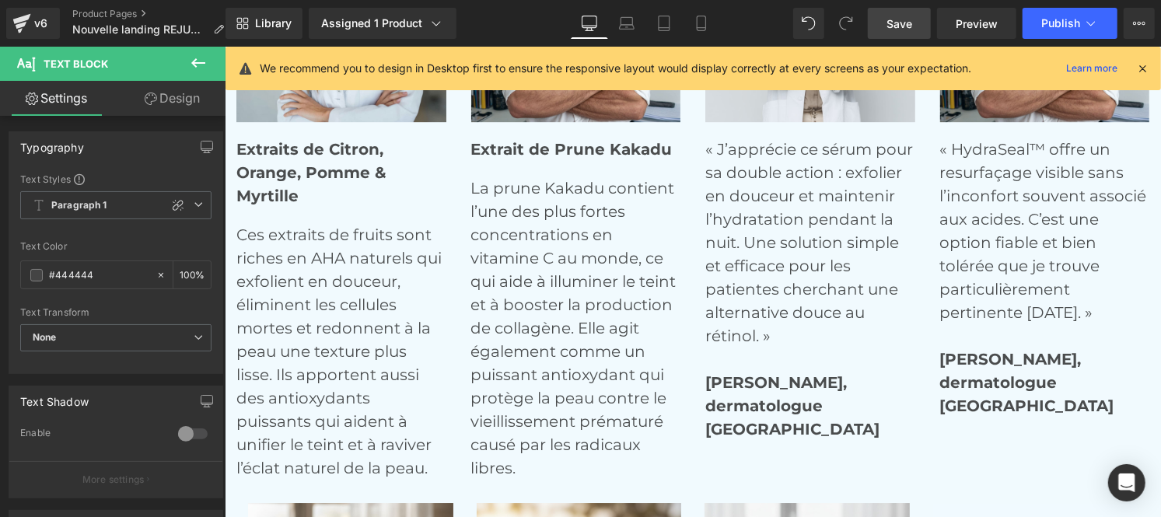
scroll to position [6333, 0]
click at [744, 209] on p "« J’apprécie ce sérum pour sa double action : exfolier en douceur et maintenir …" at bounding box center [810, 278] width 210 height 280
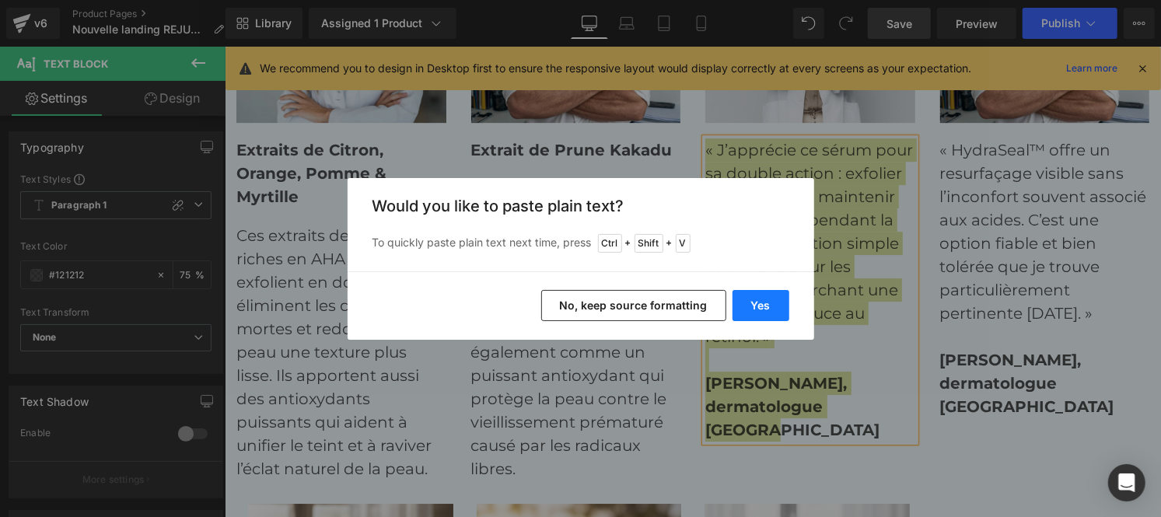
click at [770, 301] on button "Yes" at bounding box center [761, 305] width 57 height 31
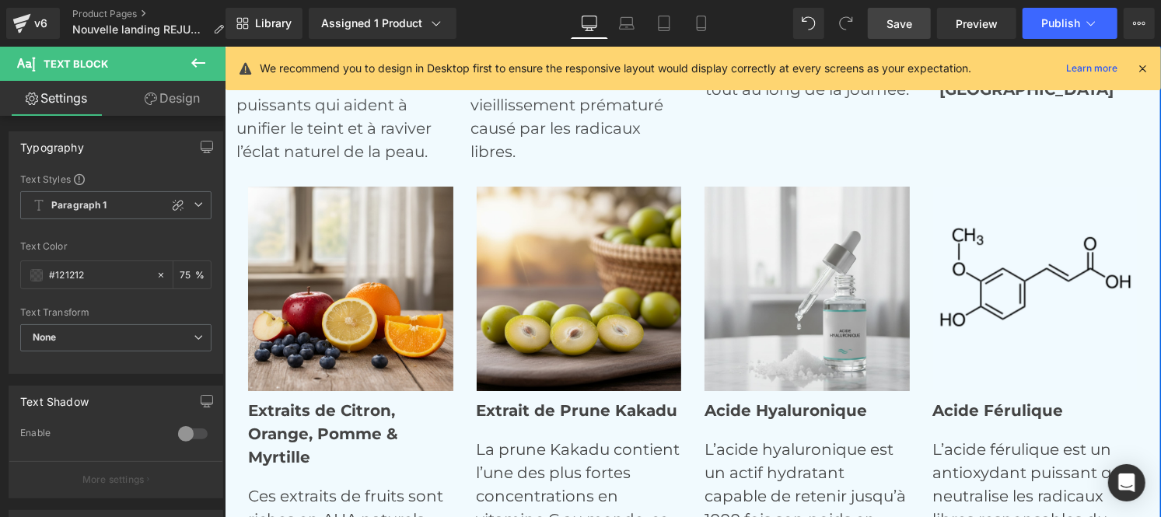
scroll to position [6651, 0]
click at [720, 415] on div "Acide Hyaluronique Text Block" at bounding box center [806, 408] width 205 height 23
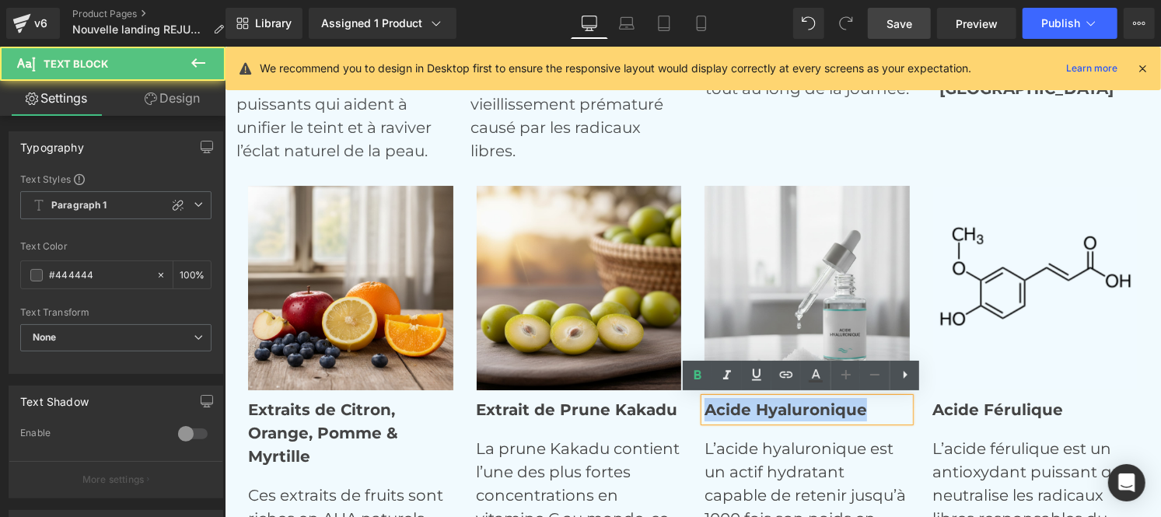
drag, startPoint x: 698, startPoint y: 408, endPoint x: 859, endPoint y: 400, distance: 160.4
click at [859, 400] on p "Acide Hyaluronique" at bounding box center [806, 408] width 205 height 23
copy strong "Acide Hyaluronique"
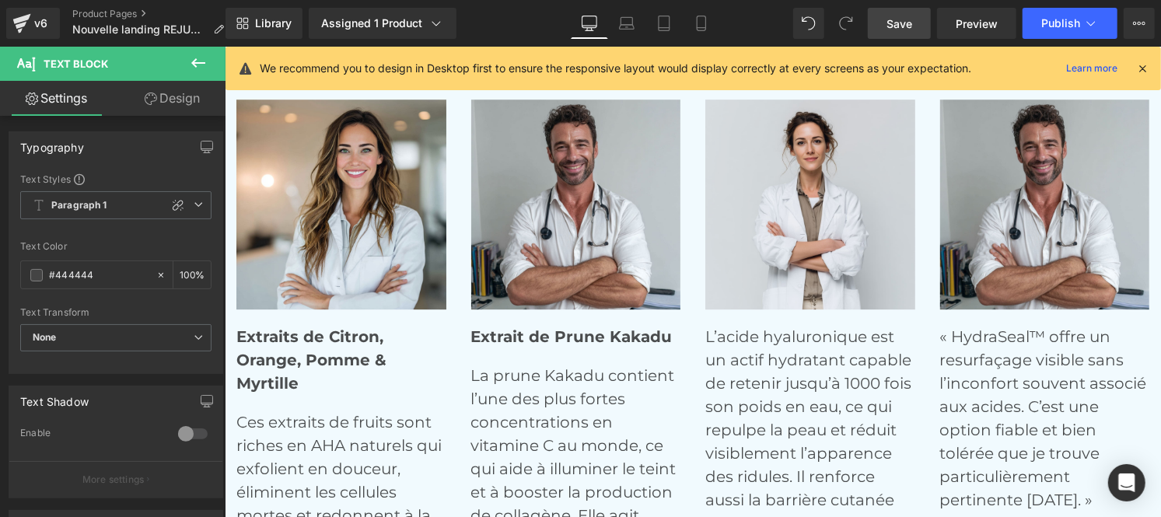
scroll to position [6133, 0]
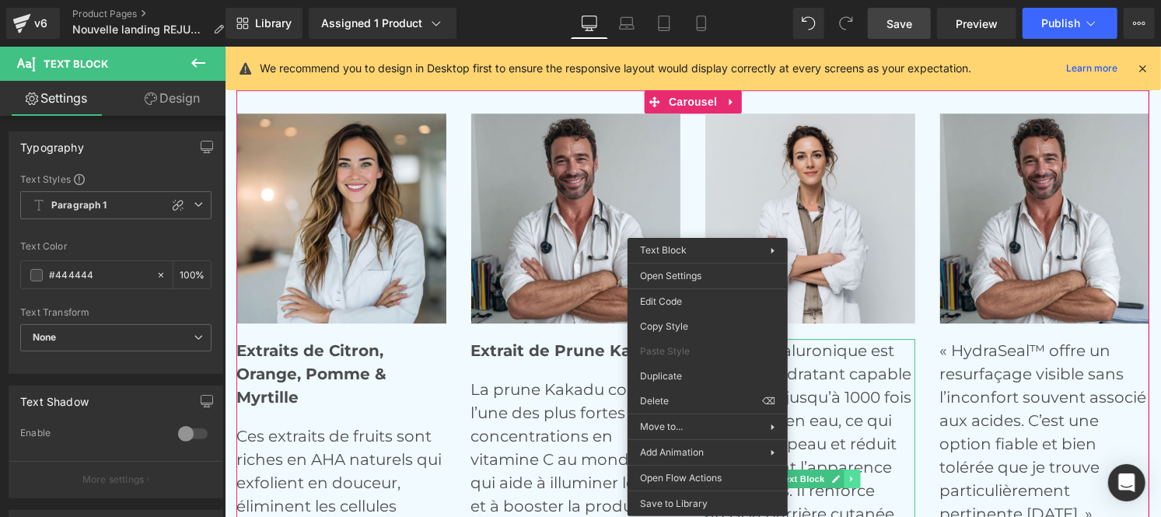
click at [843, 478] on div "L’acide hyaluronique est un actif hydratant capable de retenir jusqu’à 1000 foi…" at bounding box center [810, 478] width 210 height 280
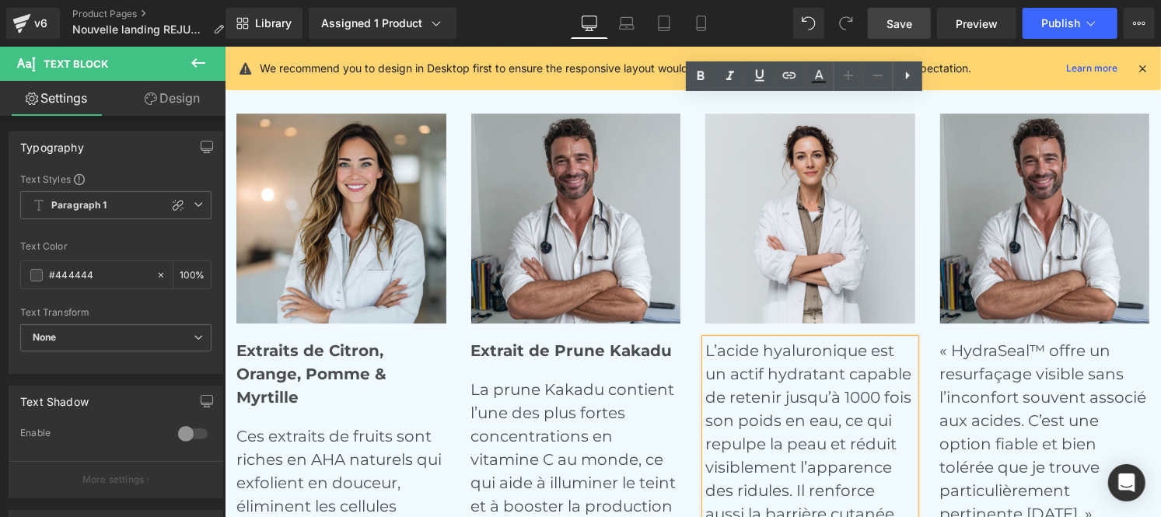
scroll to position [6373, 0]
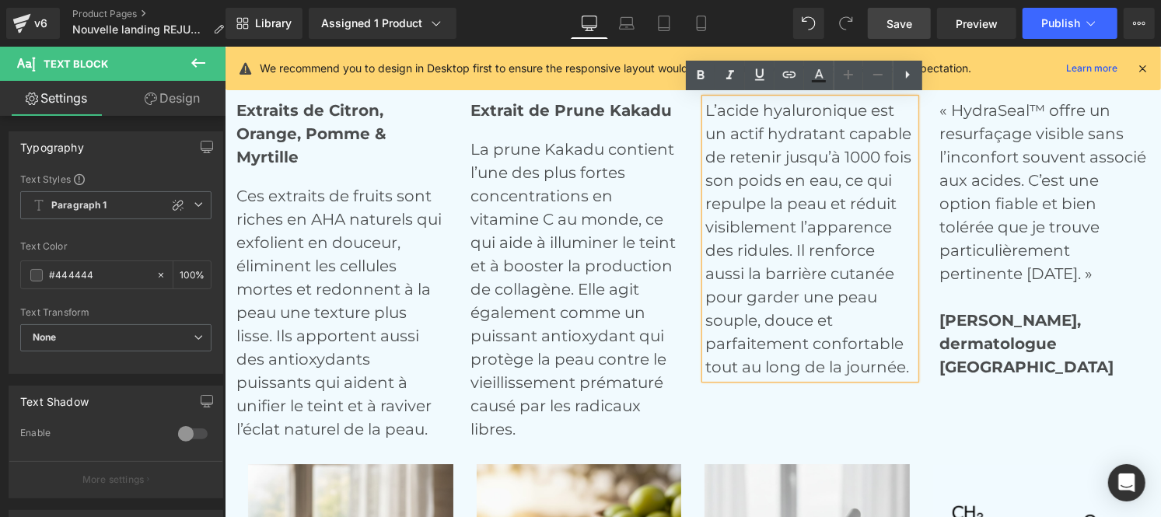
click at [807, 202] on p "L’acide hyaluronique est un actif hydratant capable de retenir jusqu’à 1000 foi…" at bounding box center [810, 238] width 210 height 280
click at [828, 402] on div "Image Extraits de Citron, Orange, Pomme & Myrtille Text Block Ces extraits de f…" at bounding box center [705, 156] width 938 height 568
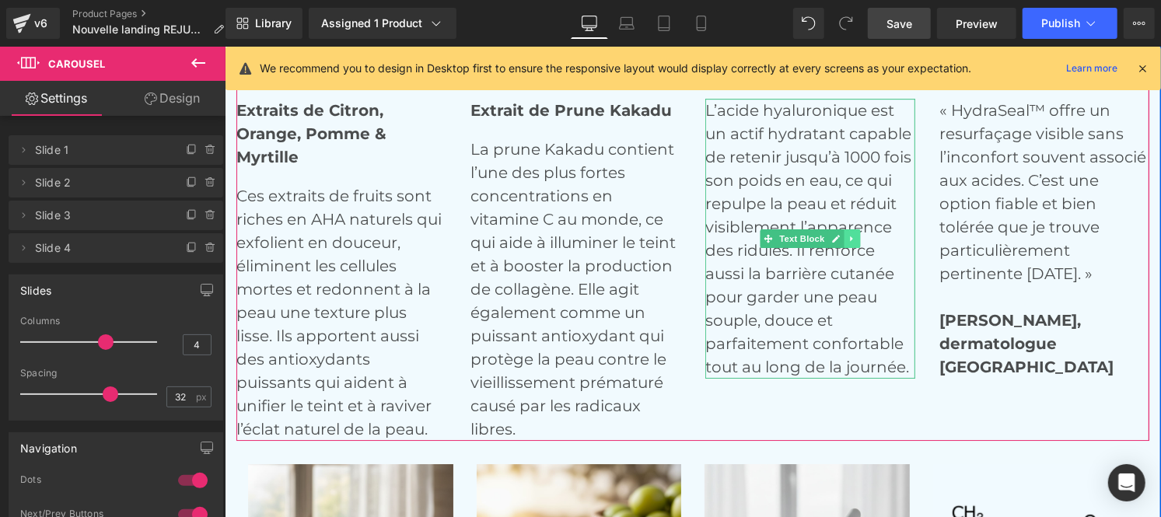
click at [847, 236] on icon at bounding box center [851, 237] width 9 height 9
click at [839, 236] on icon at bounding box center [843, 237] width 9 height 9
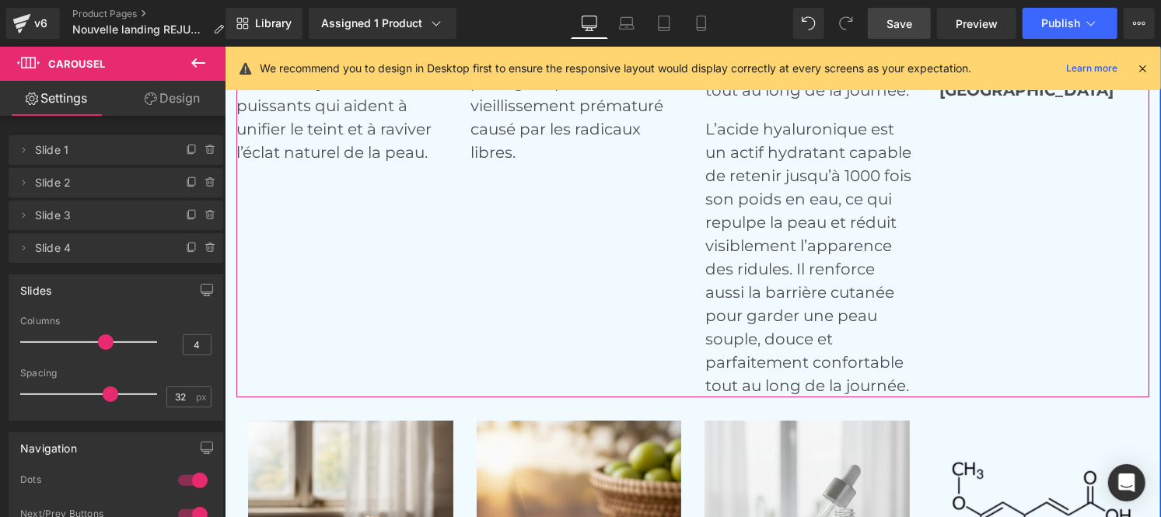
scroll to position [6656, 0]
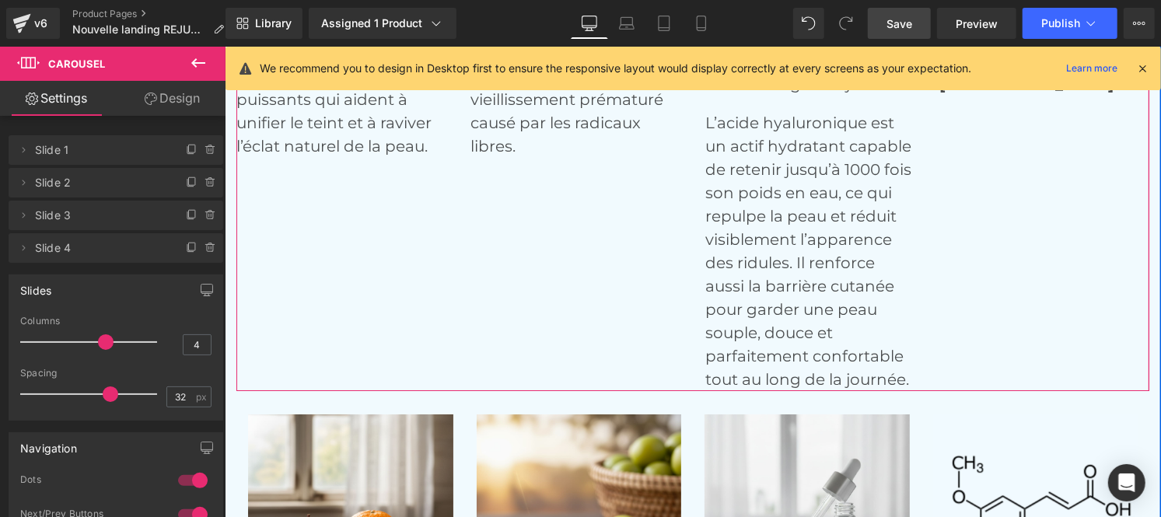
click at [796, 284] on p "L’acide hyaluronique est un actif hydratant capable de retenir jusqu’à 1000 foi…" at bounding box center [810, 250] width 210 height 280
click at [768, 222] on p "L’acide hyaluronique est un actif hydratant capable de retenir jusqu’à 1000 foi…" at bounding box center [810, 250] width 210 height 280
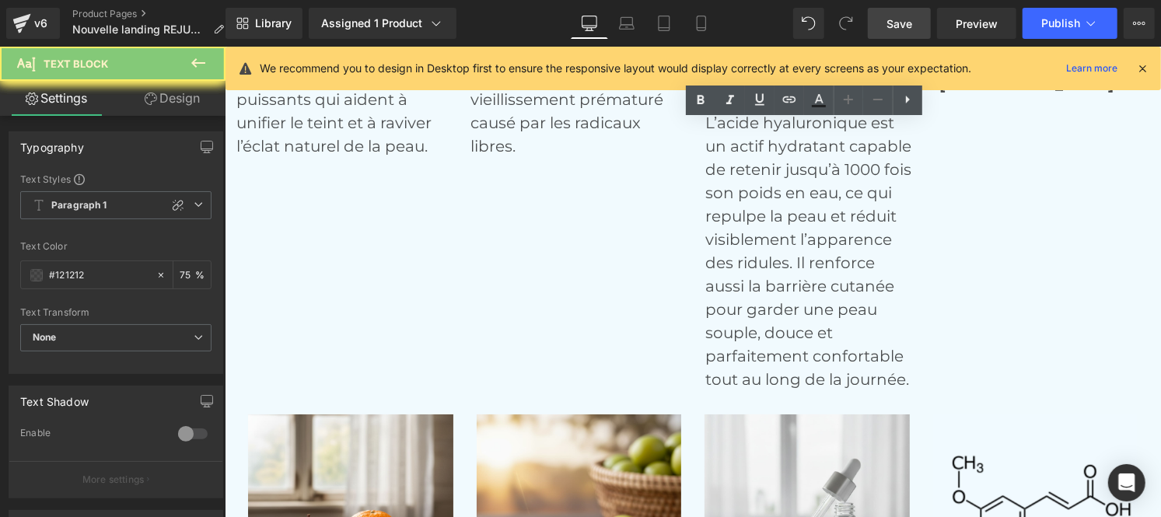
scroll to position [6448, 0]
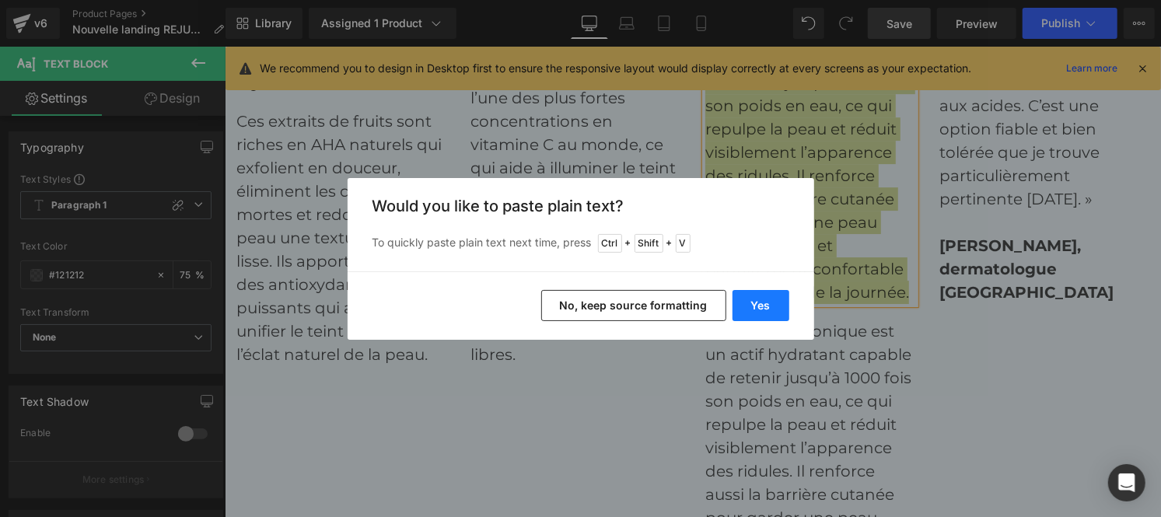
click at [764, 320] on button "Yes" at bounding box center [761, 305] width 57 height 31
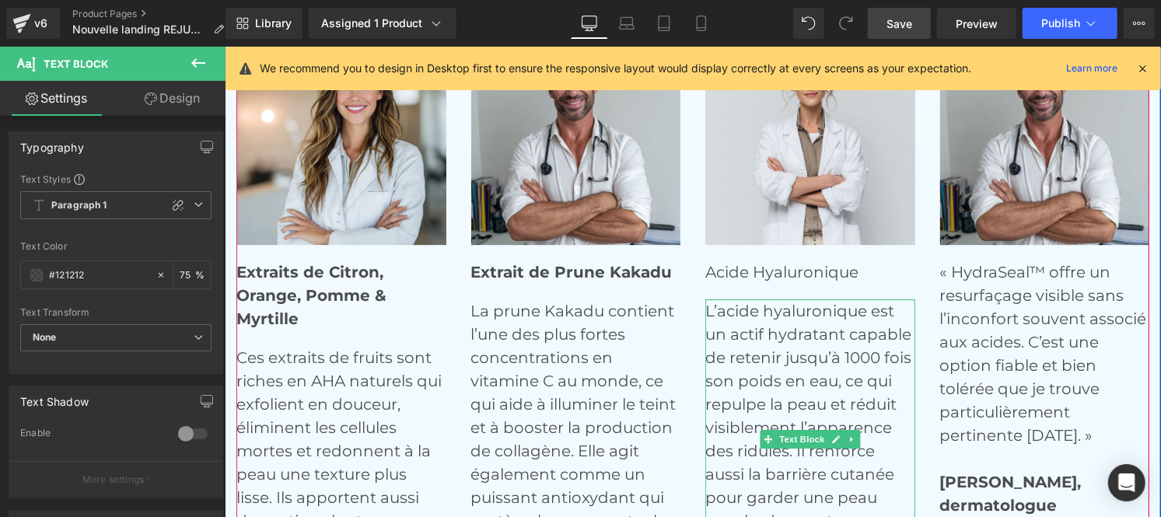
scroll to position [6193, 0]
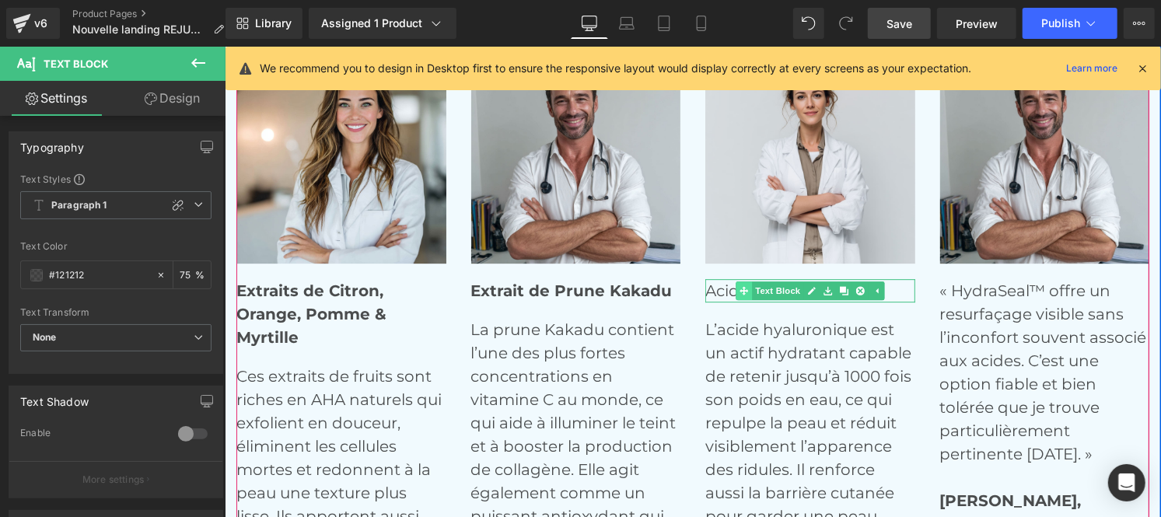
click at [730, 285] on div "Acide Hyaluronique Text Block" at bounding box center [810, 289] width 210 height 23
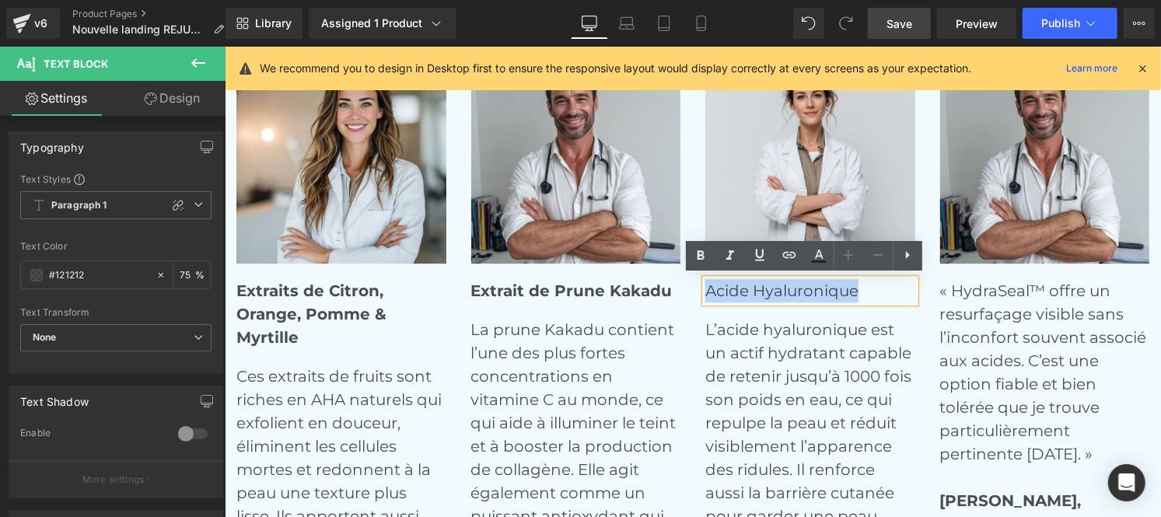
drag, startPoint x: 702, startPoint y: 287, endPoint x: 864, endPoint y: 298, distance: 162.1
click at [864, 298] on p "Acide Hyaluronique" at bounding box center [810, 289] width 210 height 23
click at [698, 260] on icon at bounding box center [700, 256] width 19 height 19
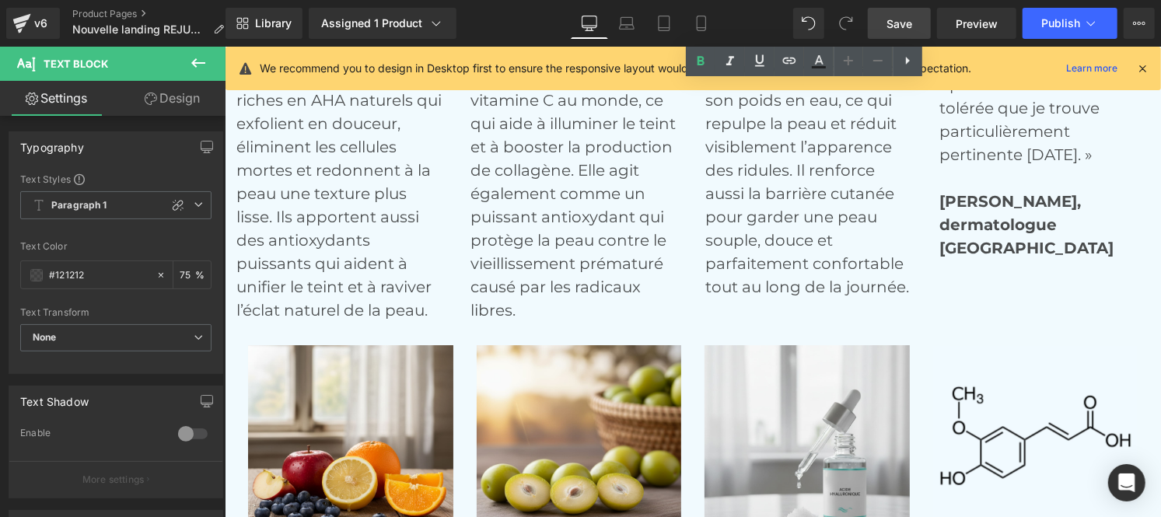
scroll to position [6900, 0]
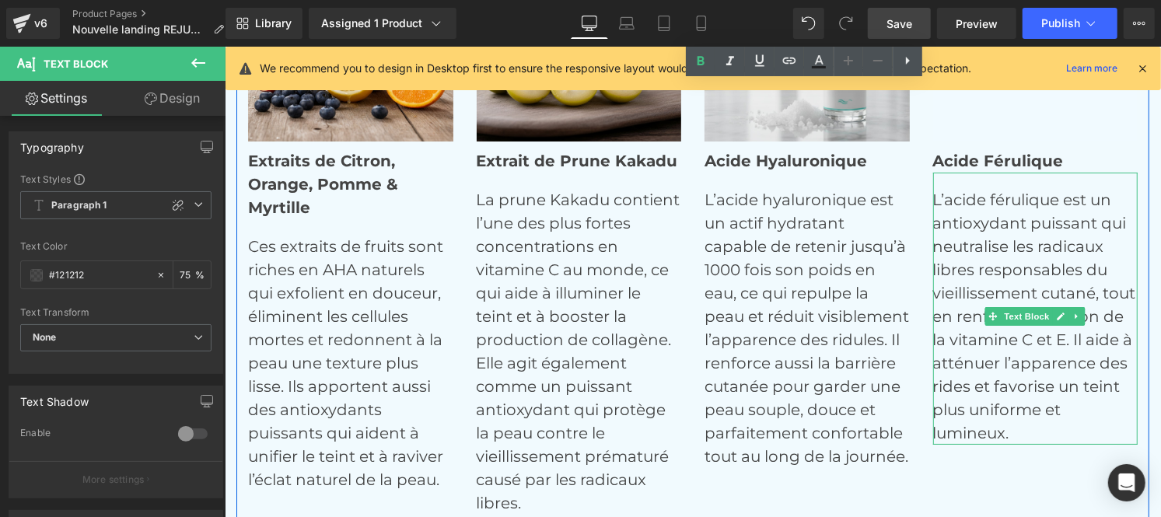
click at [964, 234] on p "L’acide férulique est un antioxydant puissant qui neutralise les radicaux libre…" at bounding box center [1035, 315] width 205 height 257
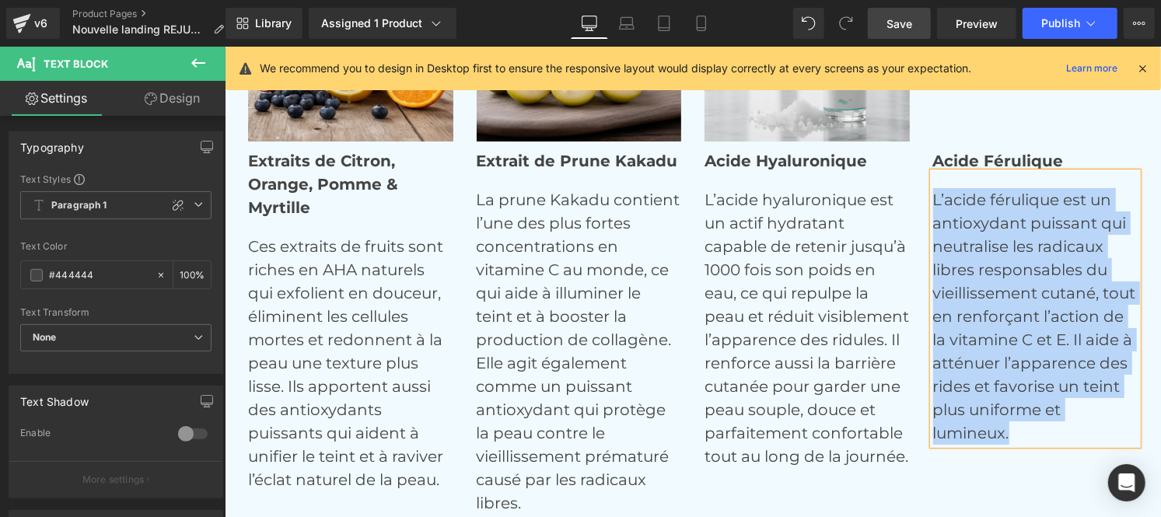
copy p "L’acide férulique est un antioxydant puissant qui neutralise les radicaux libre…"
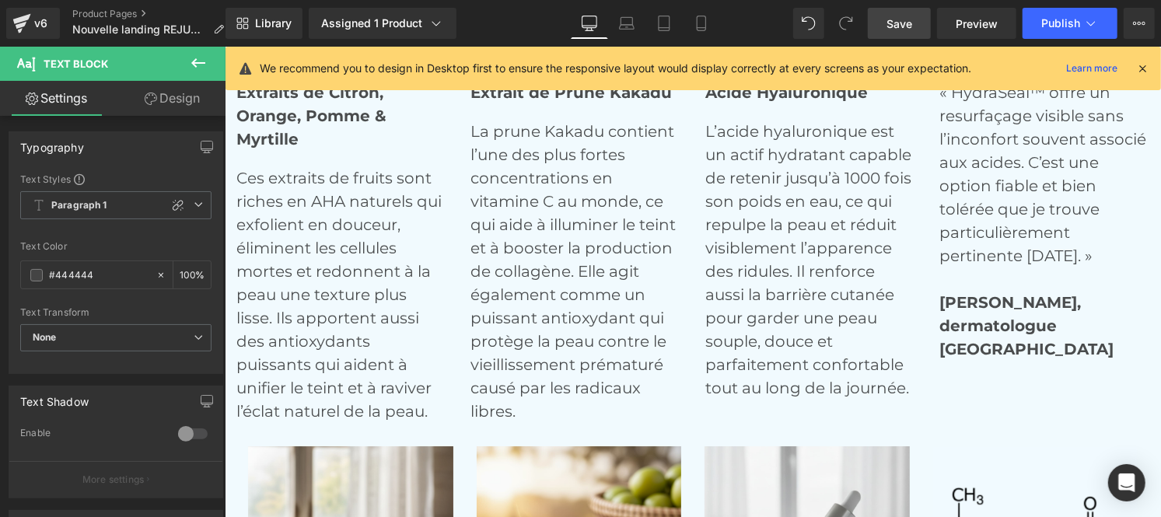
scroll to position [6390, 0]
click at [969, 184] on p "« HydraSeal™ offre un resurfaçage visible sans l’inconfort souvent associé aux …" at bounding box center [1045, 209] width 210 height 257
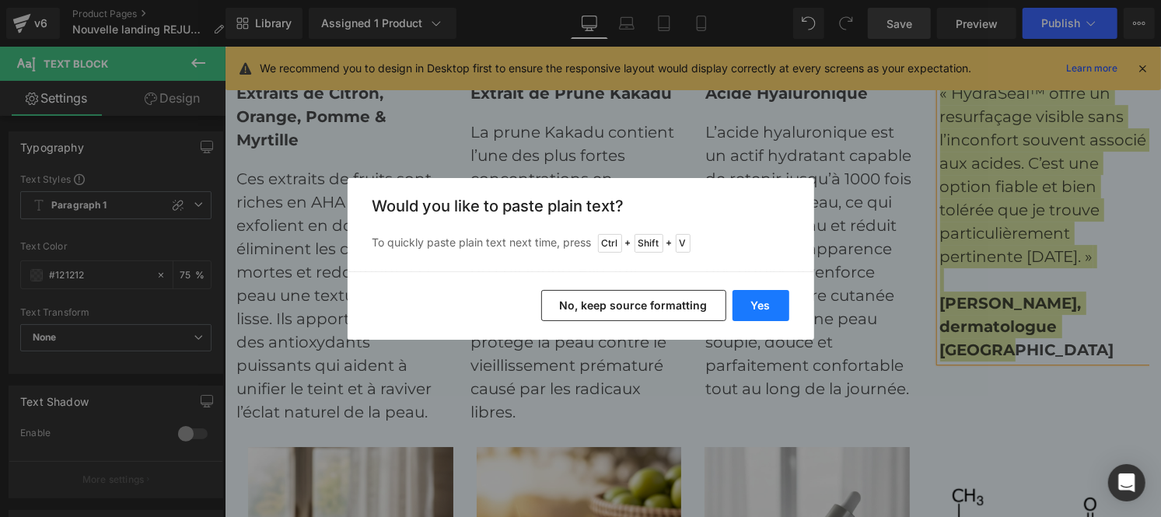
click at [763, 296] on button "Yes" at bounding box center [761, 305] width 57 height 31
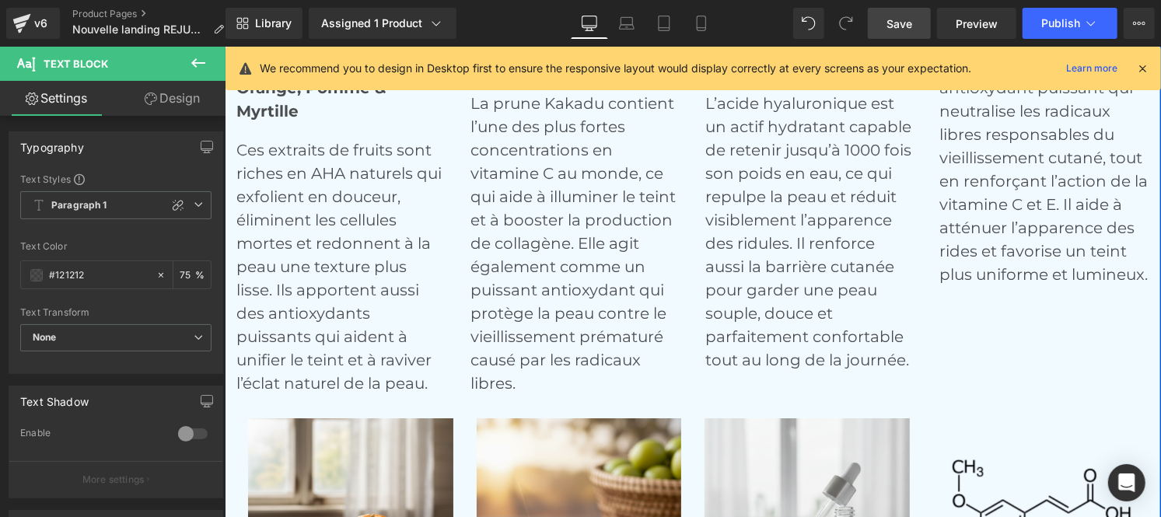
scroll to position [6591, 0]
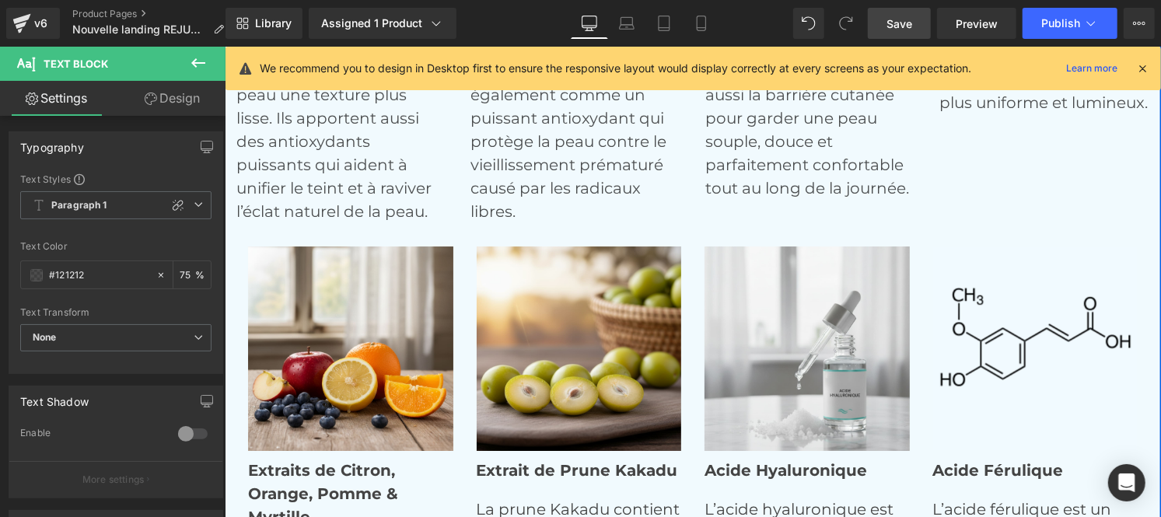
click at [965, 467] on strong "Acide Férulique" at bounding box center [998, 469] width 131 height 19
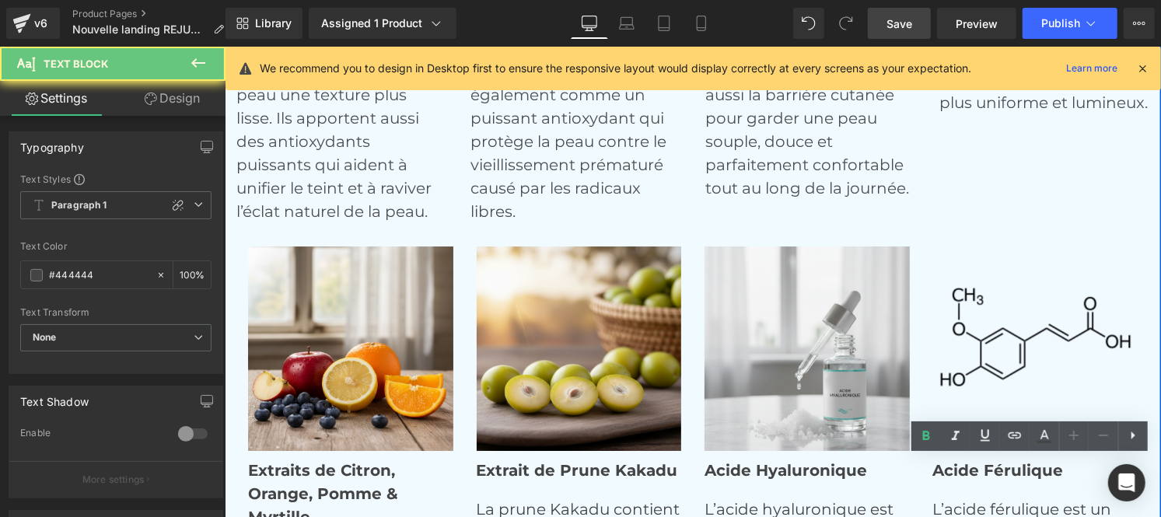
click at [965, 467] on strong "Acide Férulique" at bounding box center [998, 469] width 131 height 19
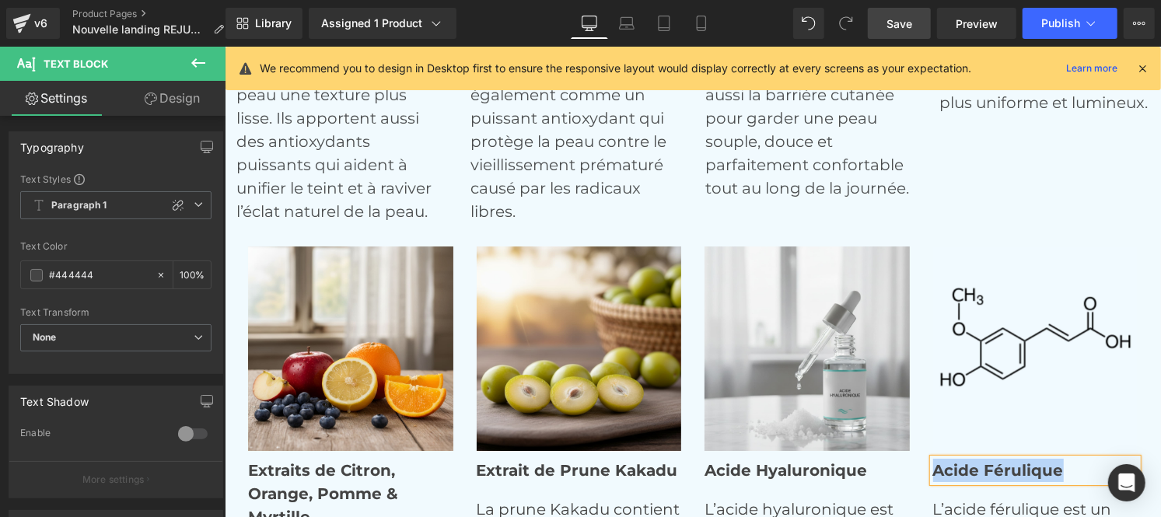
copy strong "Acide Férulique"
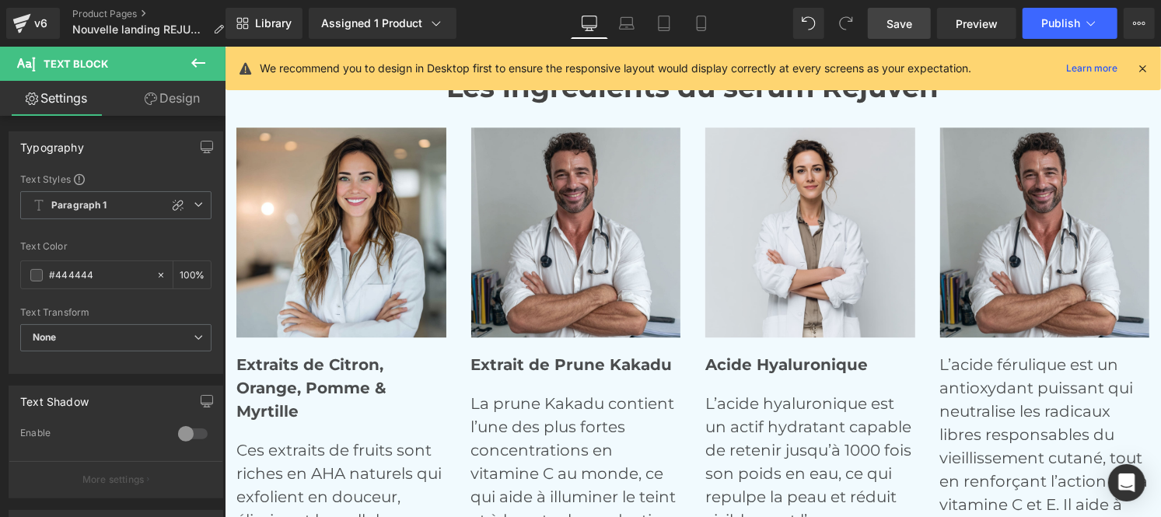
scroll to position [6118, 0]
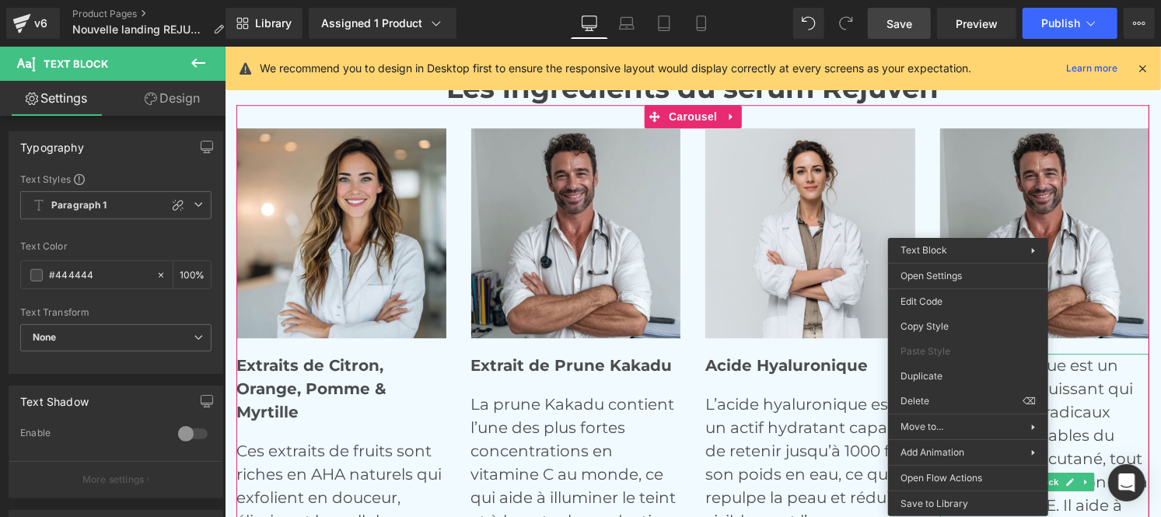
click at [1093, 381] on p "L’acide férulique est un antioxydant puissant qui neutralise les radicaux libre…" at bounding box center [1045, 469] width 210 height 233
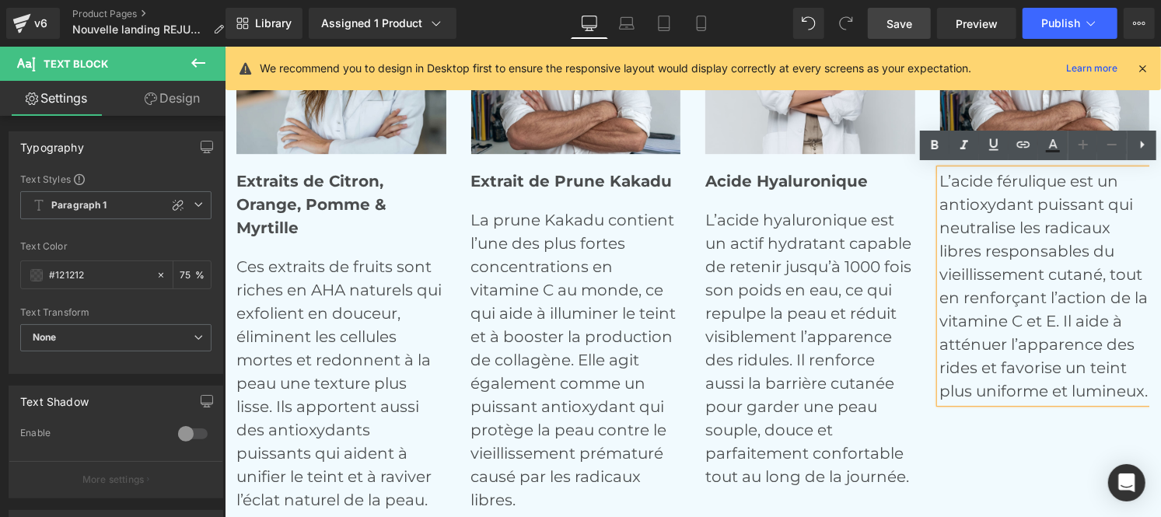
scroll to position [6303, 0]
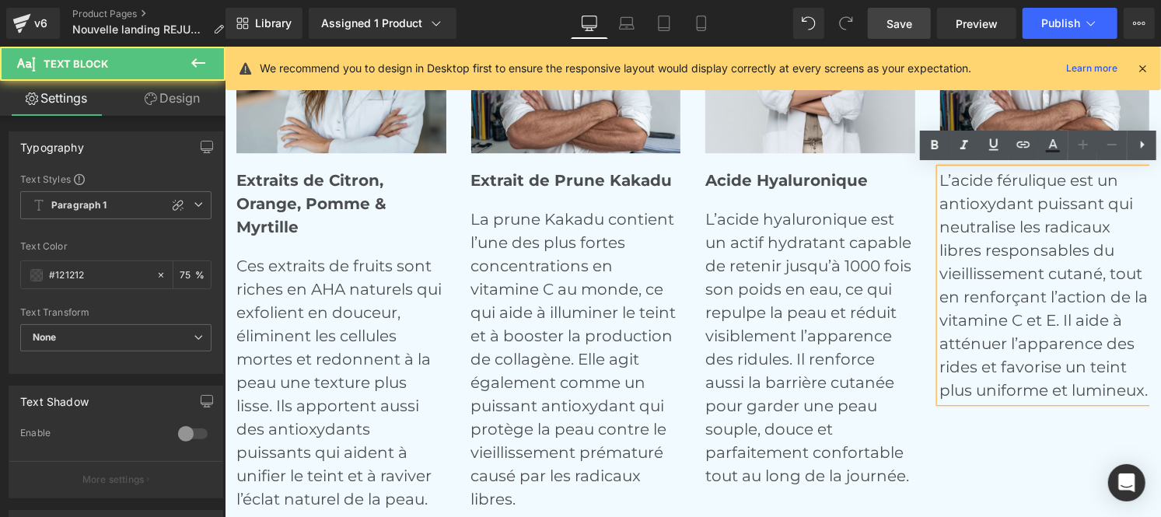
click at [1048, 299] on p "L’acide férulique est un antioxydant puissant qui neutralise les radicaux libre…" at bounding box center [1045, 284] width 210 height 233
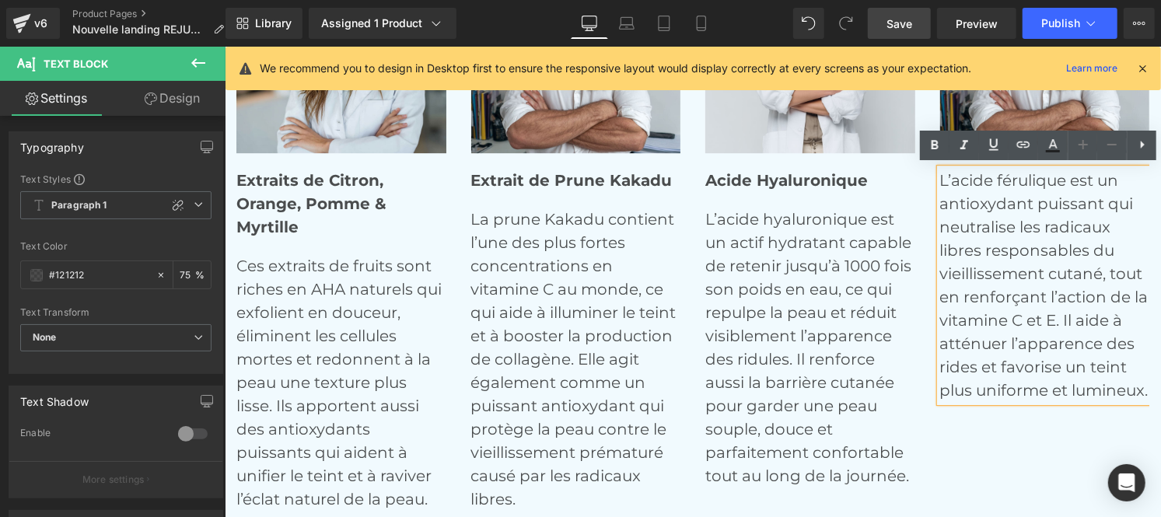
click at [1038, 455] on div "Image Extraits de Citron, Orange, Pomme & Myrtille Text Block Ces extraits de f…" at bounding box center [705, 226] width 938 height 568
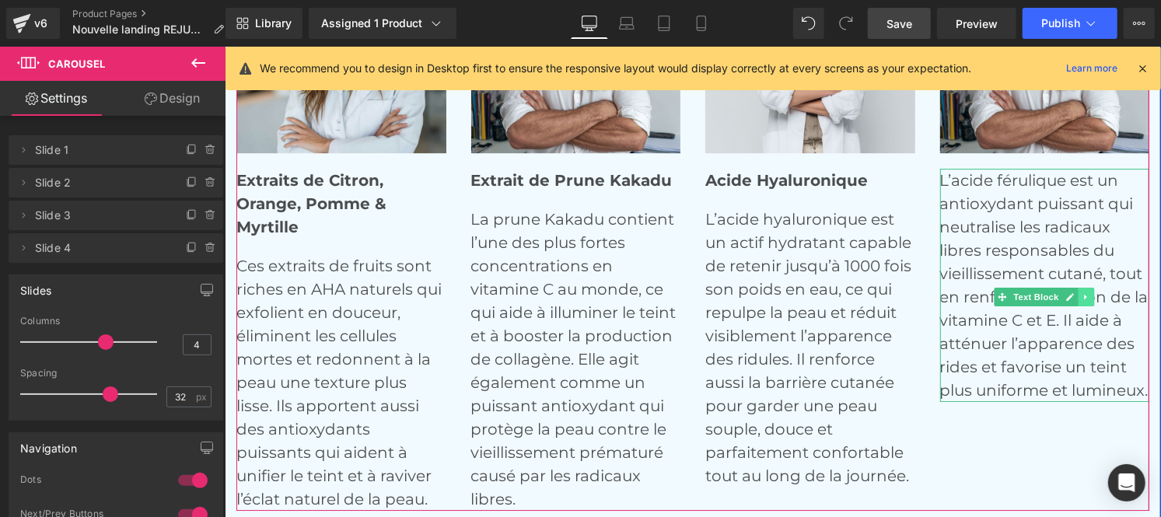
click at [1080, 299] on link at bounding box center [1086, 296] width 16 height 19
click at [1073, 298] on icon at bounding box center [1077, 296] width 9 height 9
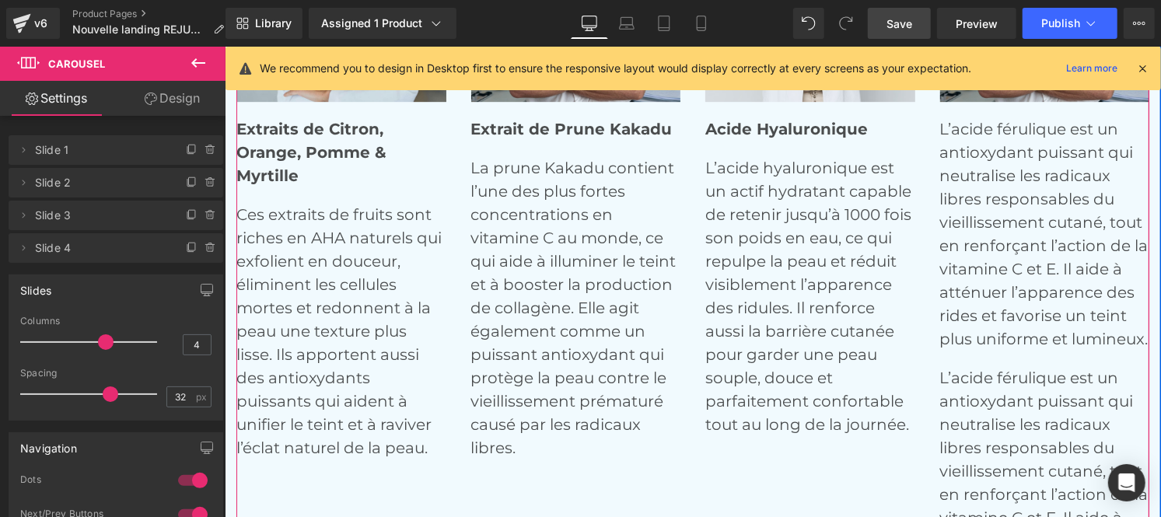
scroll to position [6352, 0]
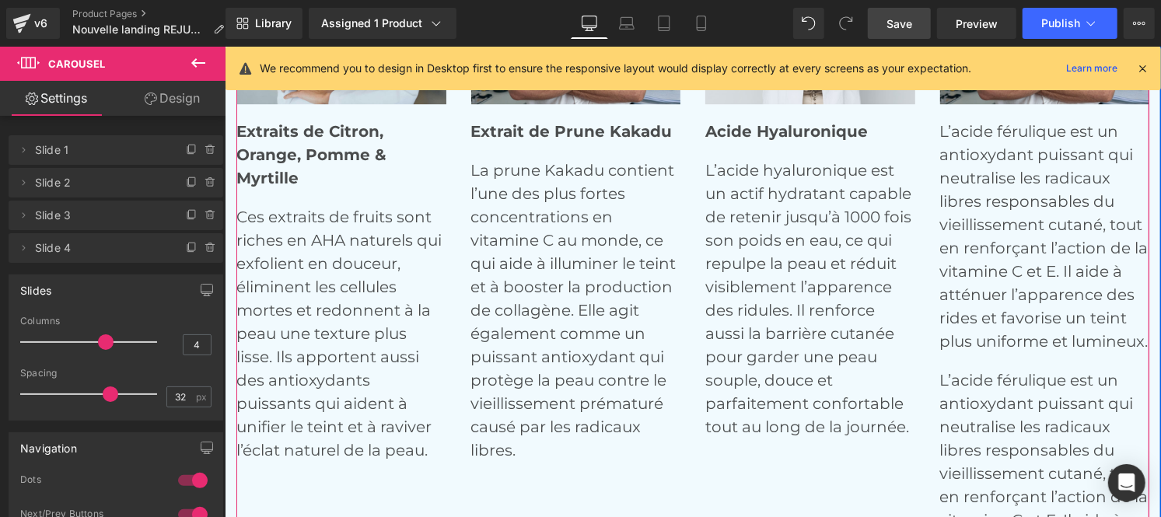
click at [1014, 237] on div "L’acide férulique est un antioxydant puissant qui neutralise les radicaux libre…" at bounding box center [1045, 235] width 210 height 233
click at [1014, 237] on p "L’acide férulique est un antioxydant puissant qui neutralise les radicaux libre…" at bounding box center [1045, 235] width 210 height 233
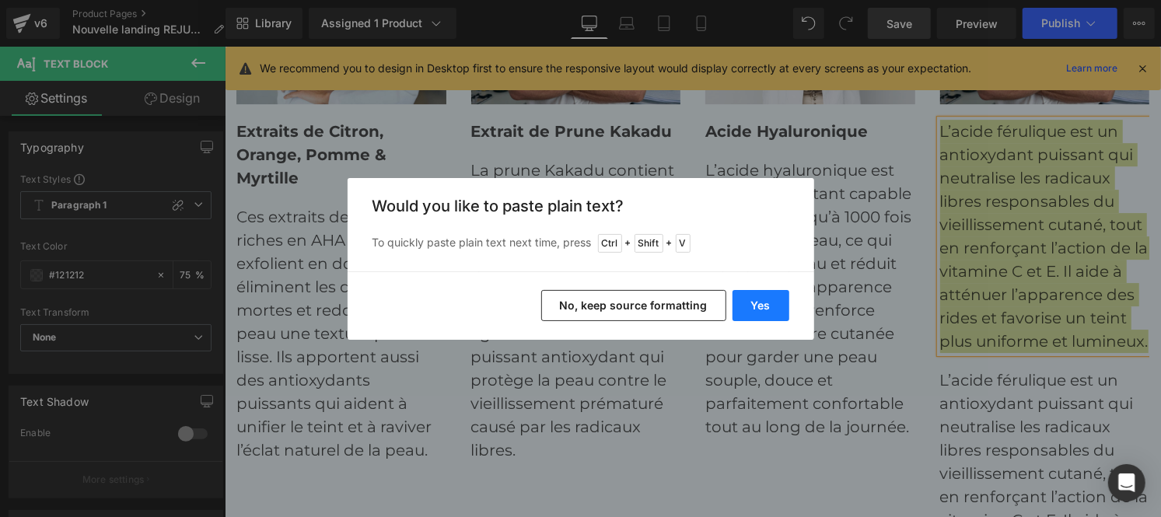
click at [770, 312] on button "Yes" at bounding box center [761, 305] width 57 height 31
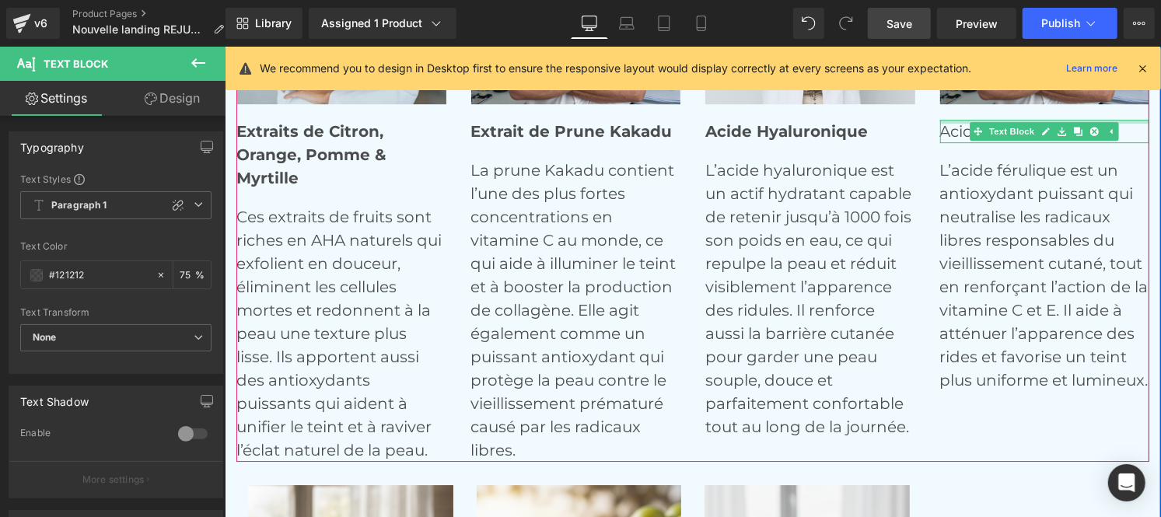
click at [955, 120] on div at bounding box center [1045, 121] width 210 height 4
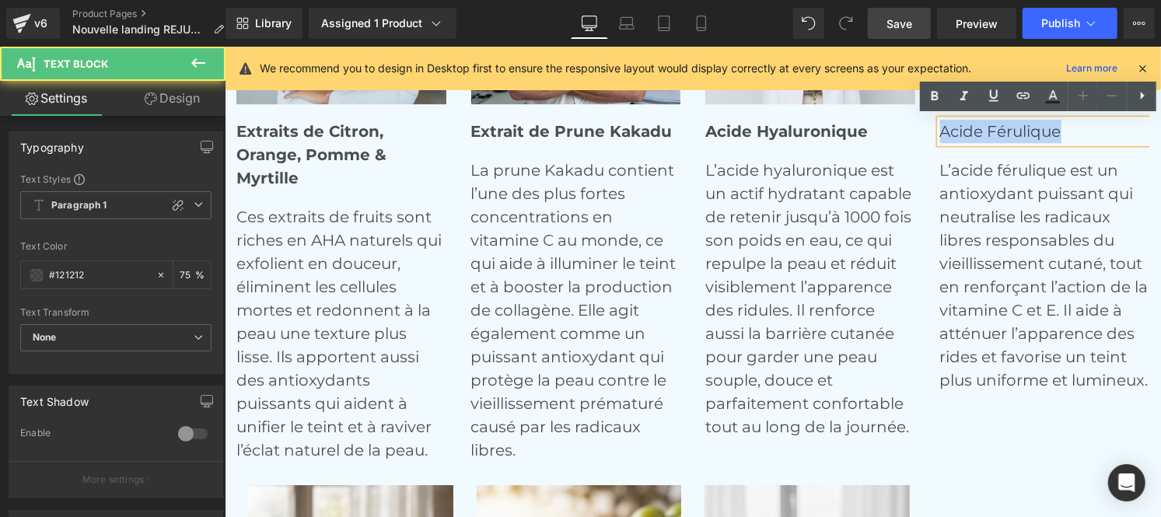
drag, startPoint x: 936, startPoint y: 127, endPoint x: 1099, endPoint y: 129, distance: 162.6
click at [1099, 129] on p "Acide Férulique" at bounding box center [1045, 130] width 210 height 23
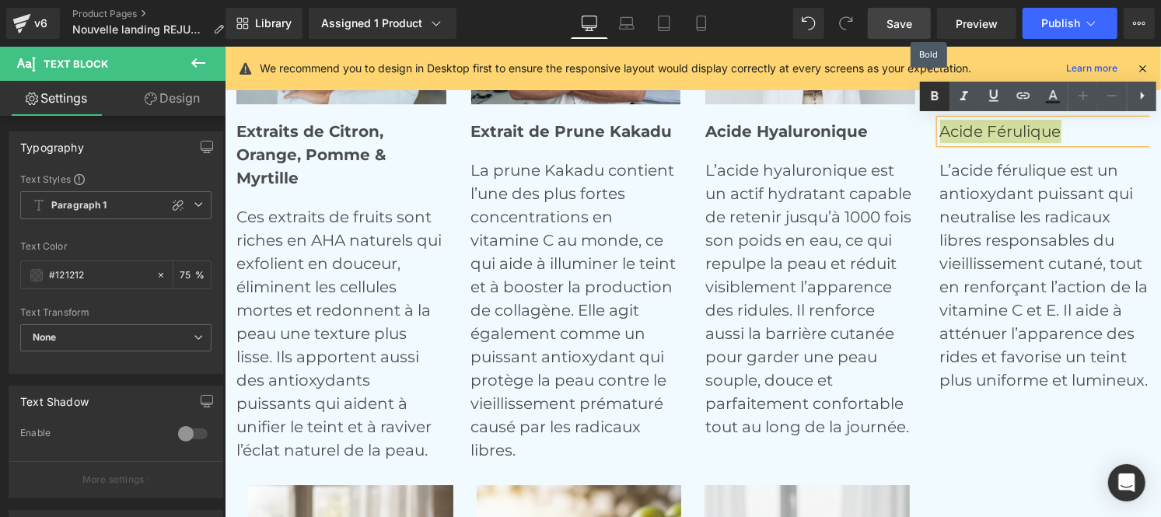
click at [941, 95] on icon at bounding box center [935, 96] width 19 height 19
click at [747, 265] on p "L’acide hyaluronique est un actif hydratant capable de retenir jusqu’à 1000 foi…" at bounding box center [810, 298] width 210 height 280
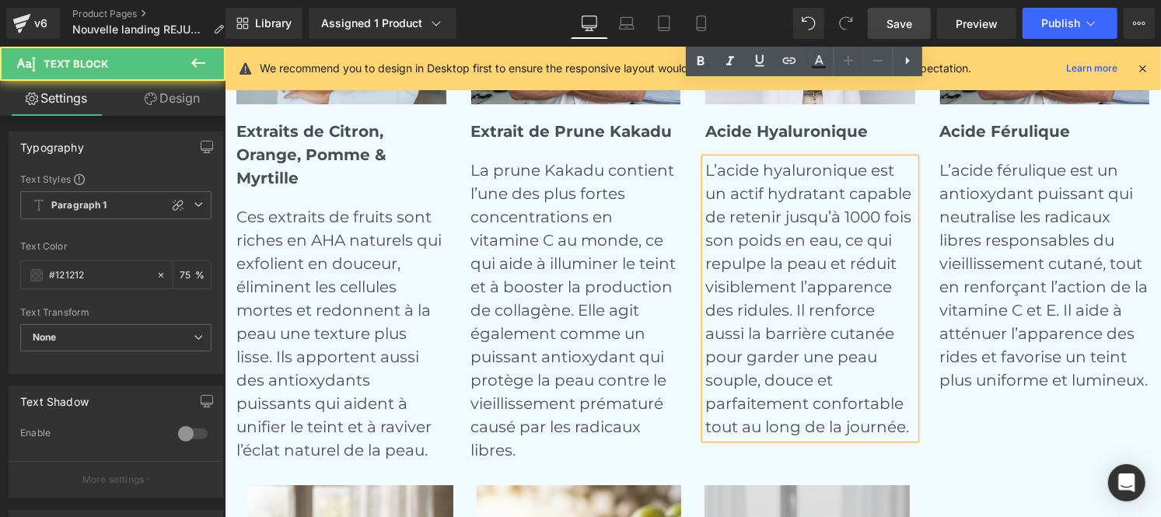
scroll to position [6659, 0]
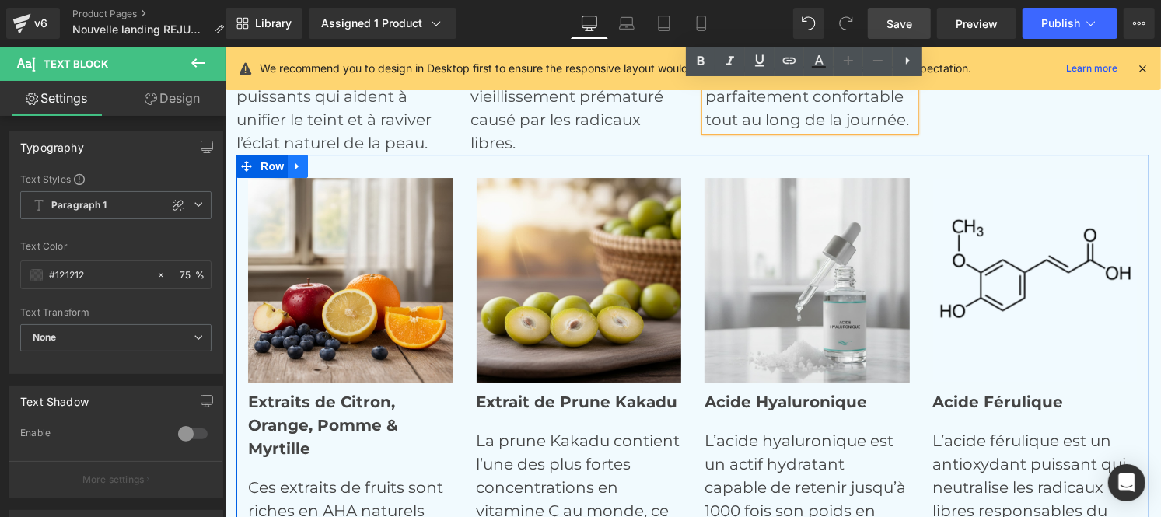
click at [295, 163] on icon at bounding box center [296, 166] width 3 height 7
click at [332, 163] on icon at bounding box center [337, 165] width 11 height 11
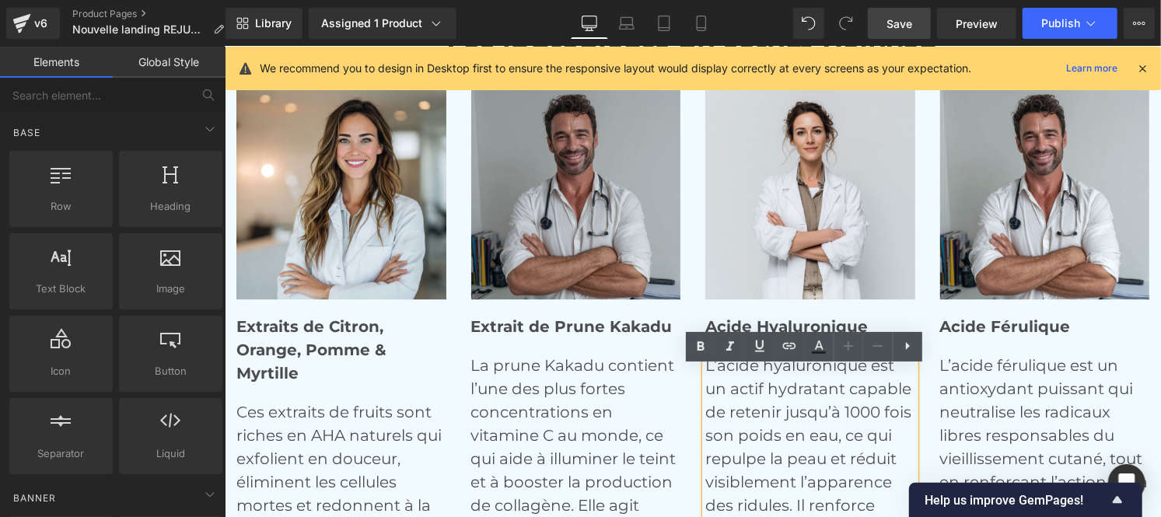
scroll to position [6047, 0]
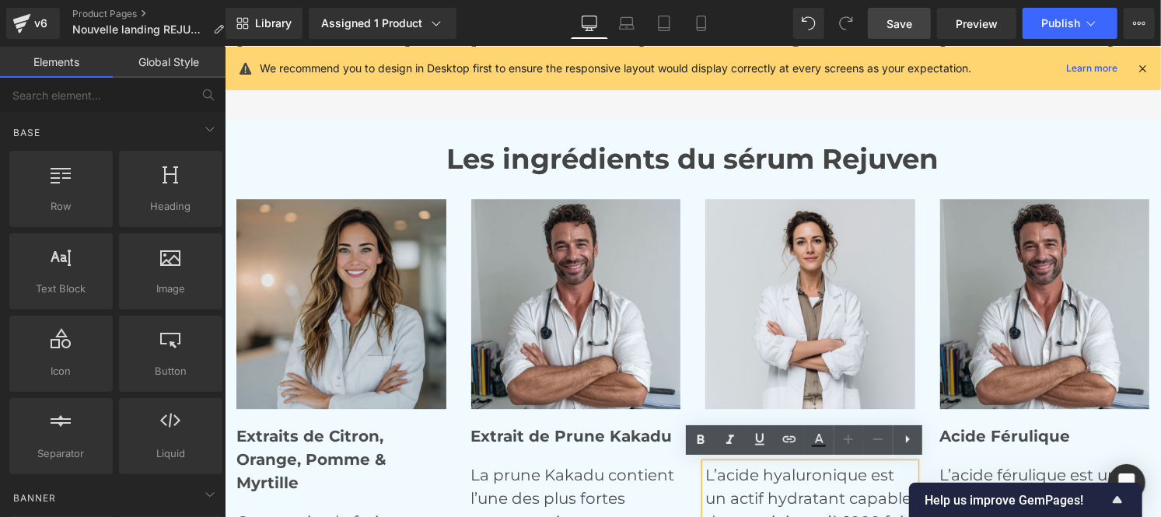
click at [323, 259] on img at bounding box center [341, 303] width 210 height 210
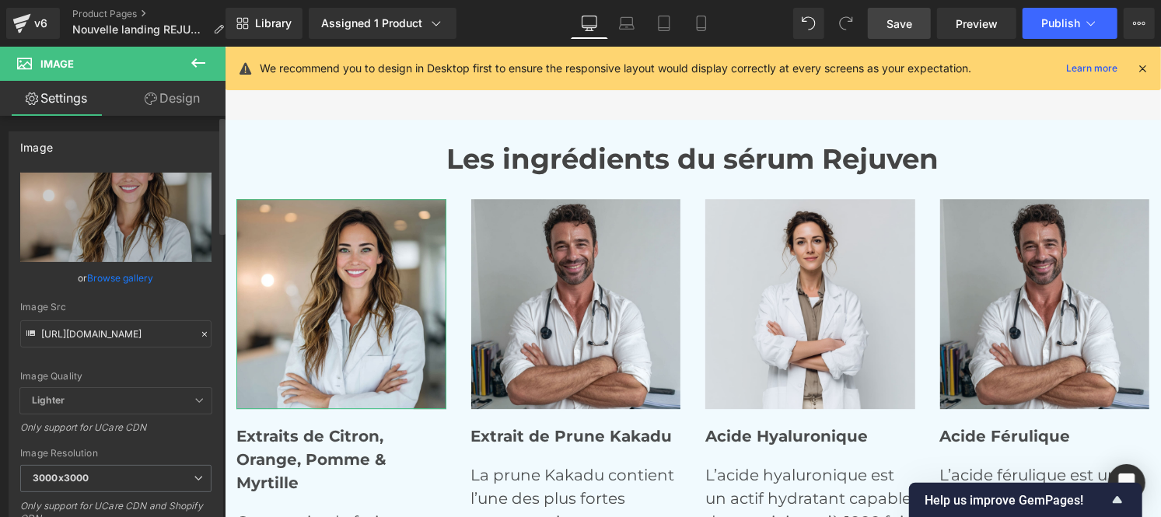
click at [199, 329] on icon at bounding box center [204, 334] width 11 height 11
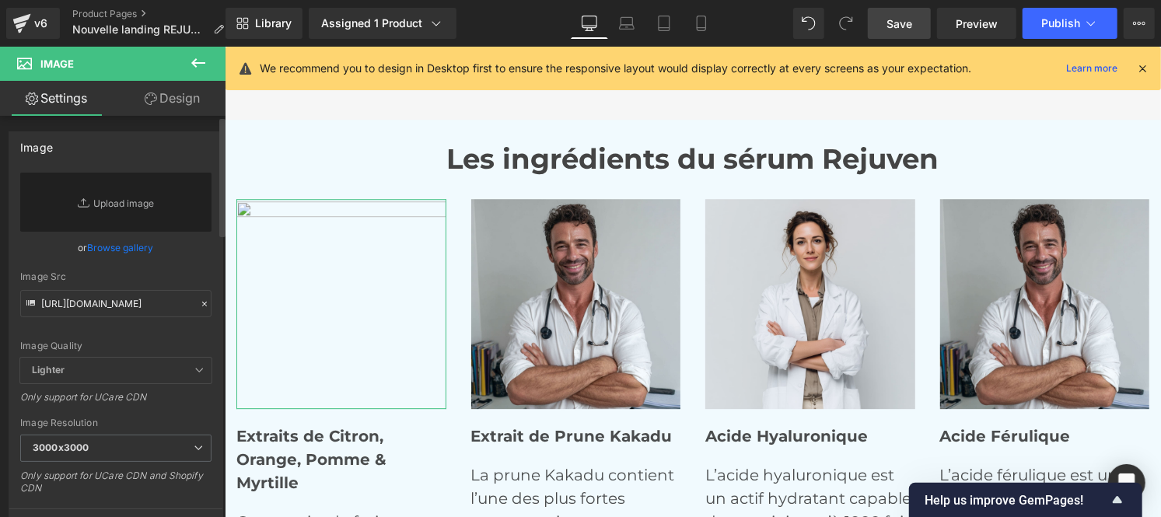
click at [95, 322] on div "Image Quality Lighter Lightest Lighter Lighter Lightest Only support for UCare …" at bounding box center [115, 265] width 191 height 185
click at [74, 294] on input "[URL][DOMAIN_NAME]" at bounding box center [115, 303] width 191 height 27
paste input "[URL][DOMAIN_NAME]"
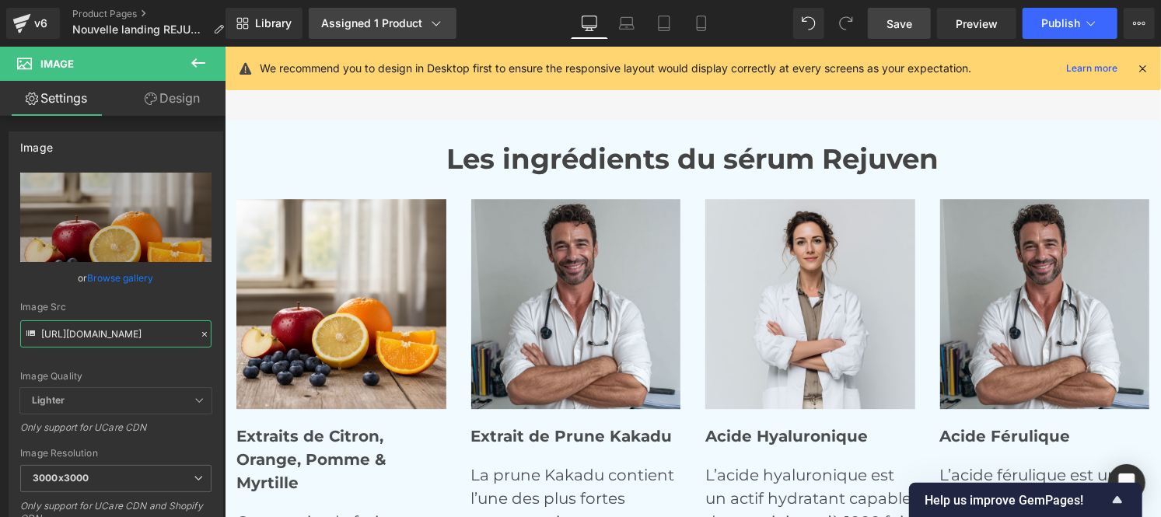
type input "[URL][DOMAIN_NAME]"
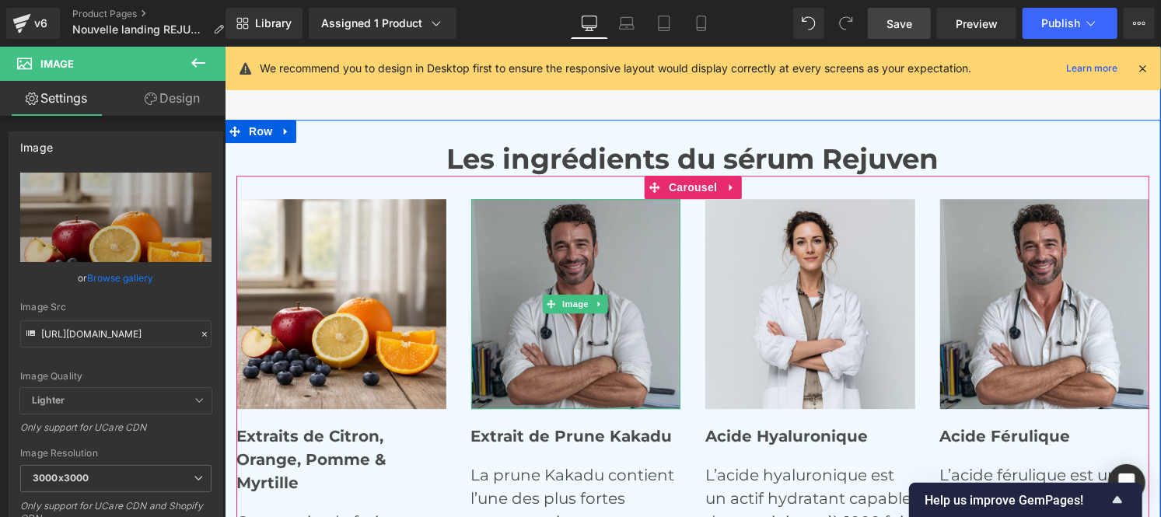
click at [558, 272] on img at bounding box center [576, 303] width 210 height 210
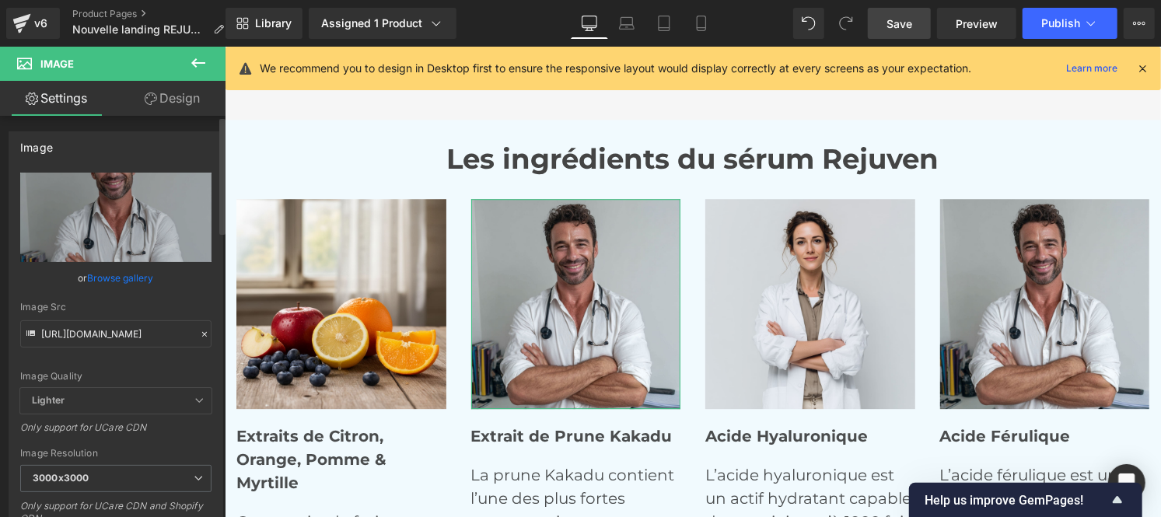
click at [199, 333] on icon at bounding box center [204, 334] width 11 height 11
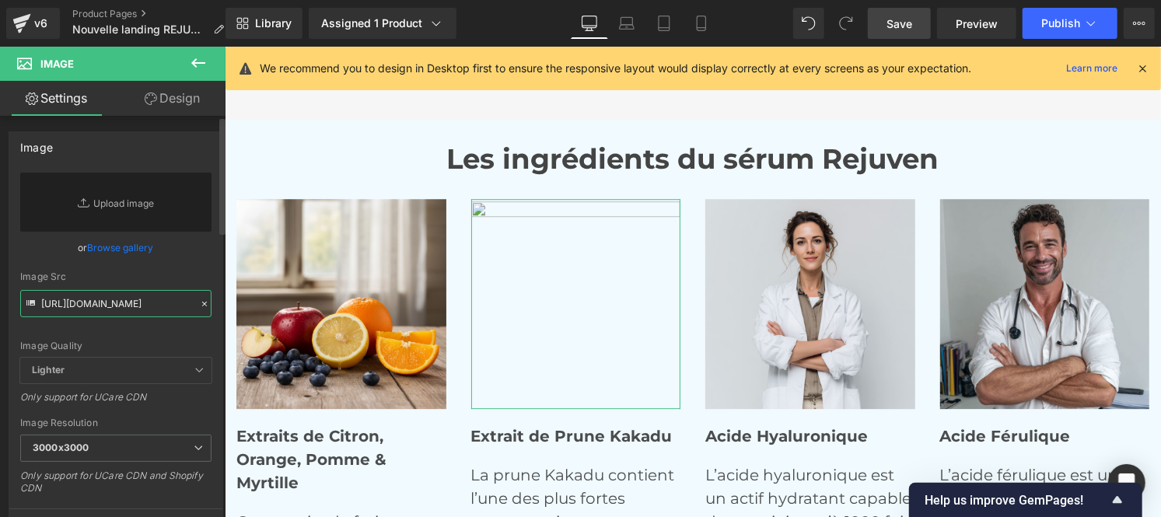
click at [103, 306] on input "[URL][DOMAIN_NAME]" at bounding box center [115, 303] width 191 height 27
paste input "[URL][DOMAIN_NAME]"
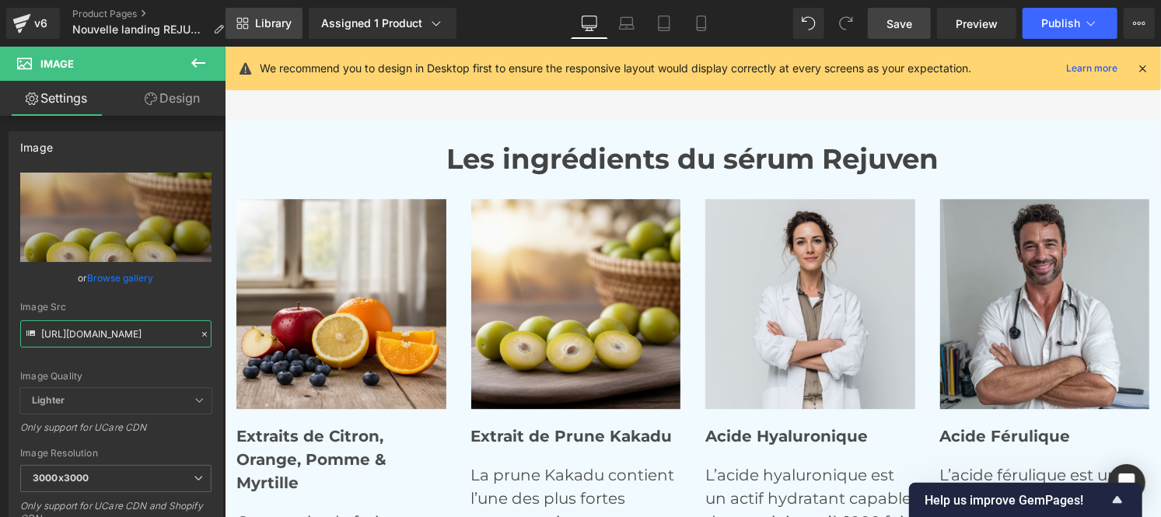
type input "[URL][DOMAIN_NAME]"
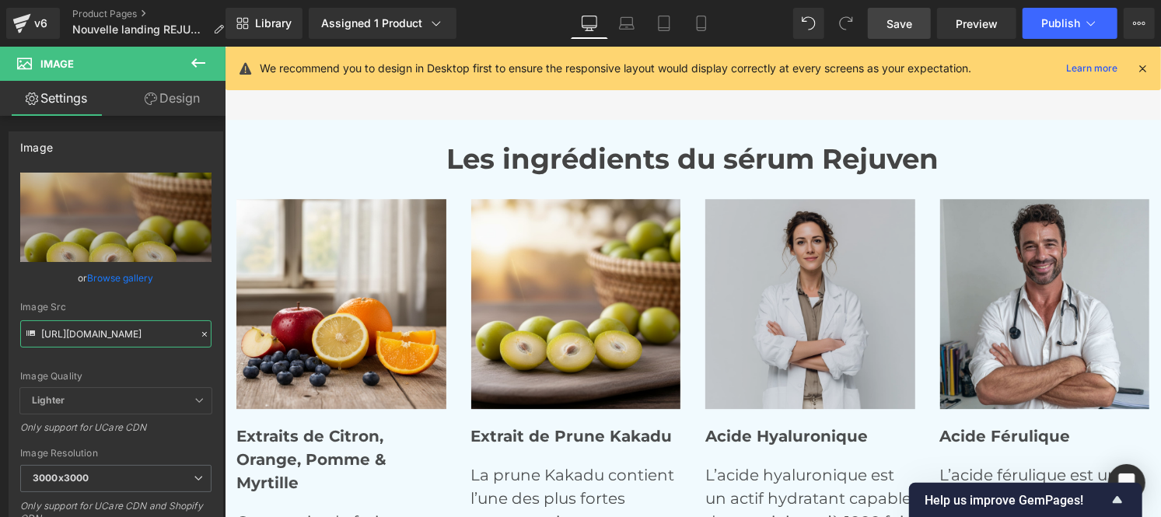
scroll to position [0, 0]
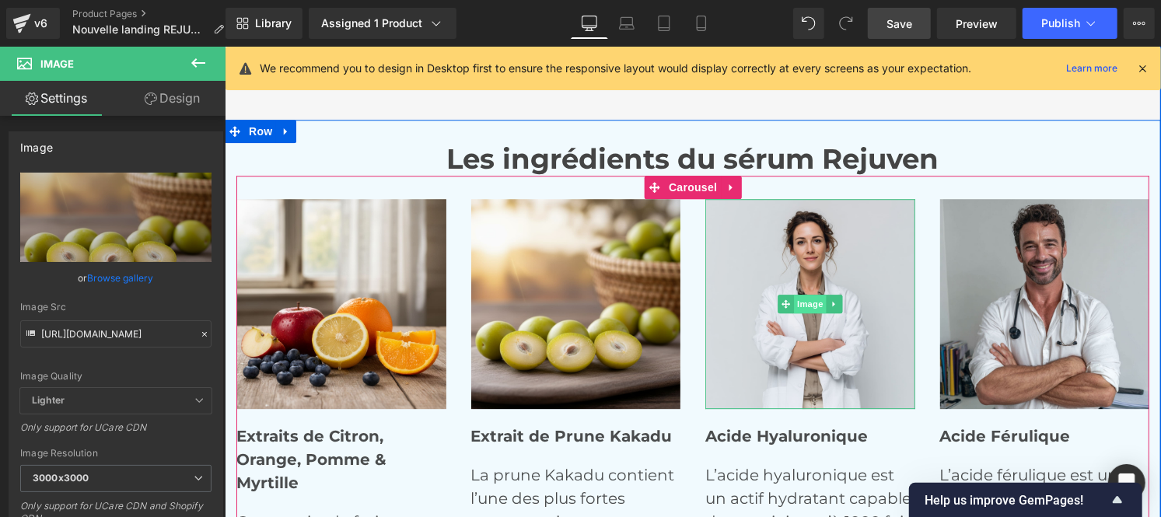
click at [797, 299] on span "Image" at bounding box center [809, 303] width 33 height 19
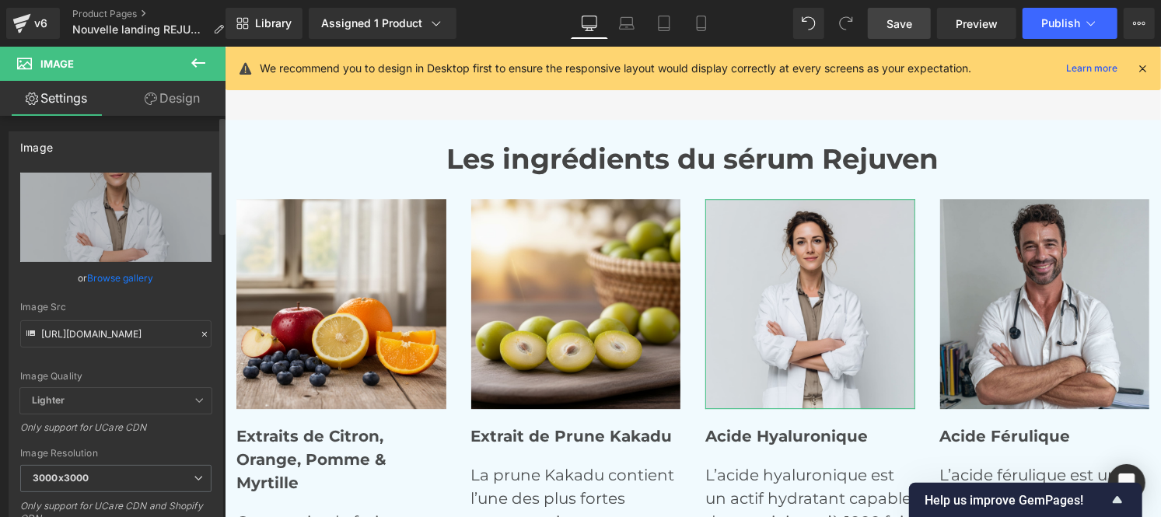
click at [199, 336] on icon at bounding box center [204, 334] width 11 height 11
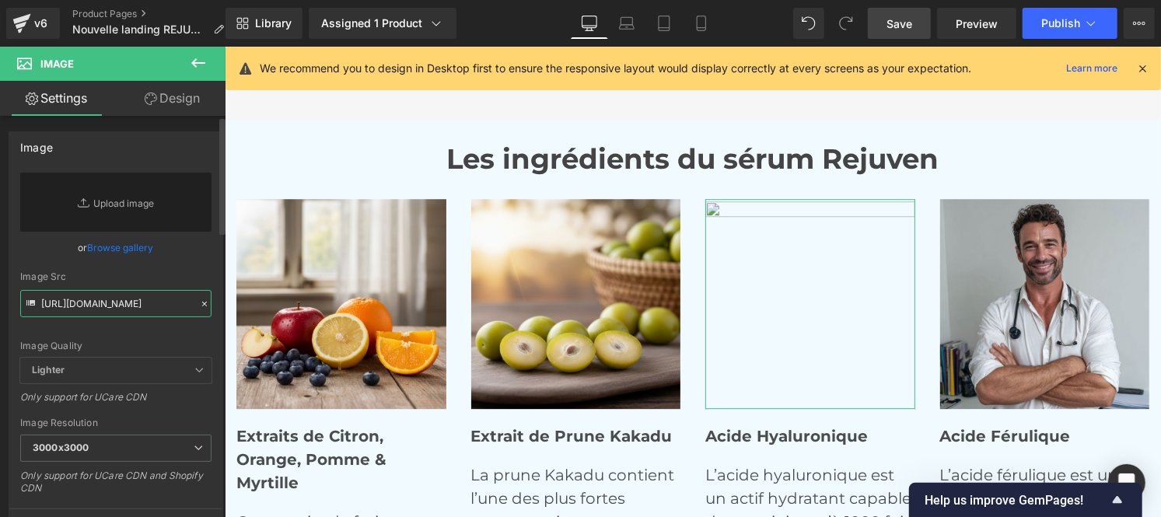
click at [99, 310] on input "[URL][DOMAIN_NAME]" at bounding box center [115, 303] width 191 height 27
paste input "[URL][DOMAIN_NAME]"
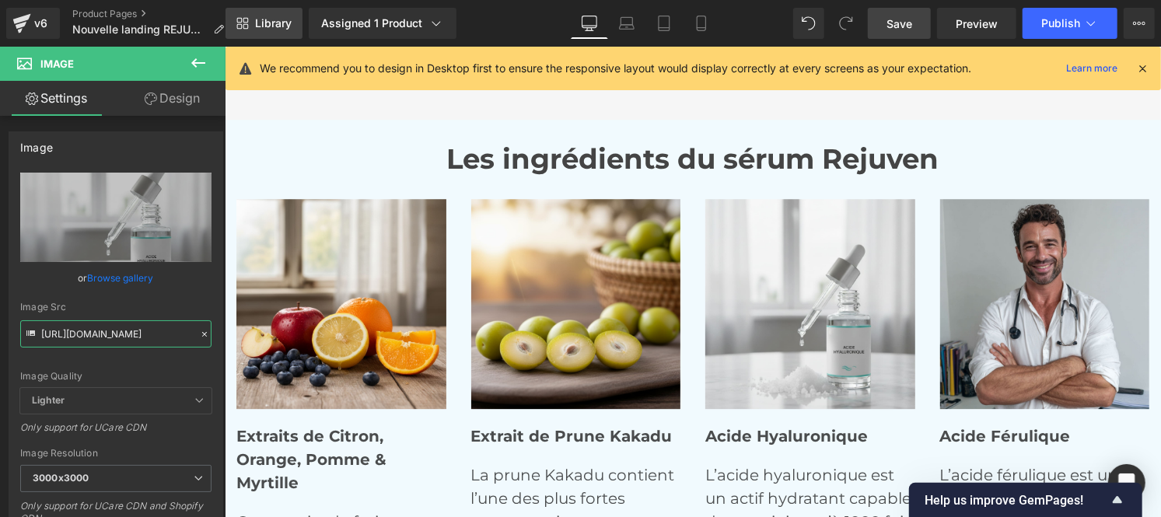
type input "[URL][DOMAIN_NAME]"
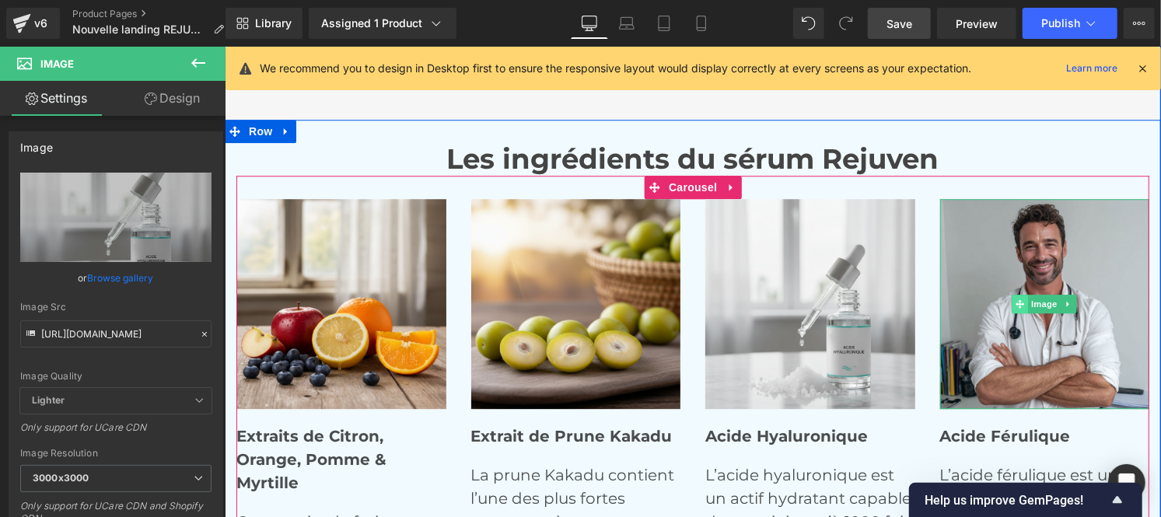
click at [1015, 304] on icon at bounding box center [1019, 303] width 9 height 9
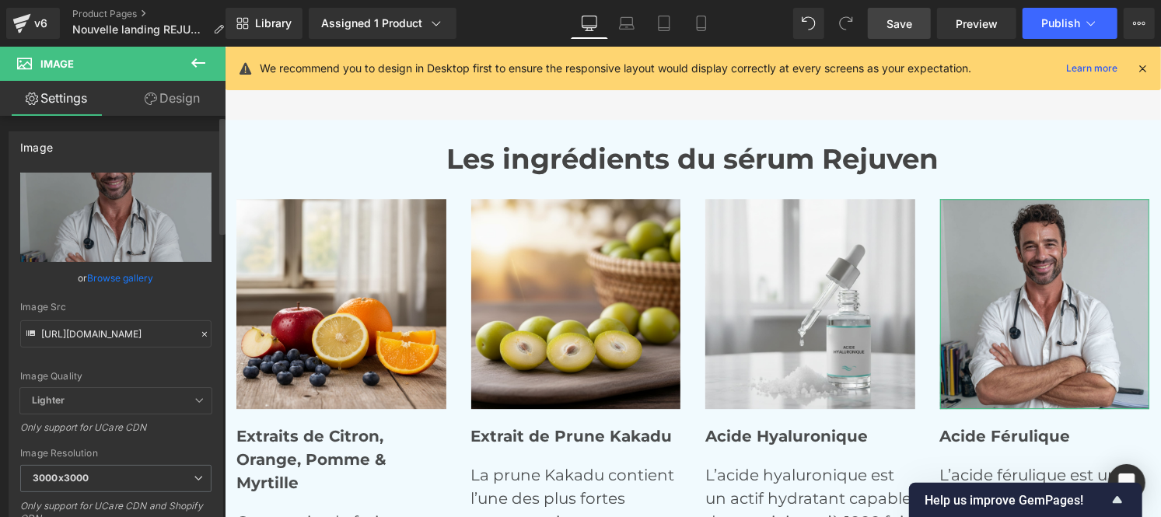
click at [198, 339] on div at bounding box center [205, 335] width 14 height 18
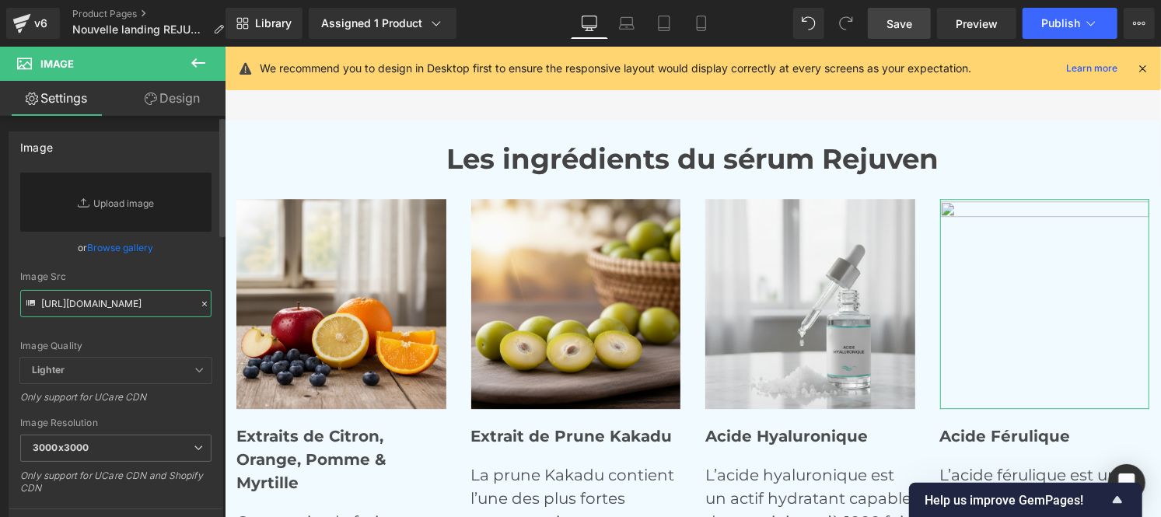
click at [86, 305] on input "[URL][DOMAIN_NAME]" at bounding box center [115, 303] width 191 height 27
type input "v"
paste input "[URL][DOMAIN_NAME]"
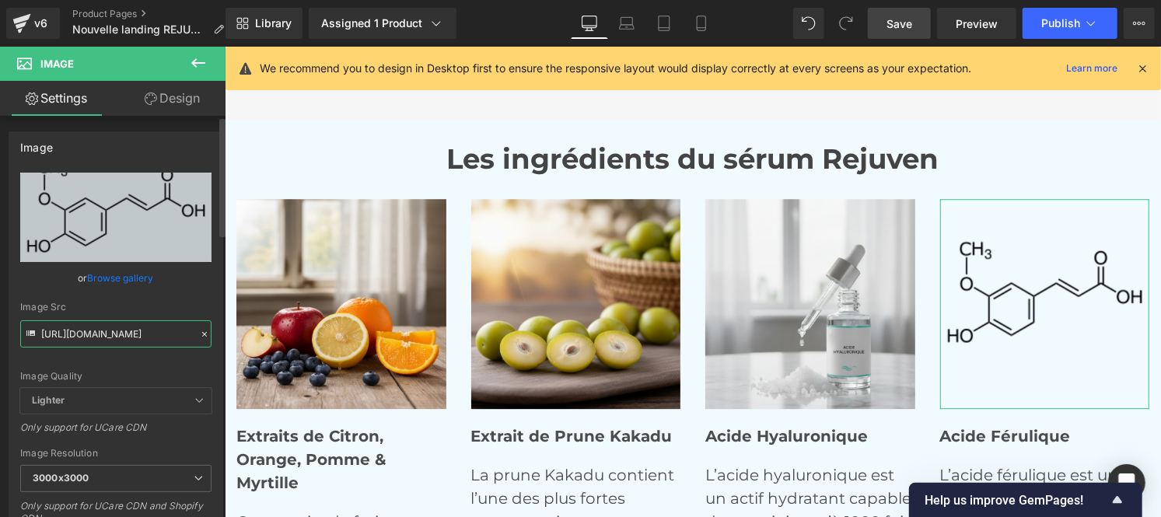
type input "[URL][DOMAIN_NAME]"
click at [187, 302] on div "Image Src" at bounding box center [115, 307] width 191 height 11
click at [702, 24] on icon at bounding box center [702, 24] width 16 height 16
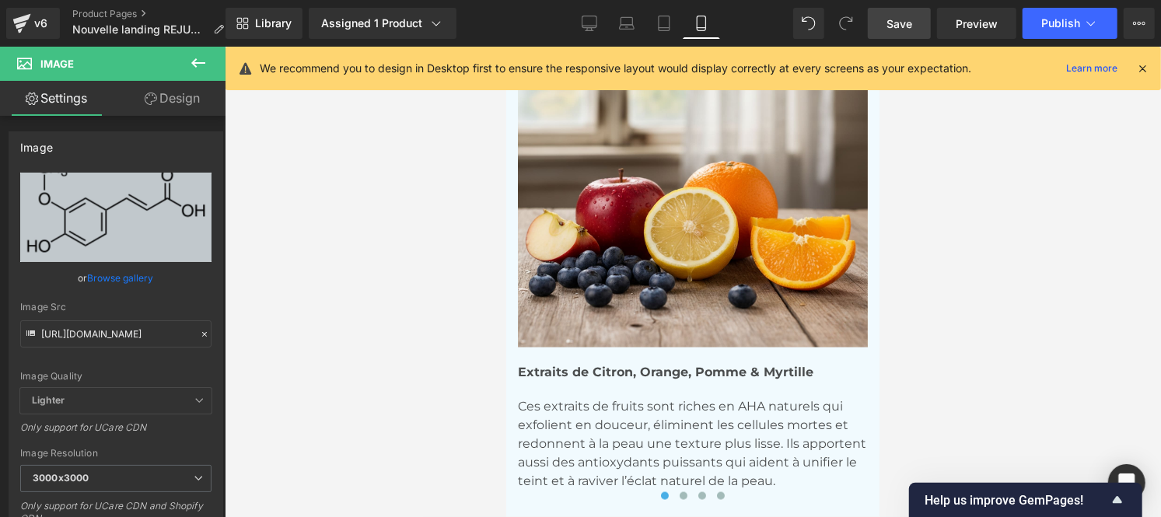
scroll to position [8213, 0]
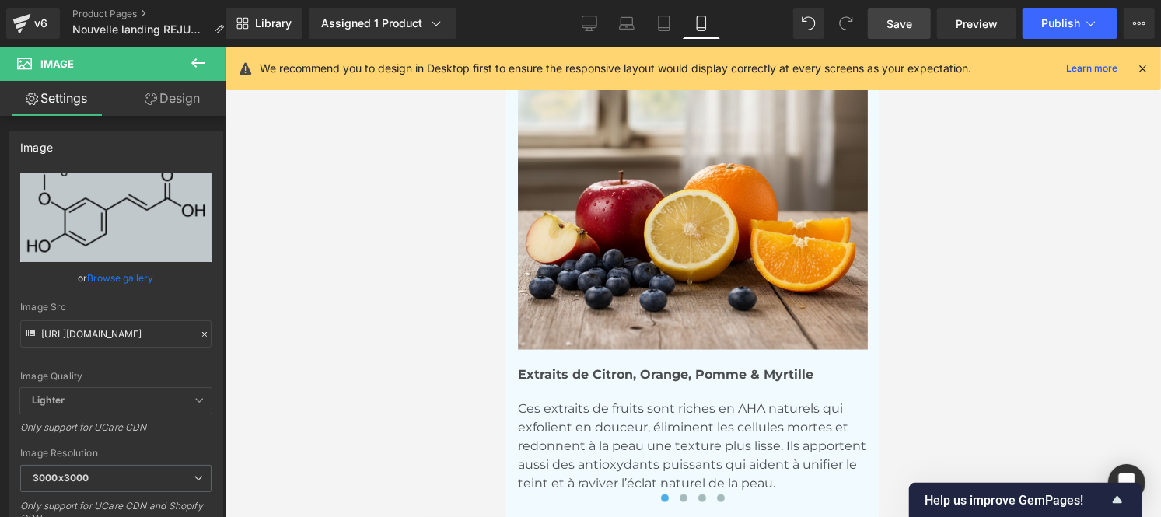
click at [891, 28] on span "Save" at bounding box center [900, 24] width 26 height 16
click at [1062, 16] on button "Publish" at bounding box center [1070, 23] width 95 height 31
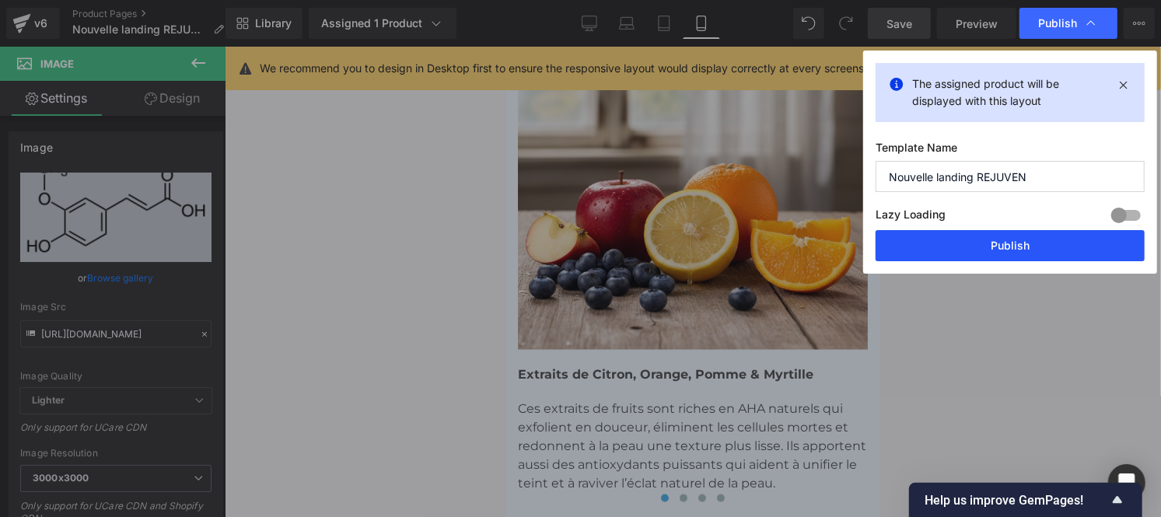
click at [964, 254] on button "Publish" at bounding box center [1010, 245] width 269 height 31
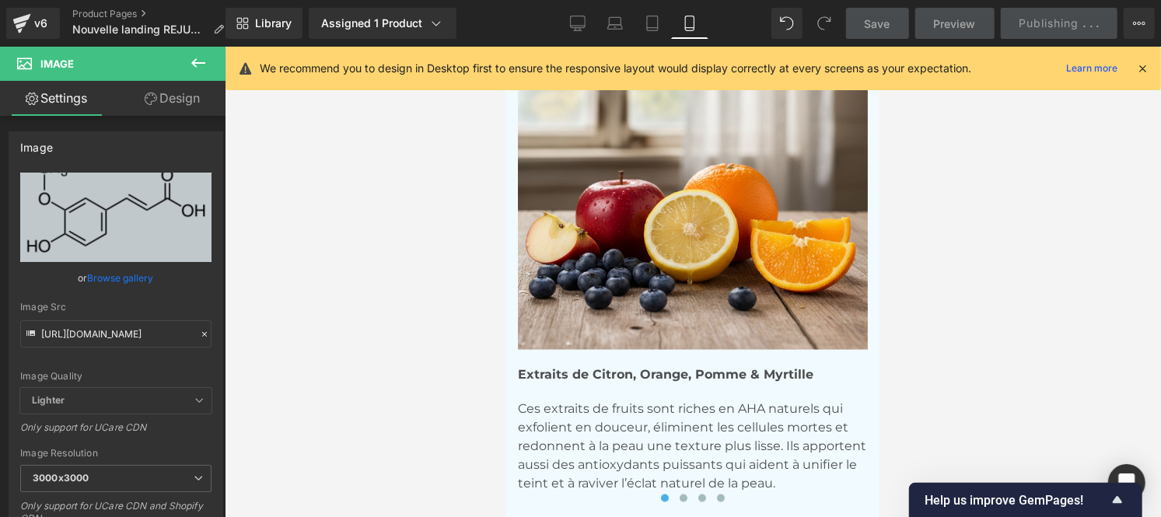
click at [1142, 71] on icon at bounding box center [1143, 68] width 14 height 14
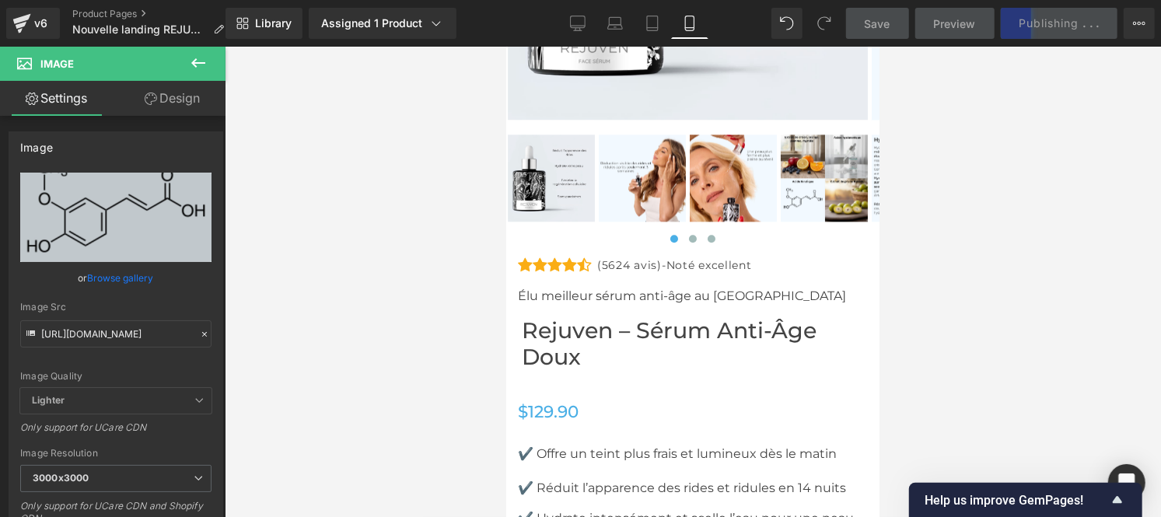
scroll to position [9144, 0]
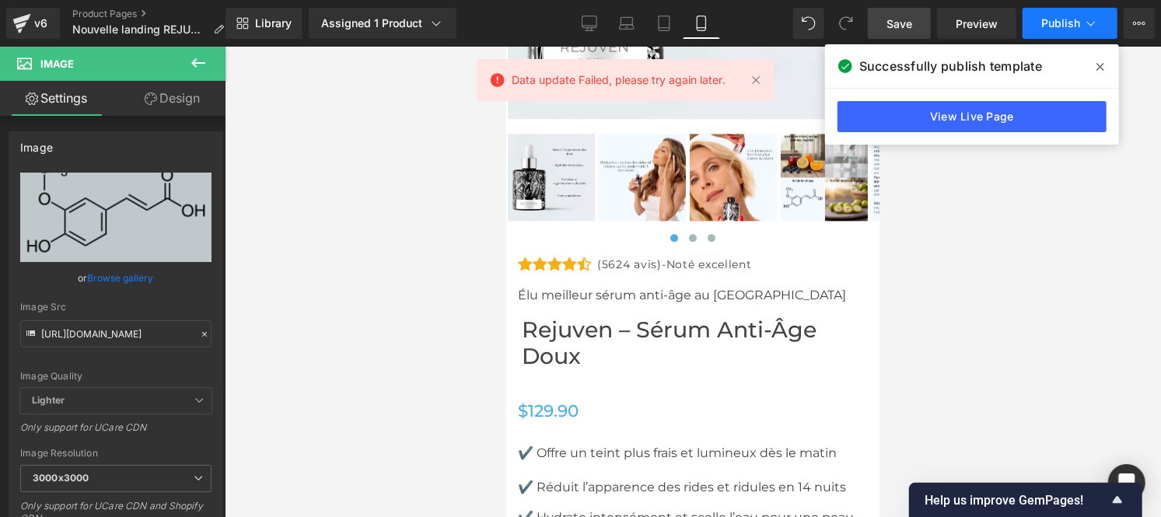
click at [1067, 31] on button "Publish" at bounding box center [1070, 23] width 95 height 31
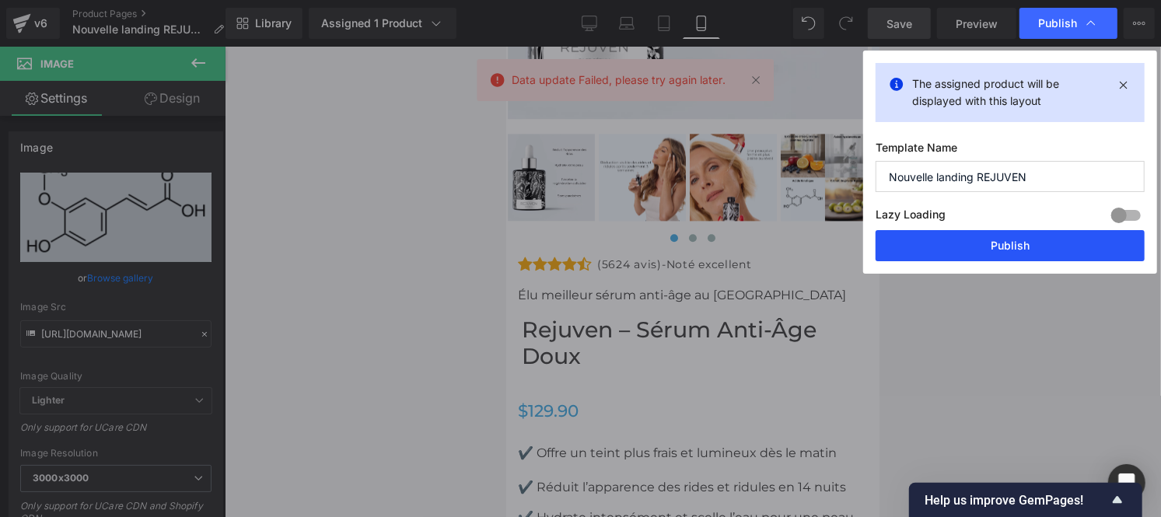
click at [985, 253] on button "Publish" at bounding box center [1010, 245] width 269 height 31
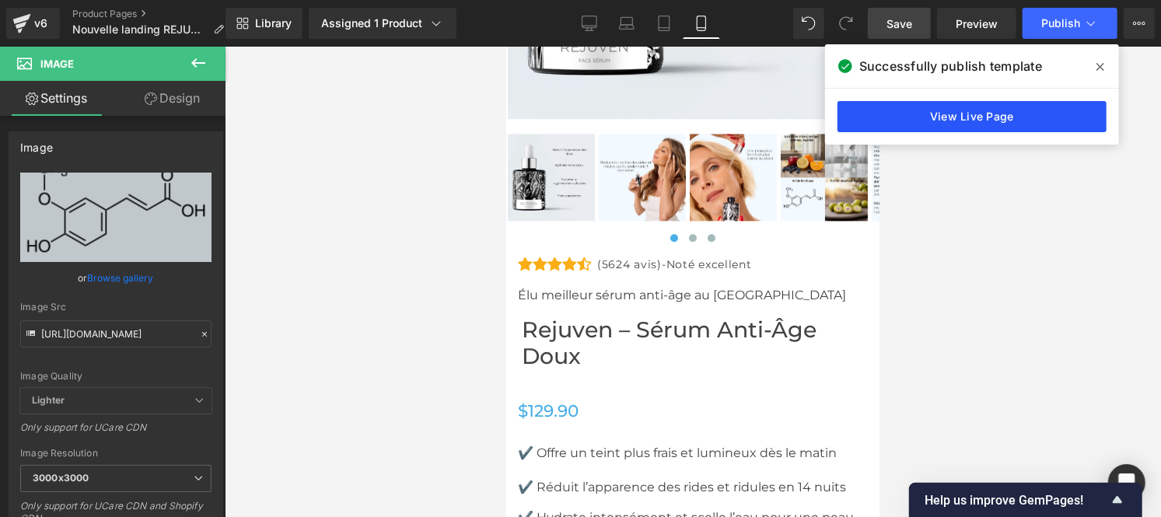
drag, startPoint x: 969, startPoint y: 96, endPoint x: 957, endPoint y: 119, distance: 25.8
click at [957, 119] on div "View Live Page" at bounding box center [972, 117] width 294 height 56
click at [957, 119] on link "View Live Page" at bounding box center [972, 116] width 269 height 31
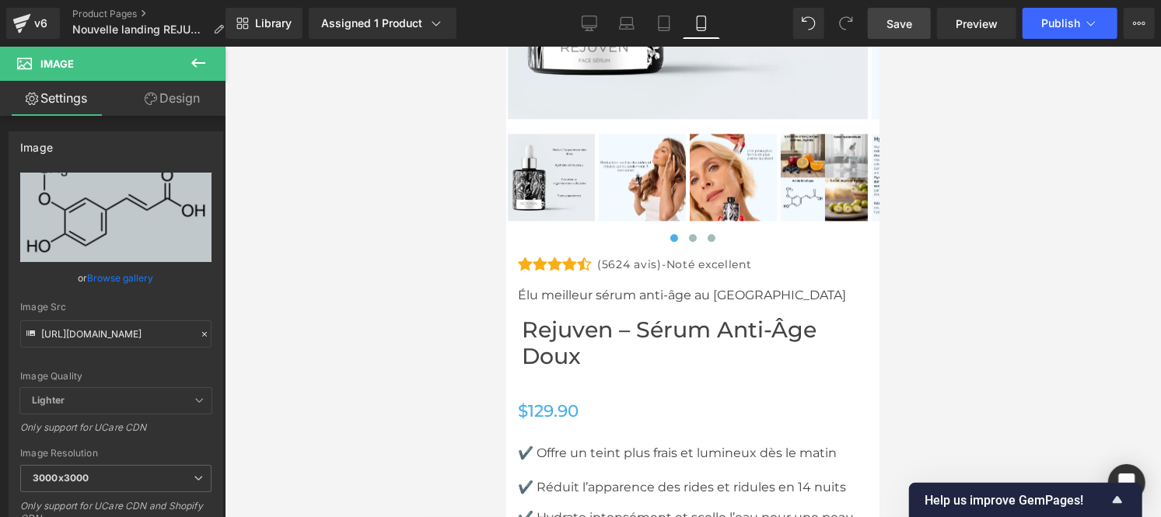
click at [900, 22] on span "Save" at bounding box center [900, 24] width 26 height 16
click at [44, 17] on div "v6" at bounding box center [40, 23] width 19 height 20
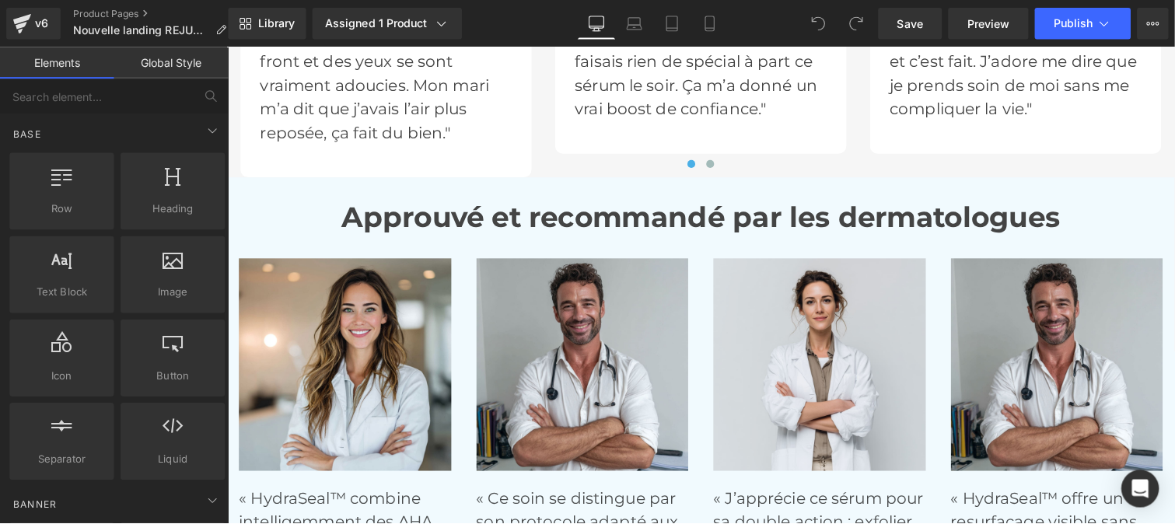
scroll to position [5346, 0]
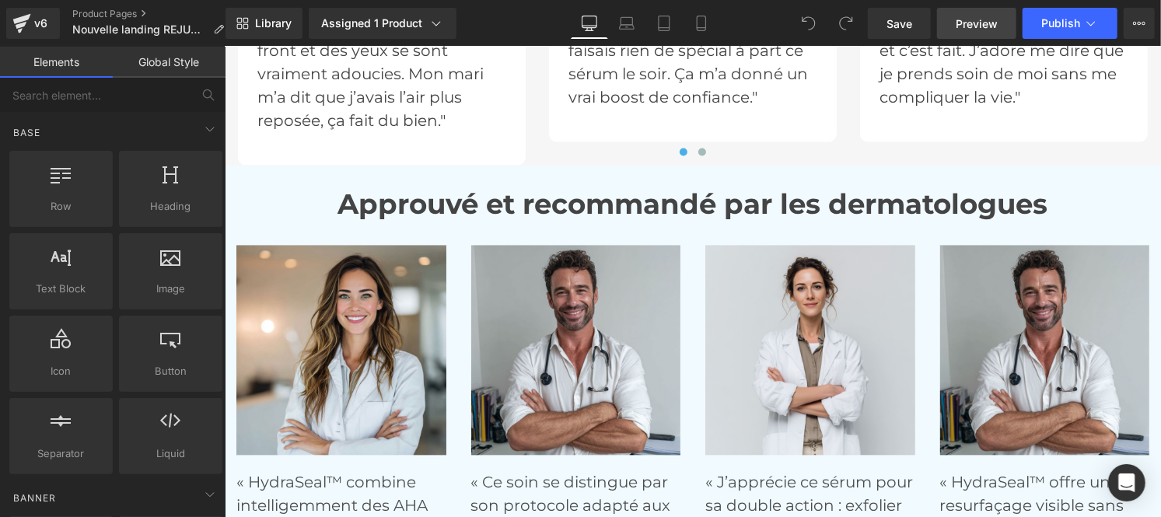
click at [982, 18] on span "Preview" at bounding box center [977, 24] width 42 height 16
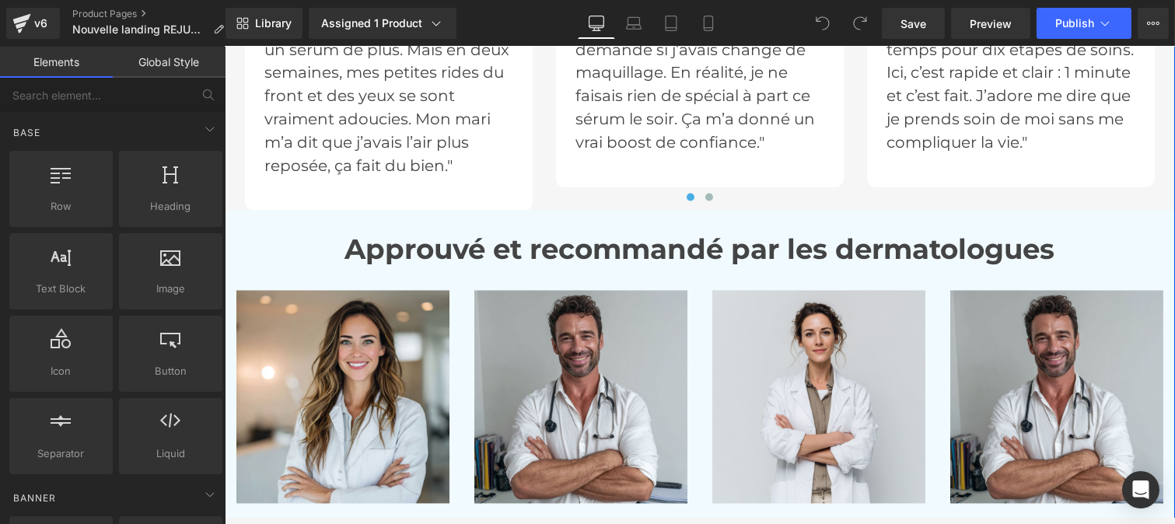
scroll to position [5256, 0]
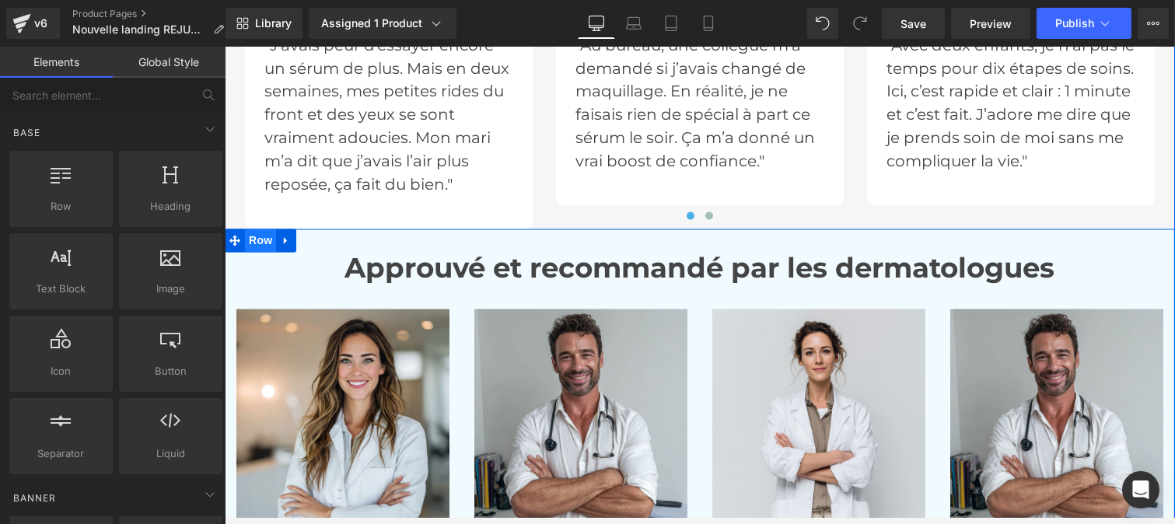
click at [248, 253] on span "Row" at bounding box center [259, 240] width 31 height 23
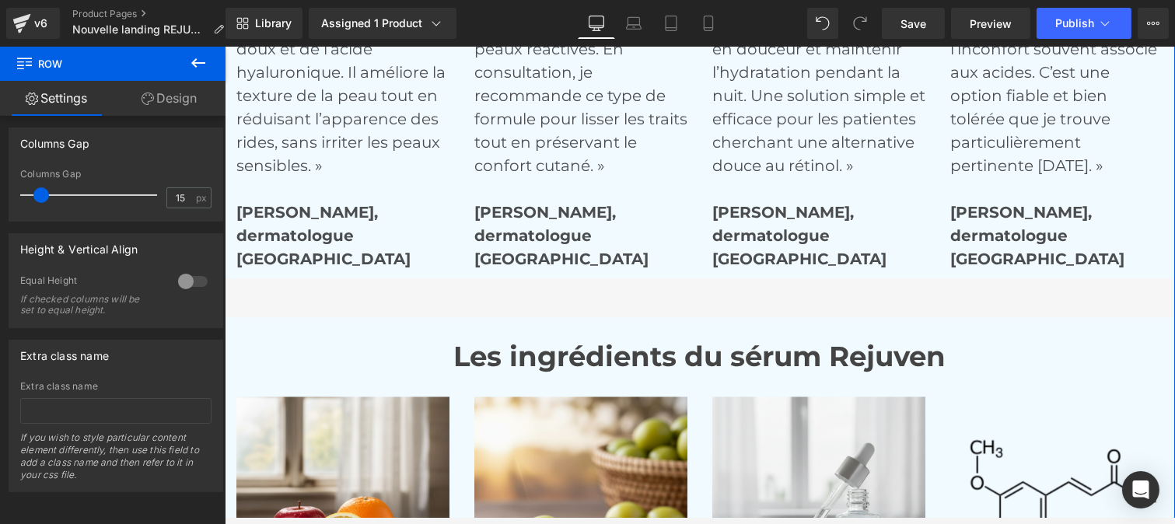
scroll to position [5805, 0]
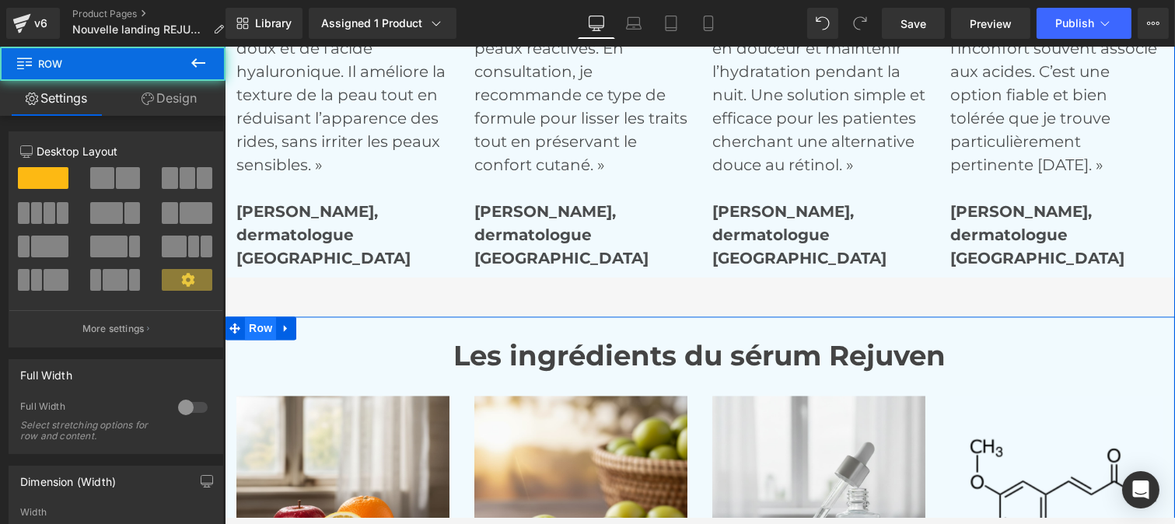
click at [252, 340] on span "Row" at bounding box center [259, 328] width 31 height 23
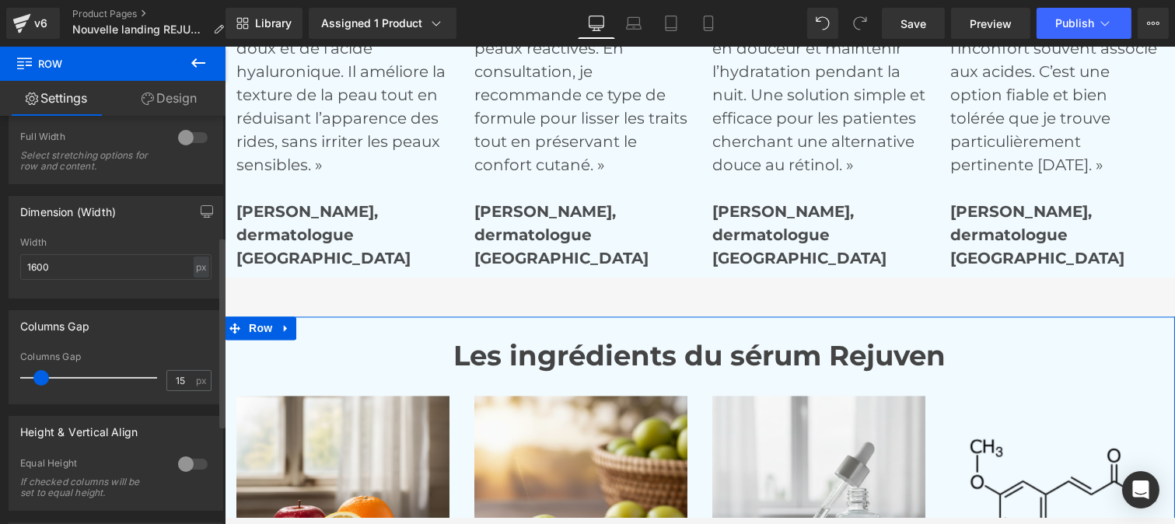
scroll to position [271, 0]
click at [37, 268] on input "1600" at bounding box center [115, 267] width 191 height 26
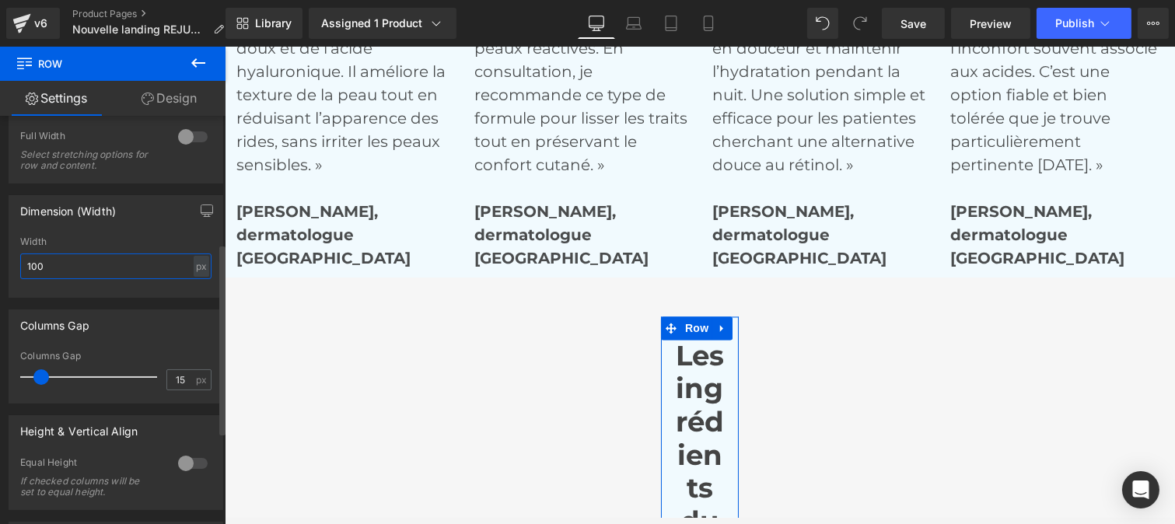
type input "1500"
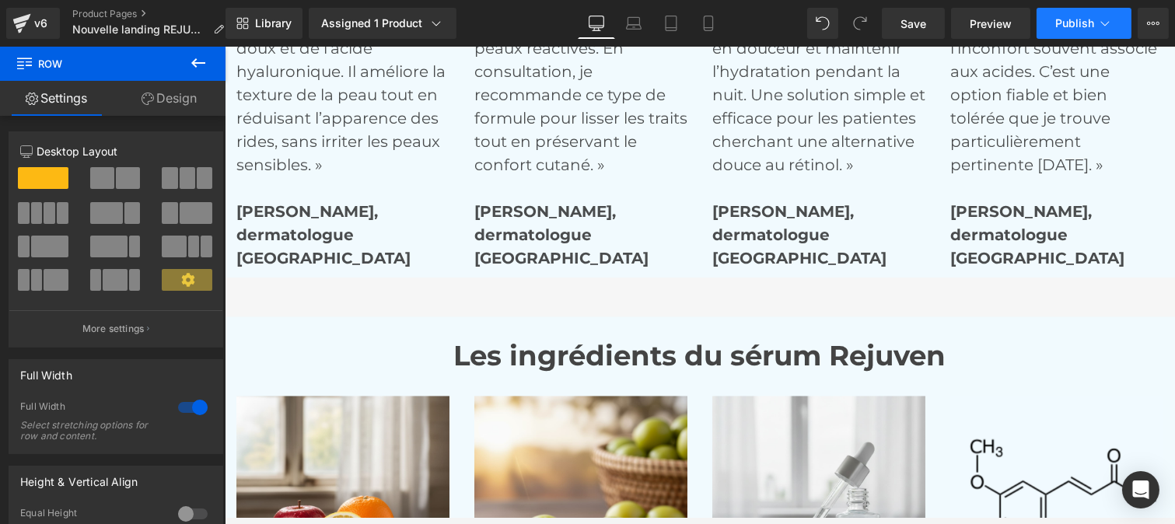
click at [1076, 31] on button "Publish" at bounding box center [1084, 23] width 95 height 31
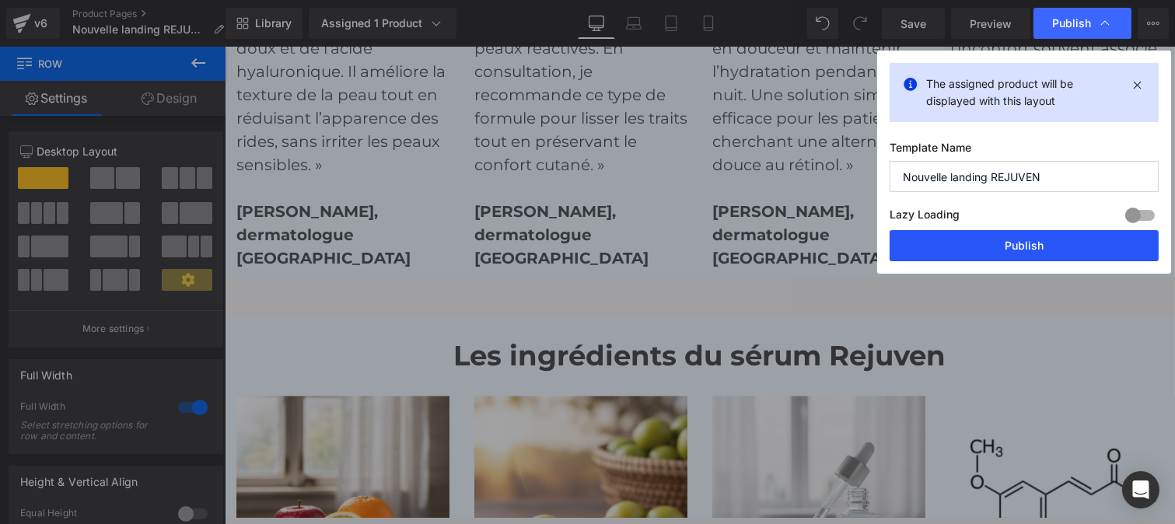
click at [999, 245] on button "Publish" at bounding box center [1024, 245] width 269 height 31
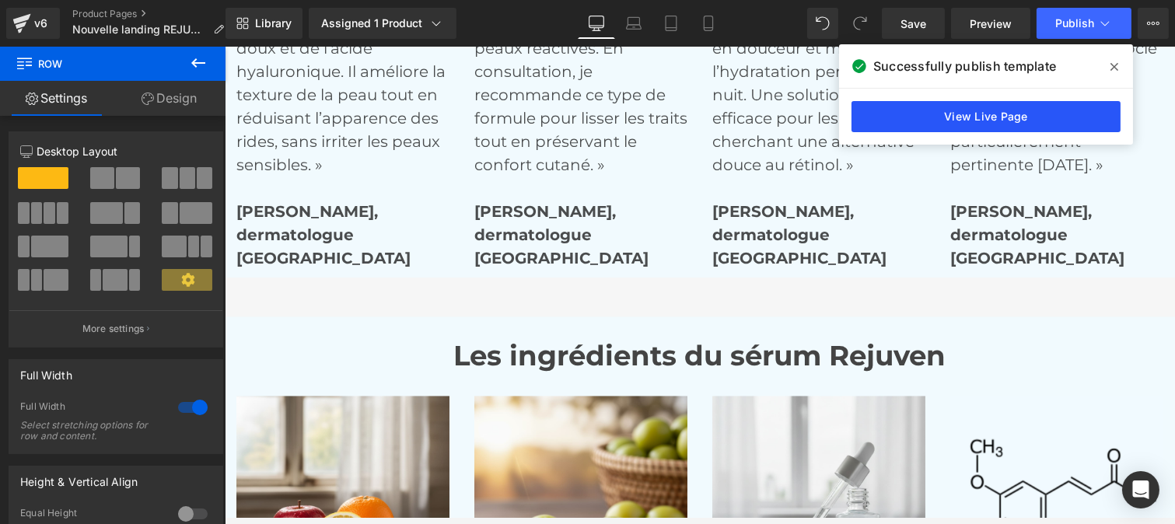
click at [1002, 120] on link "View Live Page" at bounding box center [986, 116] width 269 height 31
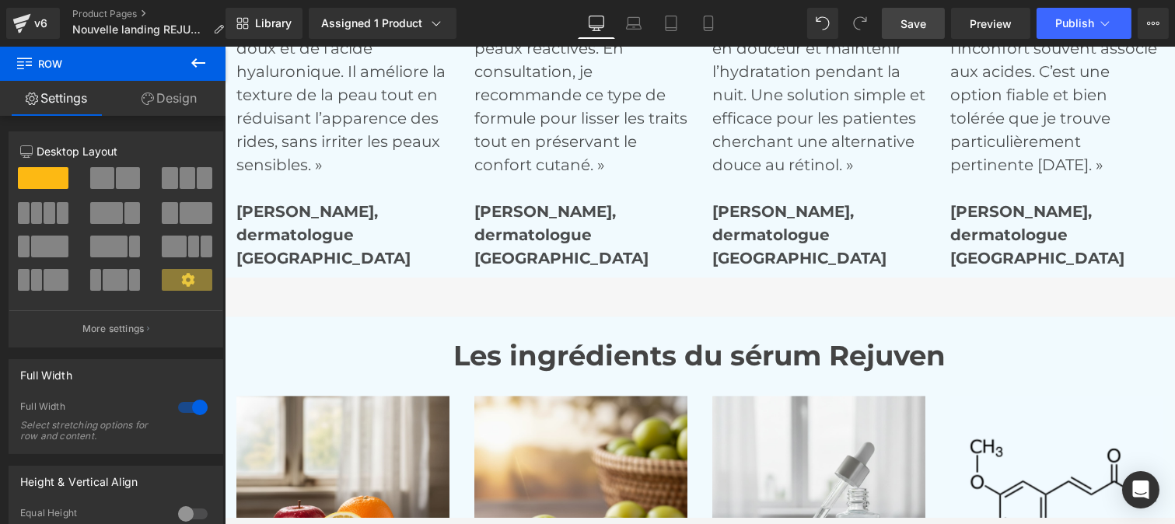
click at [915, 26] on span "Save" at bounding box center [914, 24] width 26 height 16
click at [27, 29] on icon at bounding box center [21, 23] width 19 height 39
